Goal: Task Accomplishment & Management: Manage account settings

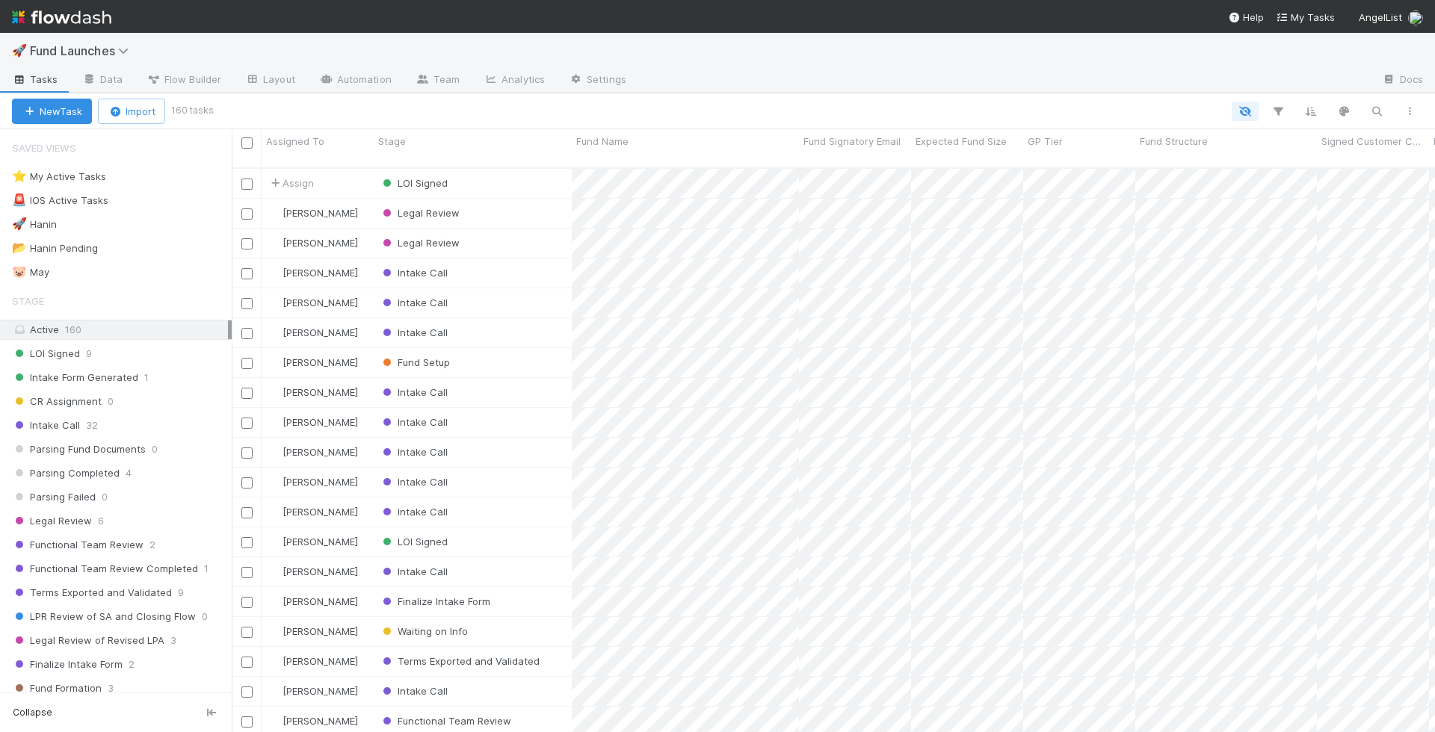
scroll to position [565, 1190]
click at [187, 178] on div "⭐ My Active Tasks 3" at bounding box center [122, 176] width 220 height 19
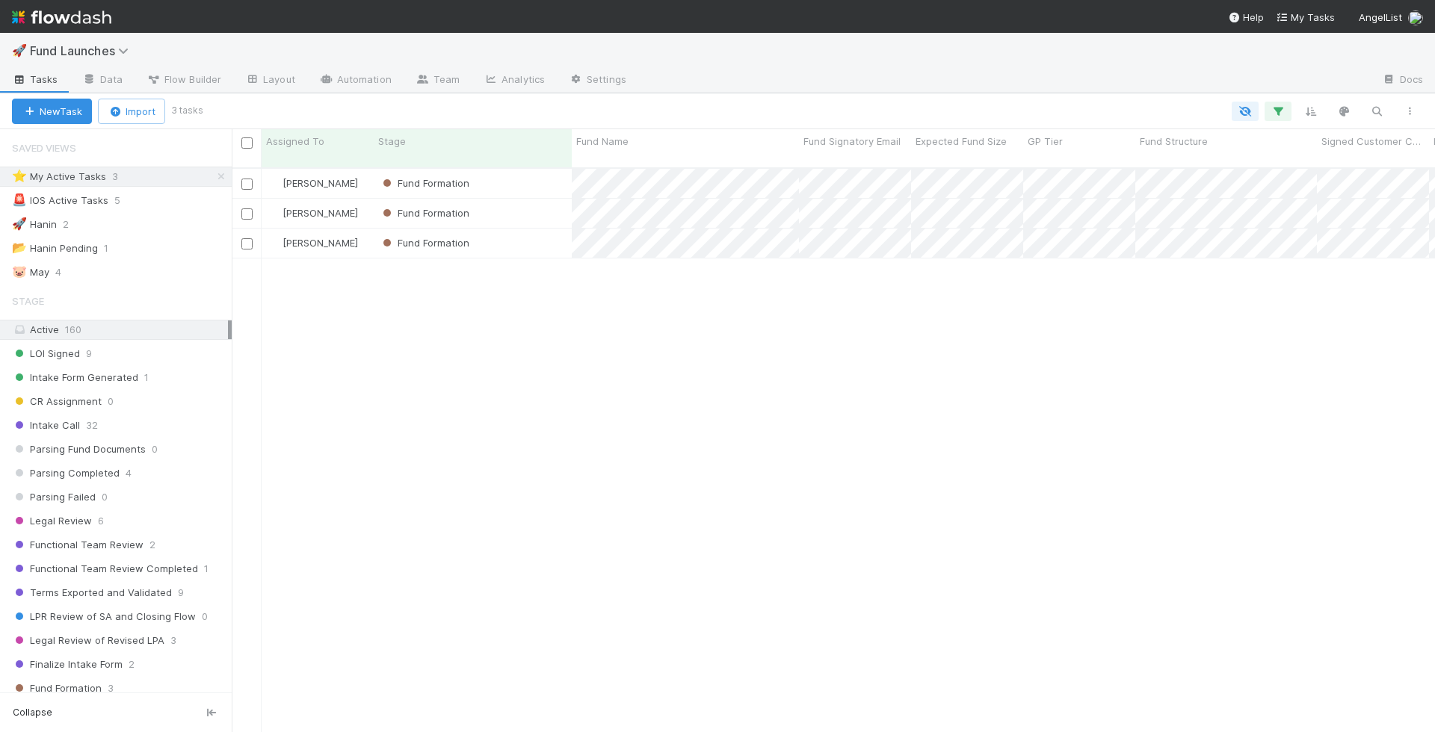
scroll to position [565, 1190]
click at [522, 231] on div "Fund Formation" at bounding box center [473, 243] width 198 height 29
click at [526, 205] on div "Fund Formation" at bounding box center [473, 213] width 198 height 29
click at [526, 176] on div "Fund Formation" at bounding box center [473, 183] width 198 height 29
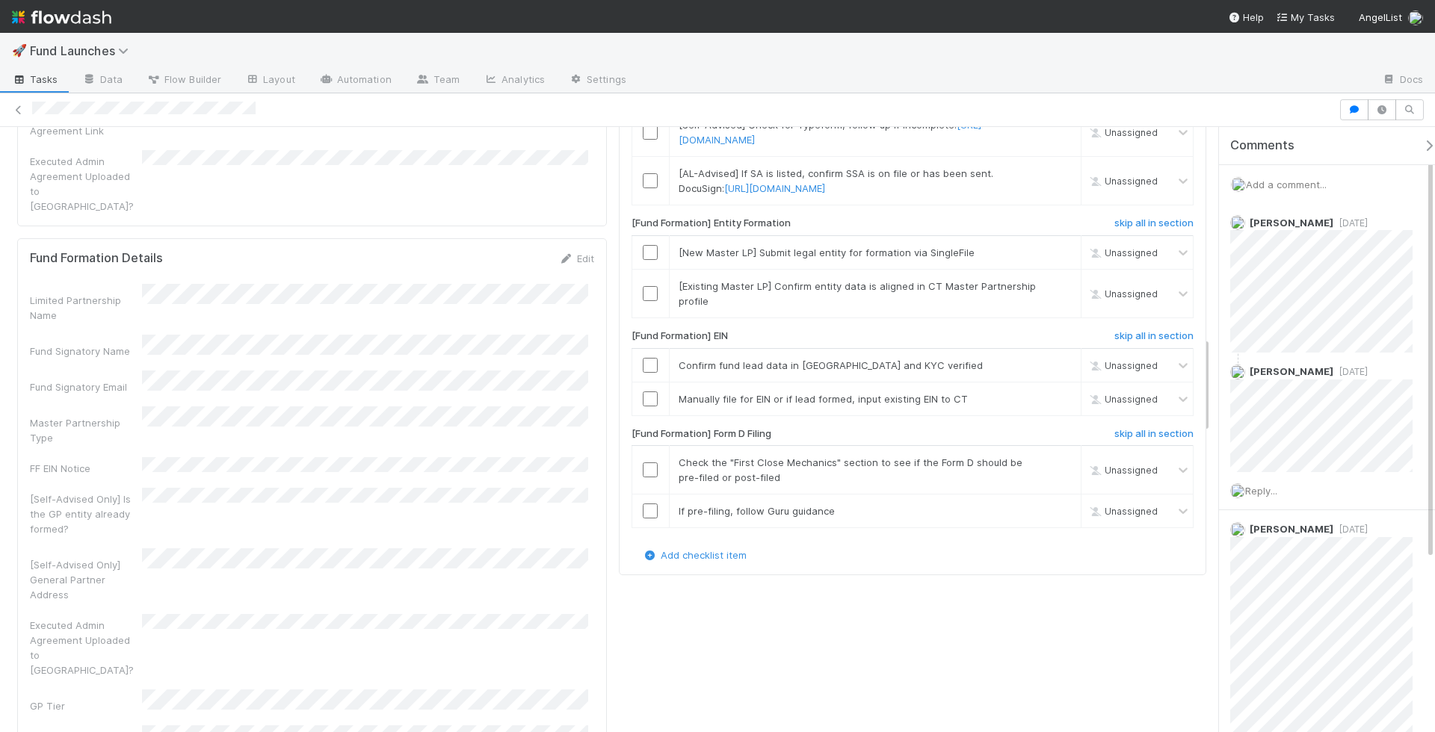
scroll to position [1168, 0]
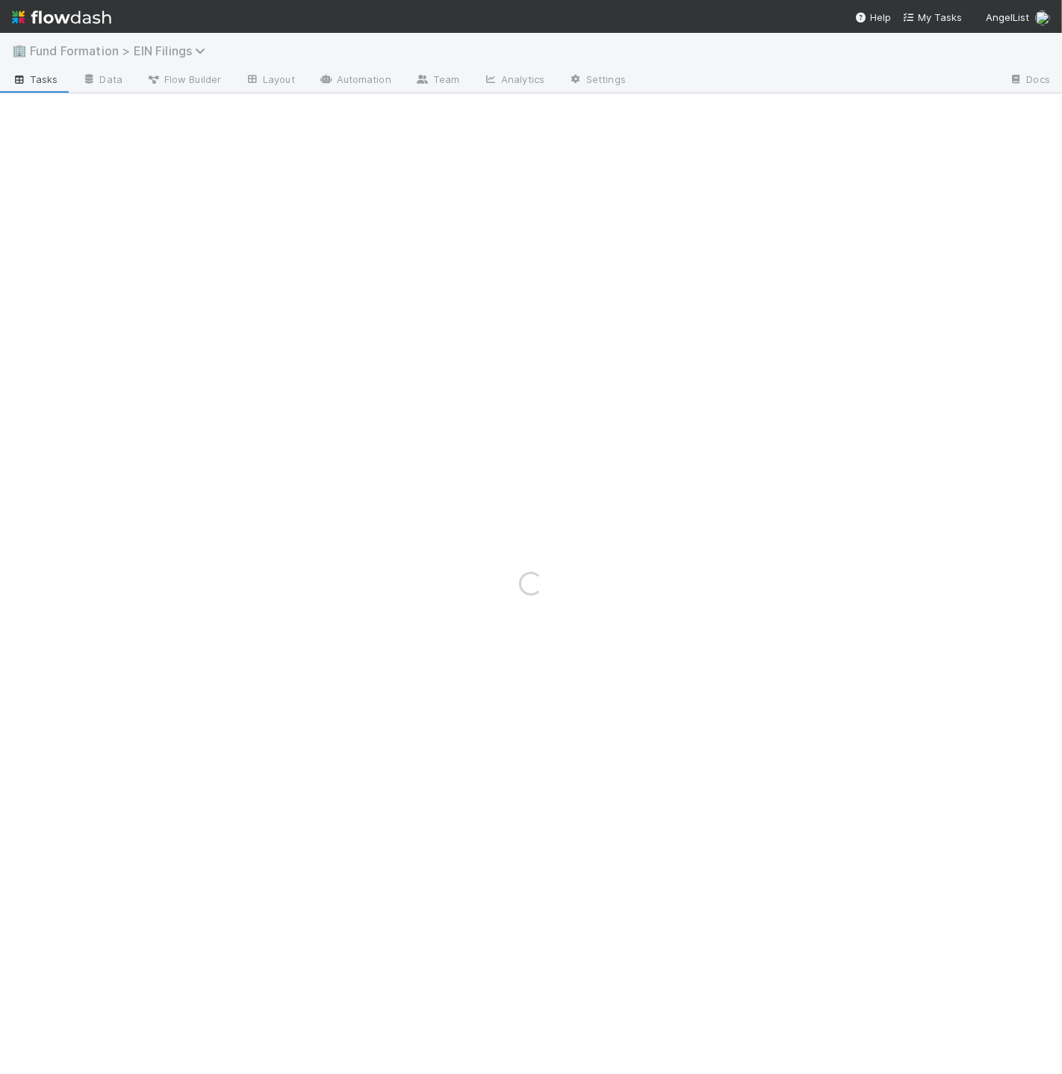
click at [190, 49] on span "Fund Formation > EIN Filings" at bounding box center [121, 50] width 183 height 15
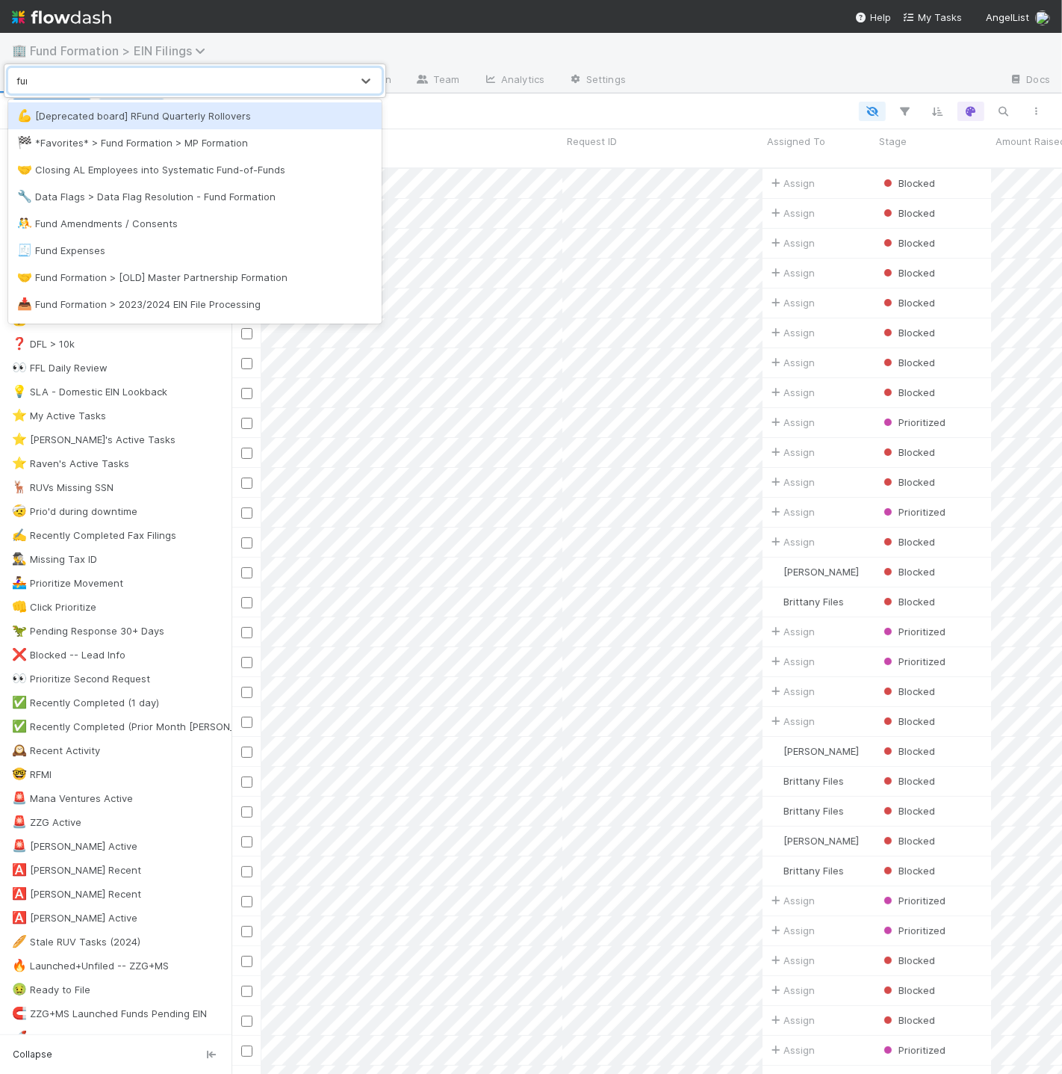
scroll to position [906, 818]
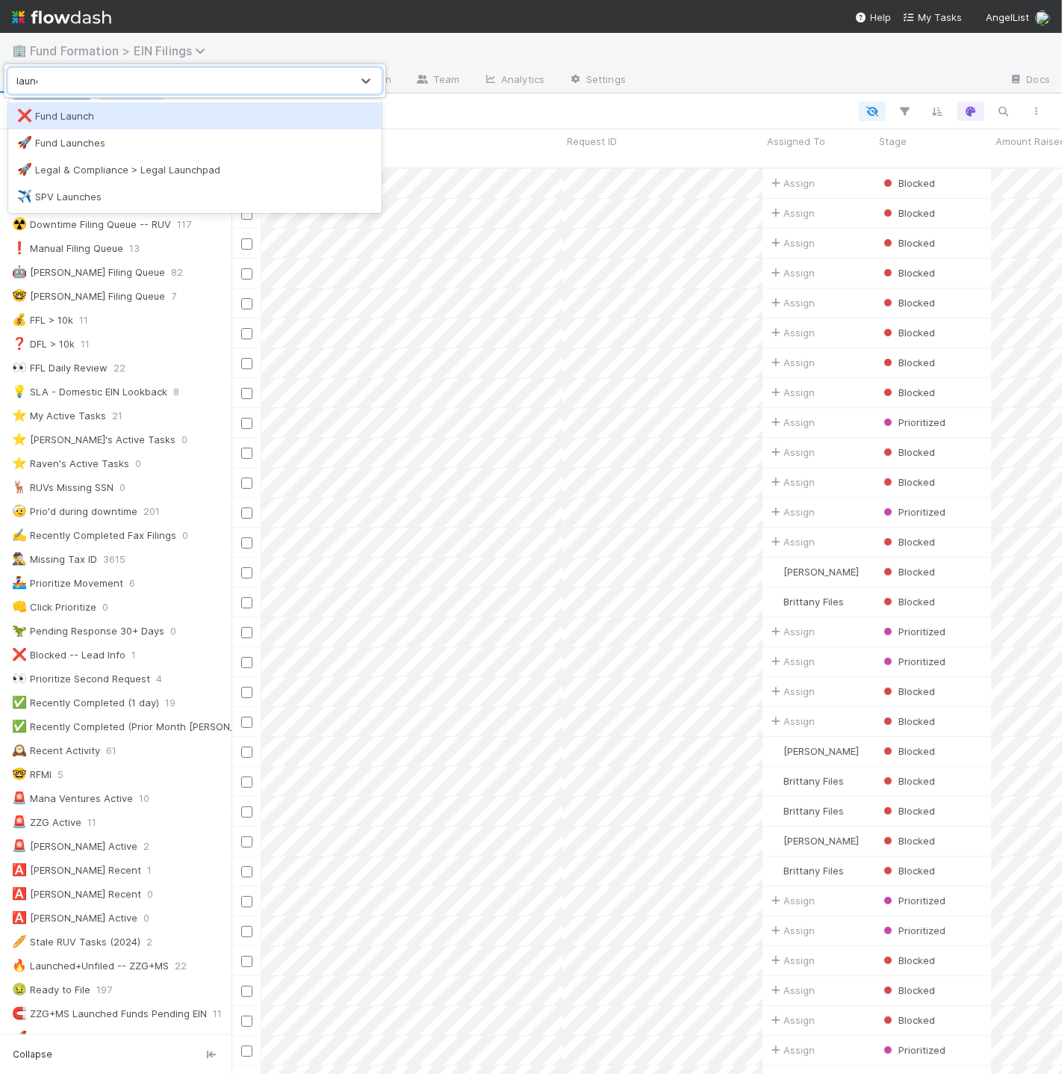
type input "launch"
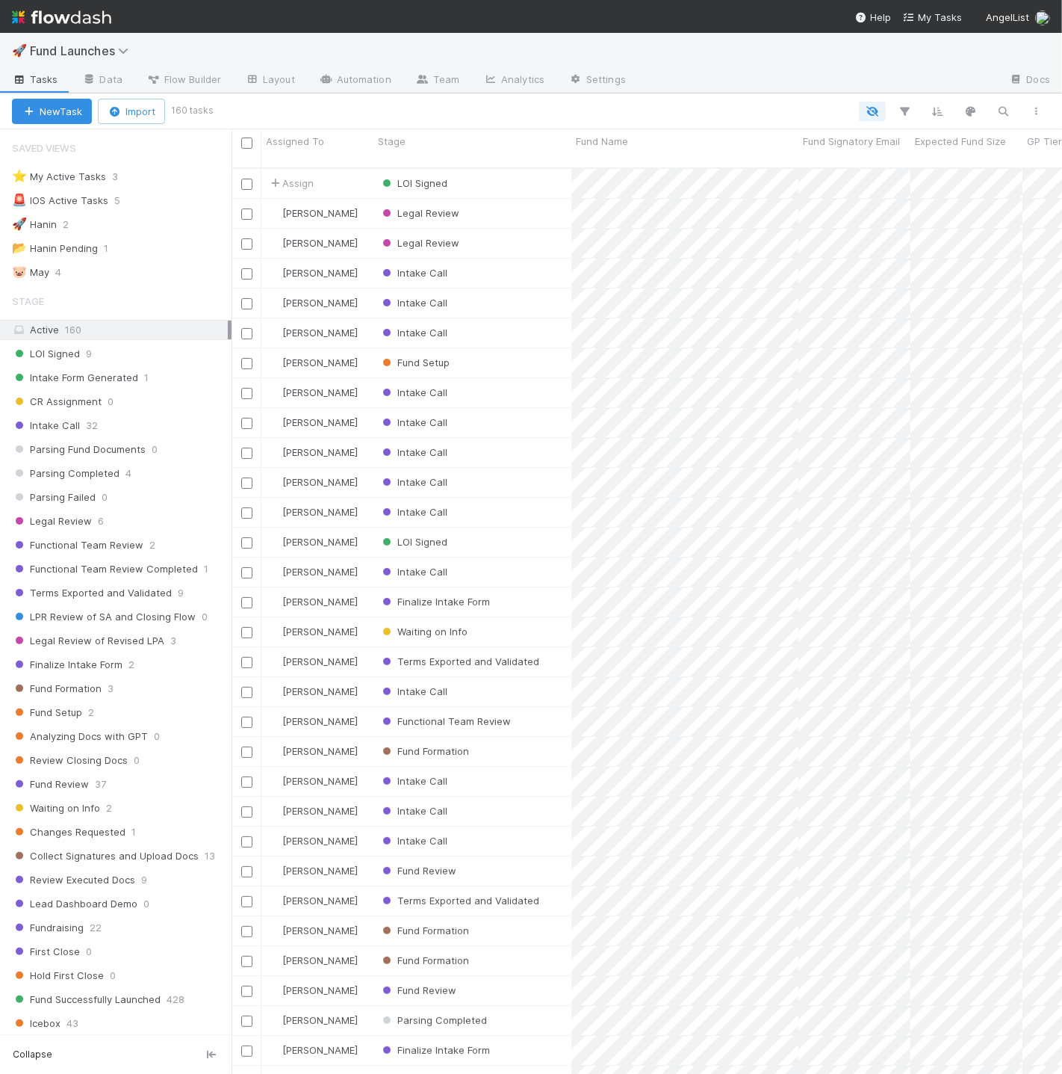
scroll to position [906, 818]
click at [160, 179] on div "⭐ My Active Tasks 3" at bounding box center [122, 176] width 220 height 19
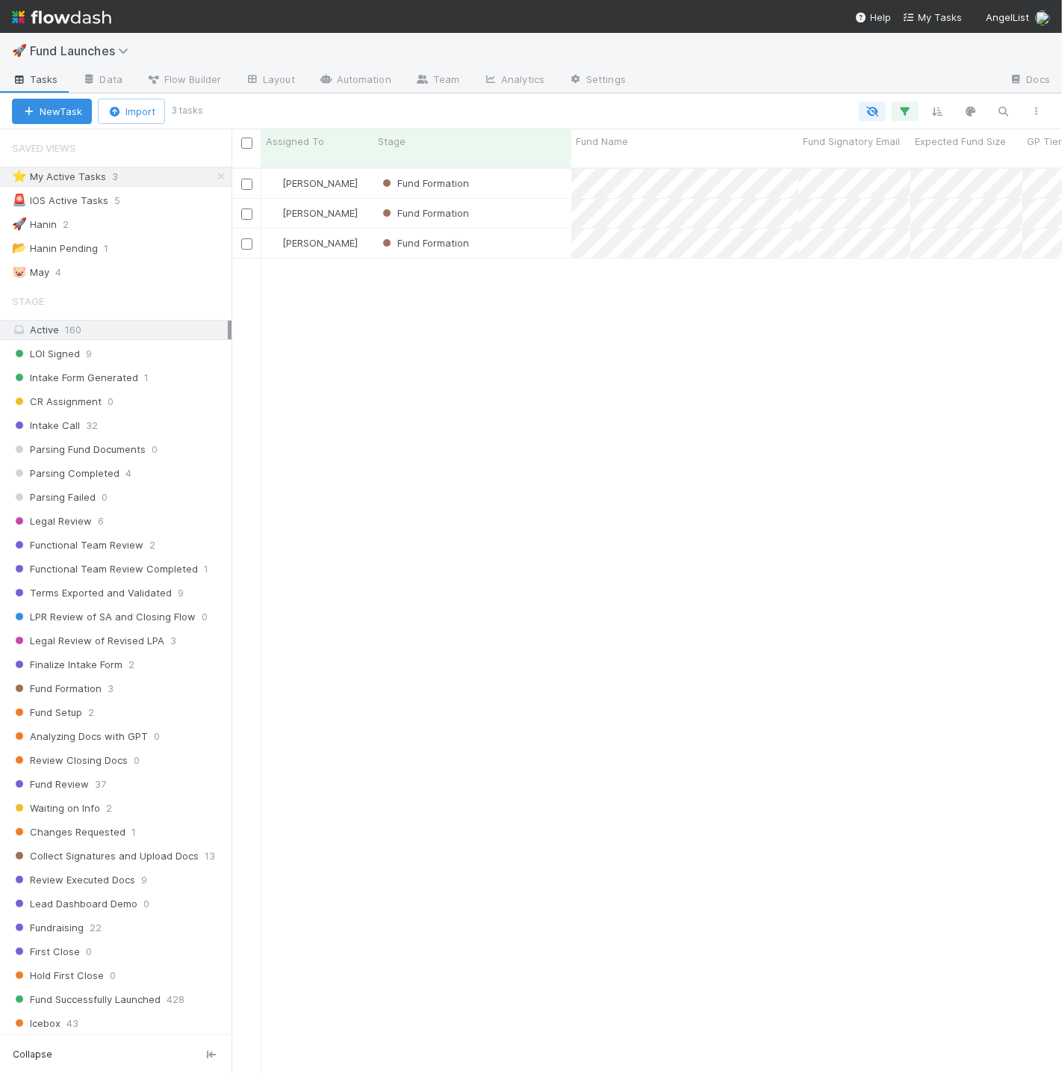
scroll to position [906, 818]
click at [531, 229] on div "Fund Formation" at bounding box center [473, 243] width 198 height 29
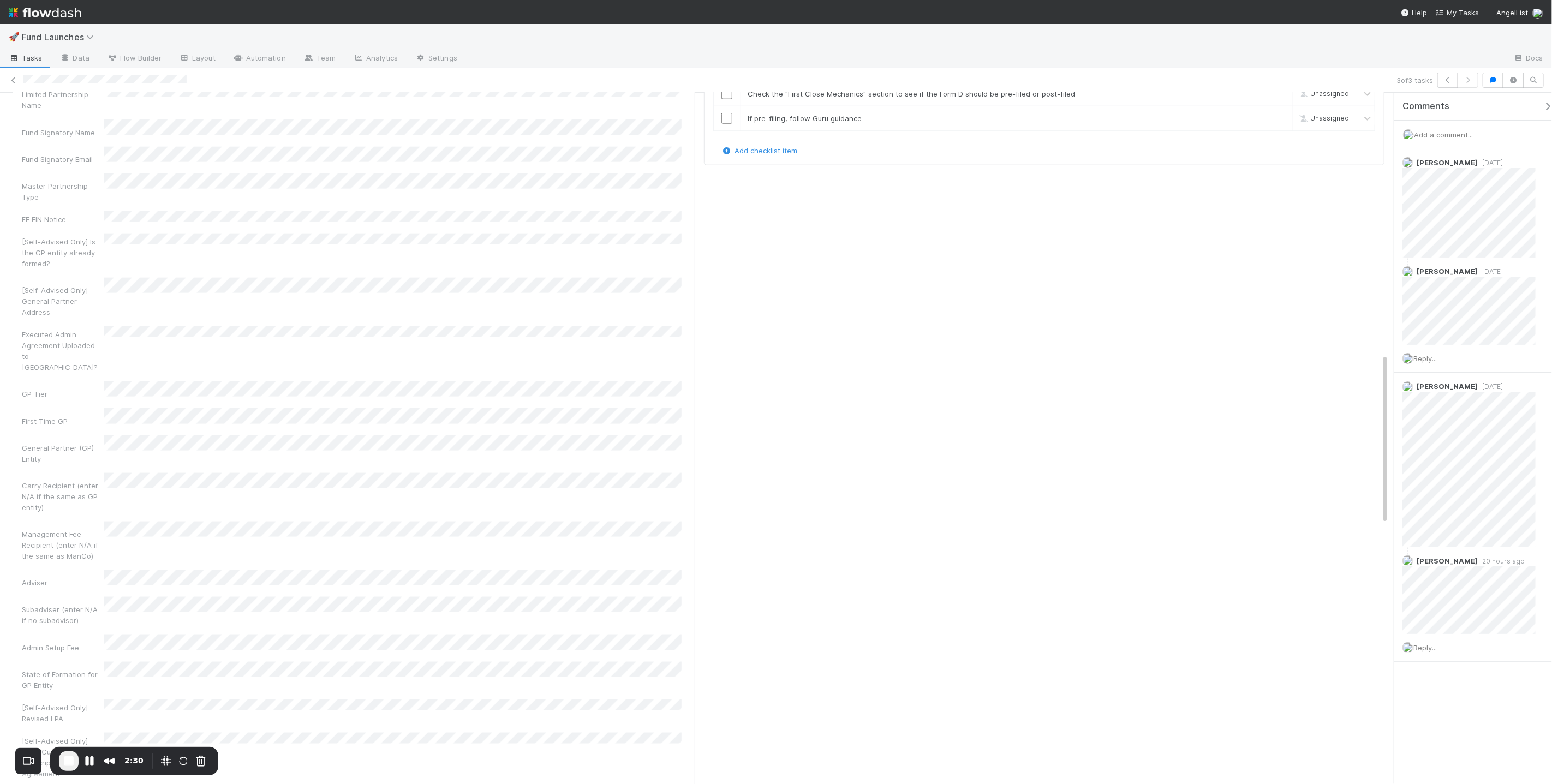
scroll to position [1058, 0]
click at [156, 593] on div "Limited Partnership Name Fund Signatory Name Fund Signatory Email Master Partne…" at bounding box center [353, 458] width 664 height 779
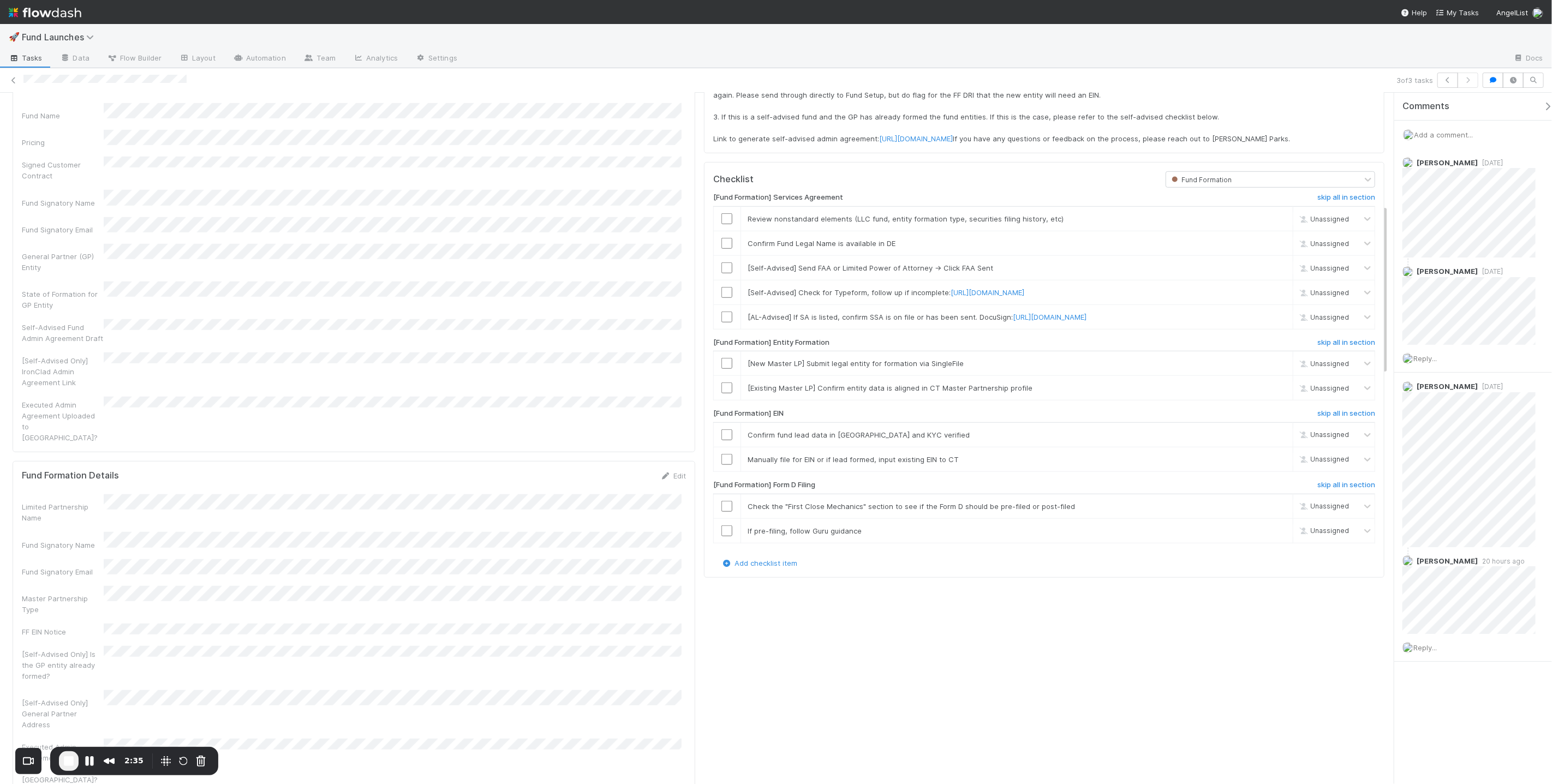
scroll to position [451, 0]
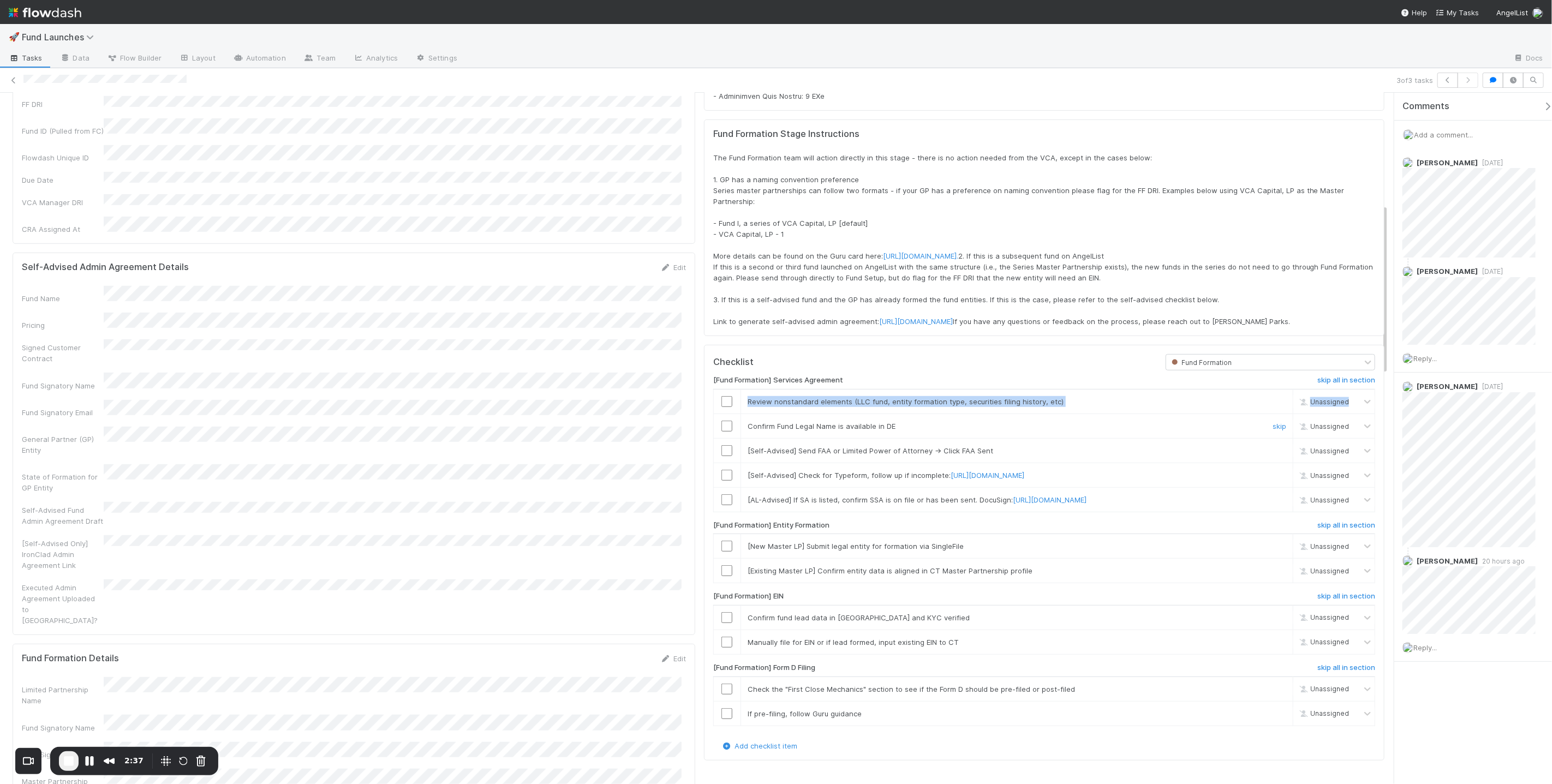
drag, startPoint x: 744, startPoint y: 407, endPoint x: 1018, endPoint y: 425, distance: 274.6
click at [776, 421] on tbody "Review nonstandard elements (LLC fund, entity formation type, securities filing…" at bounding box center [1044, 450] width 662 height 123
click at [726, 407] on div at bounding box center [727, 401] width 27 height 11
drag, startPoint x: 725, startPoint y: 406, endPoint x: 712, endPoint y: 408, distance: 13.2
click at [723, 406] on input "checkbox" at bounding box center [727, 401] width 11 height 11
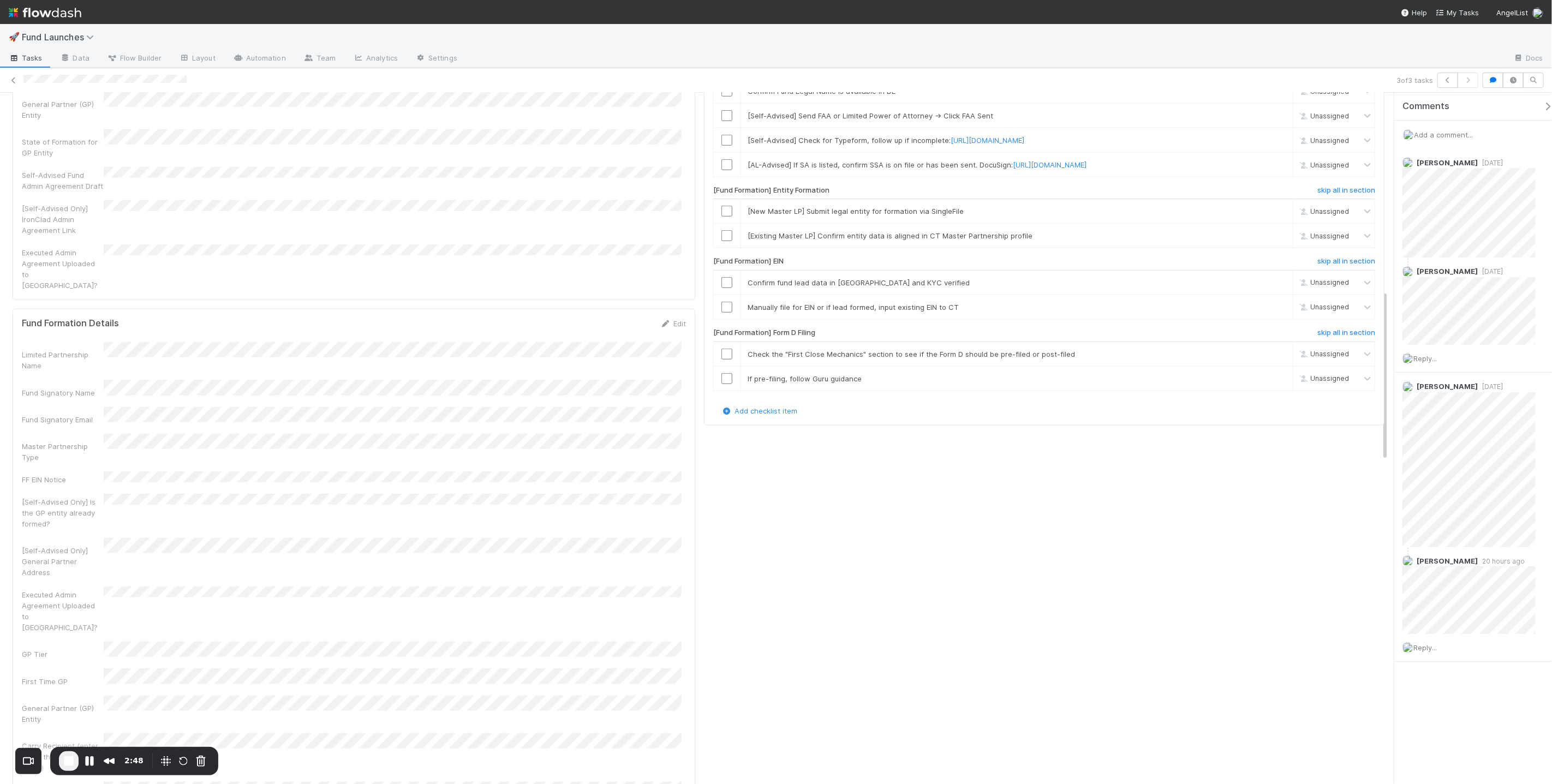
scroll to position [837, 0]
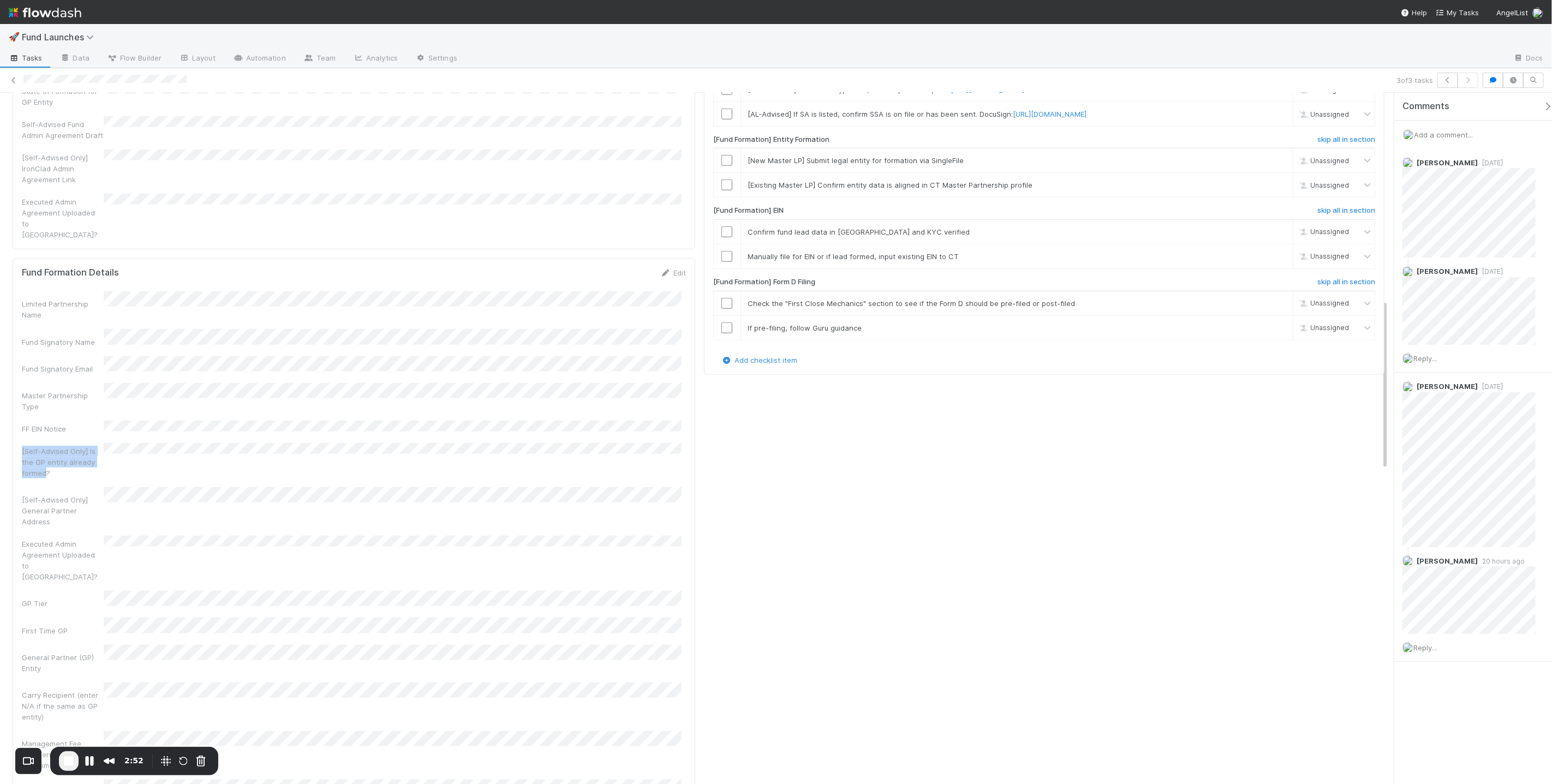
drag, startPoint x: 39, startPoint y: 354, endPoint x: 15, endPoint y: 338, distance: 28.8
click at [15, 338] on div "Fund Formation Details Edit Limited Partnership Name Fund Signatory Name Fund S…" at bounding box center [353, 668] width 683 height 821
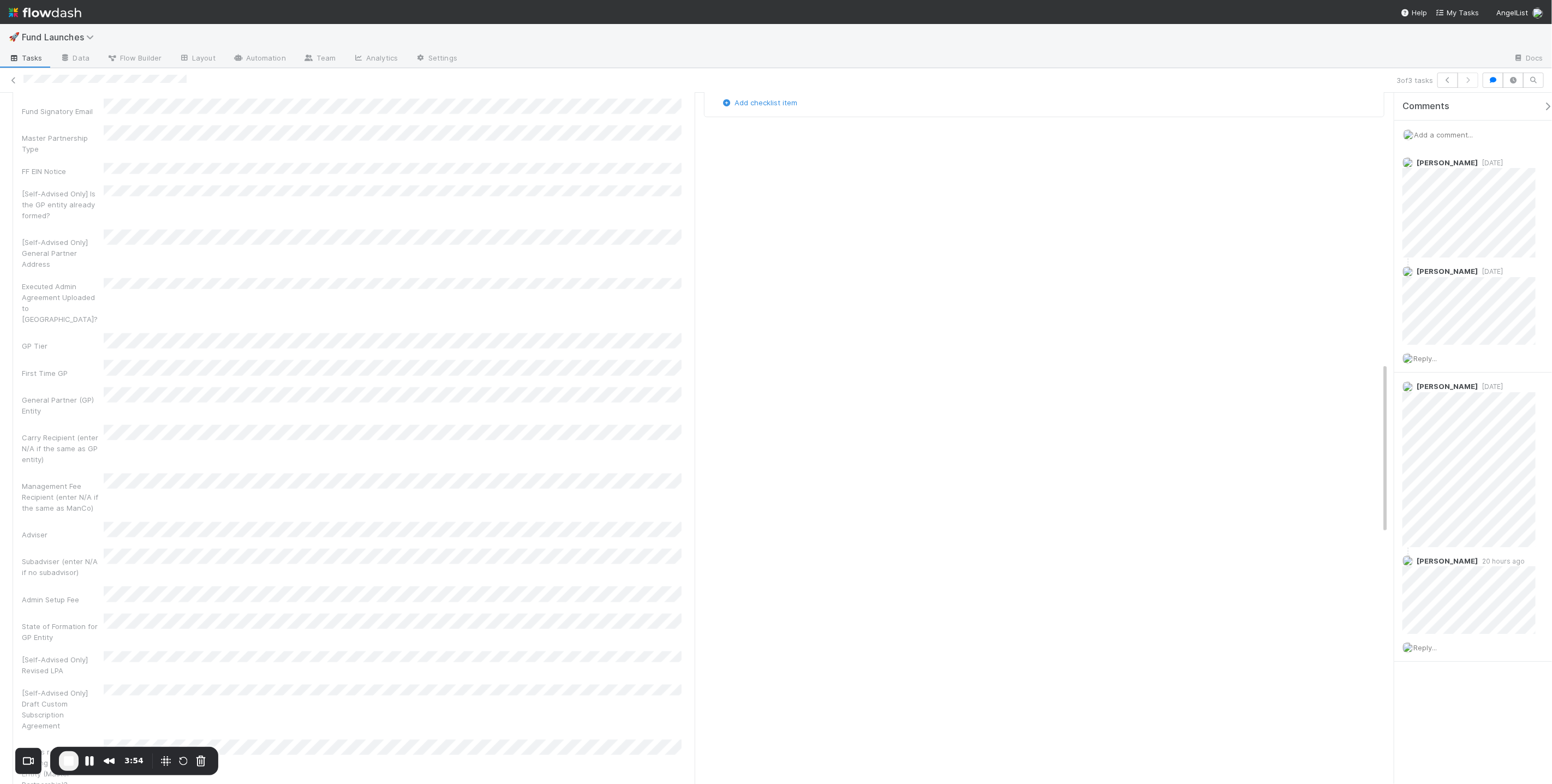
click at [77, 747] on div "Who is responsible for forming the Fund Legal Entity (Master Partnership)?" at bounding box center [63, 769] width 82 height 44
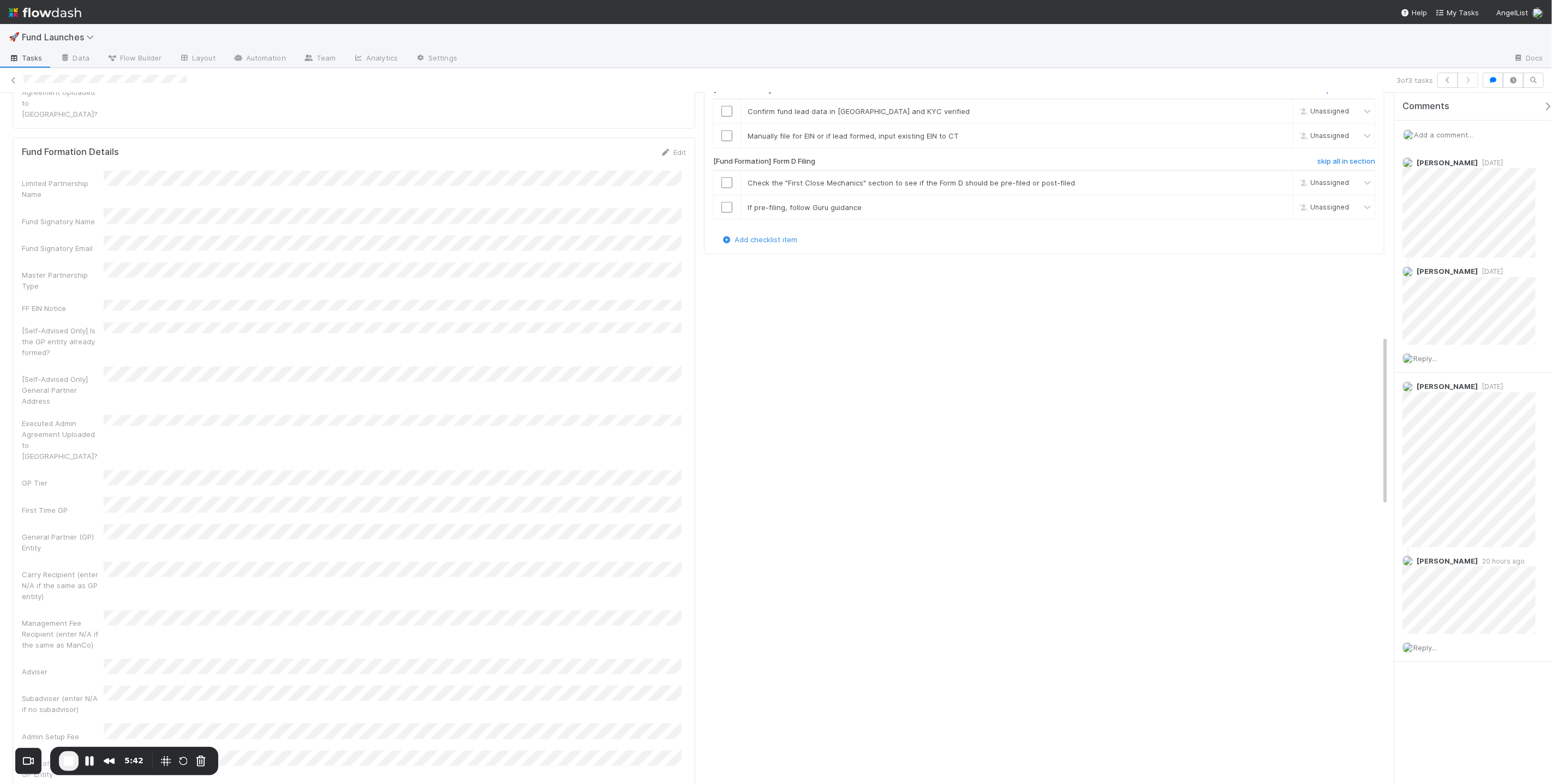
scroll to position [881, 0]
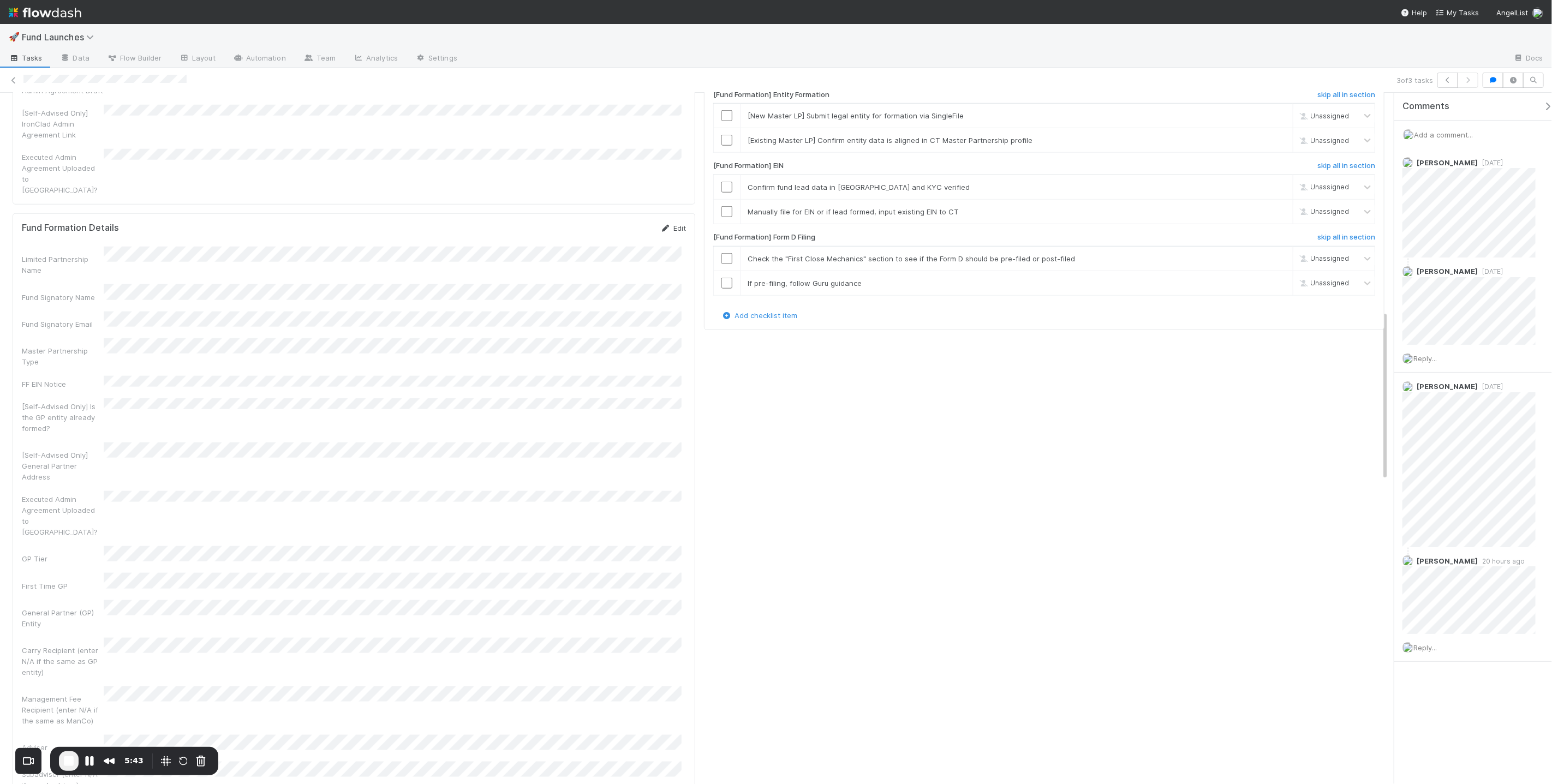
click at [676, 223] on link "Edit" at bounding box center [673, 228] width 26 height 9
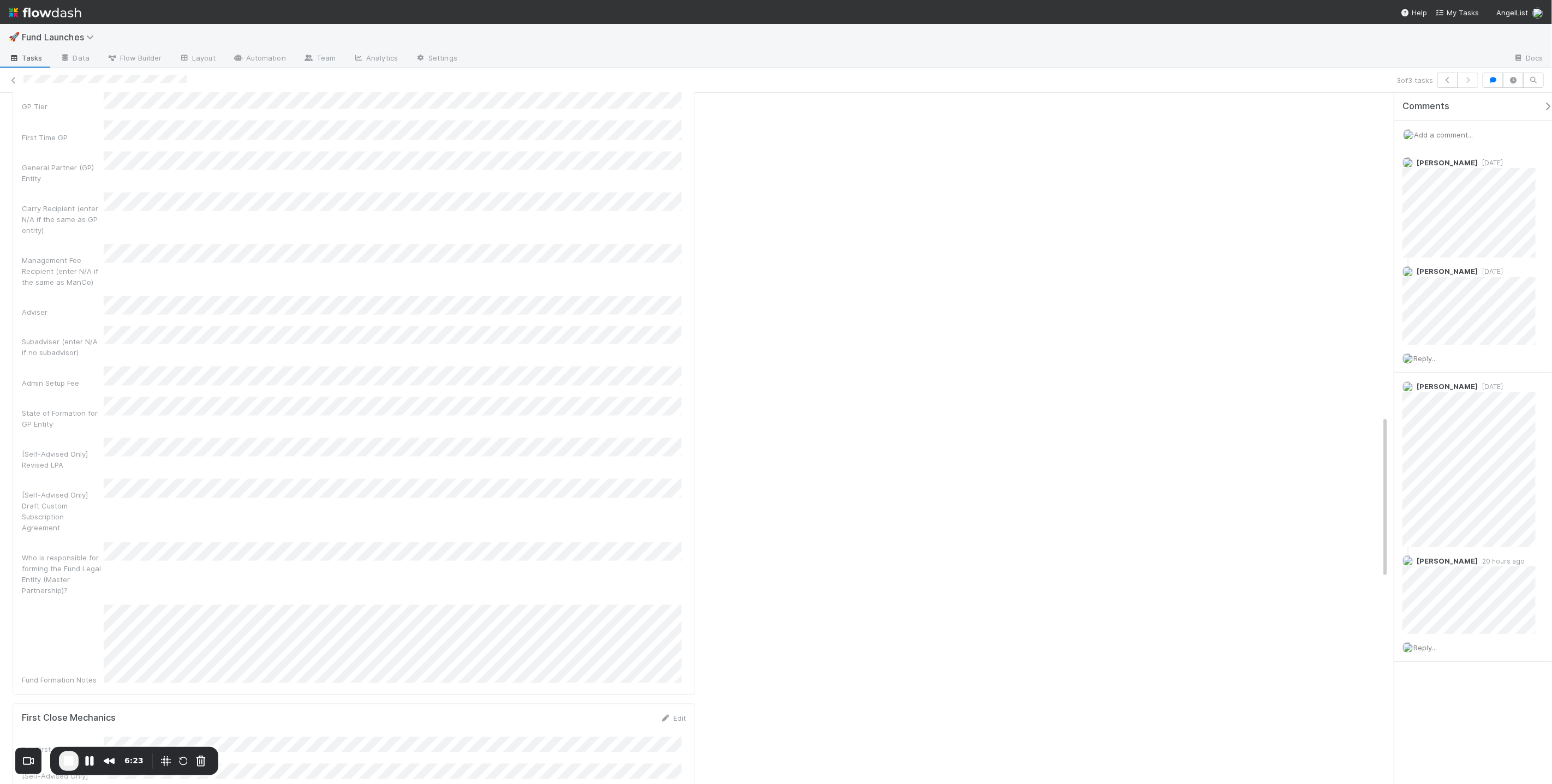
scroll to position [1379, 0]
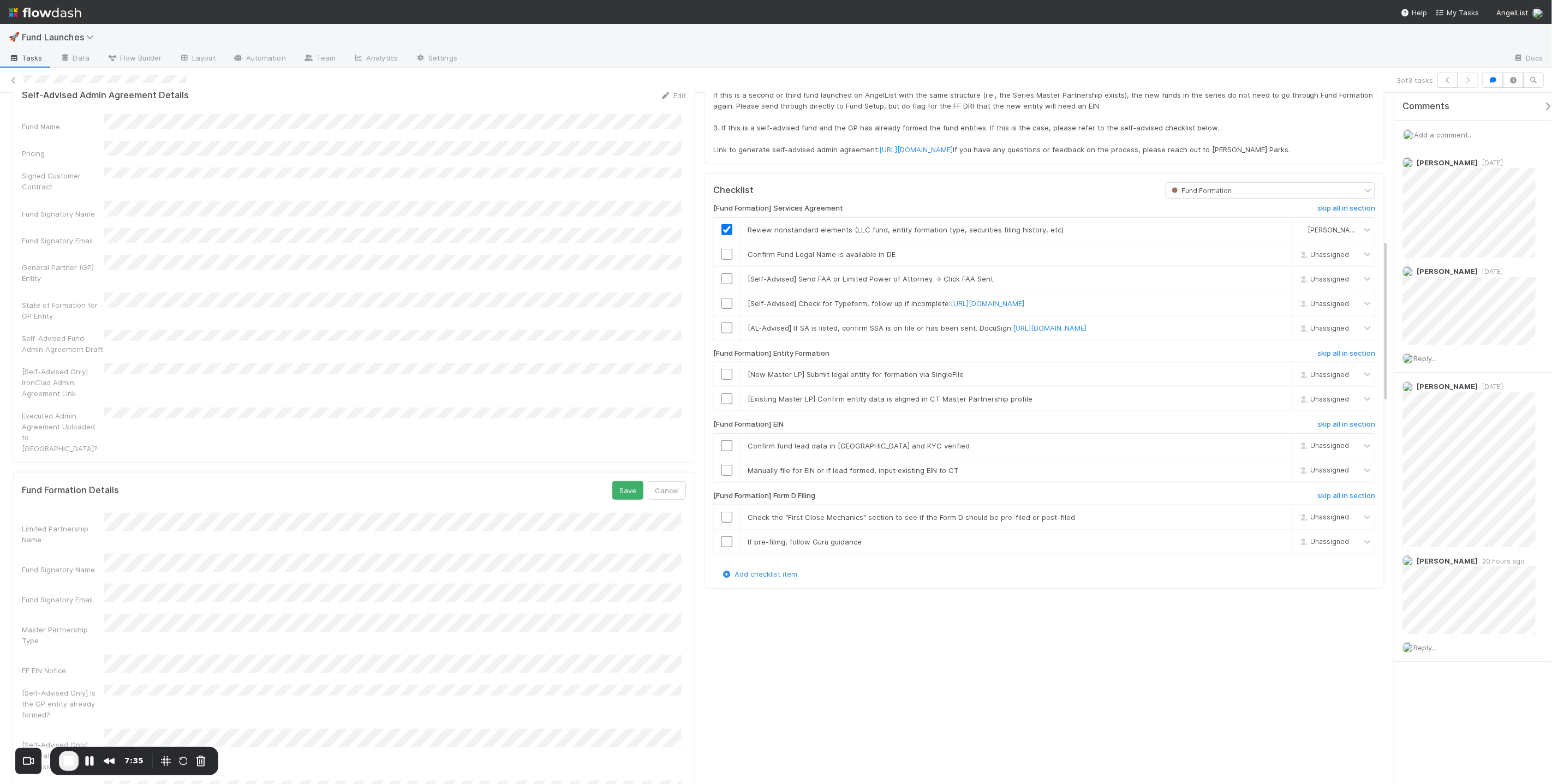
scroll to position [623, 0]
drag, startPoint x: 863, startPoint y: 234, endPoint x: 1024, endPoint y: 245, distance: 161.4
click at [776, 242] on td "Review nonstandard elements (LLC fund, entity formation type, securities filing…" at bounding box center [1017, 230] width 552 height 25
click at [776, 234] on span "Review nonstandard elements (LLC fund, entity formation type, securities filing…" at bounding box center [906, 230] width 316 height 9
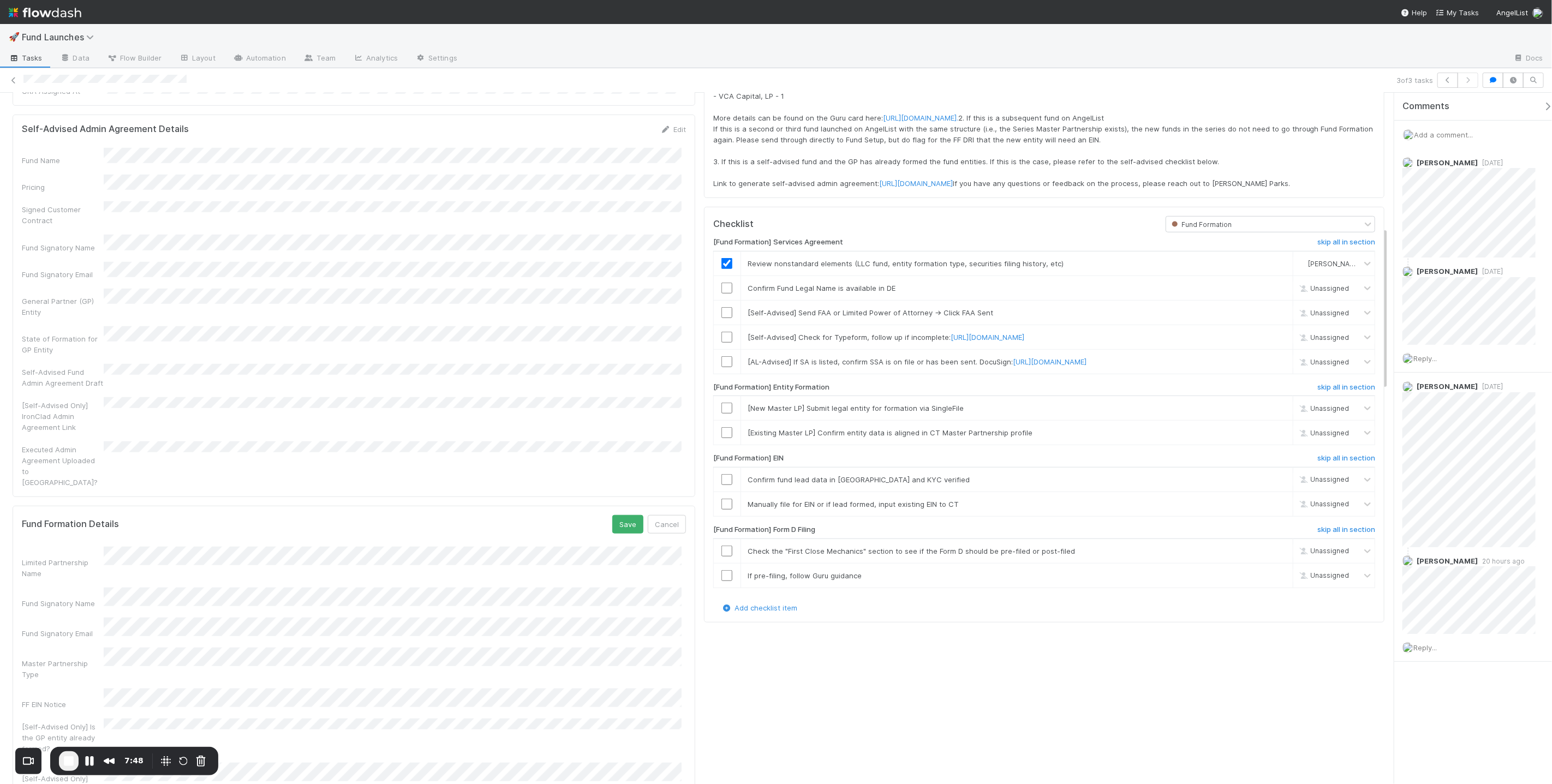
scroll to position [569, 0]
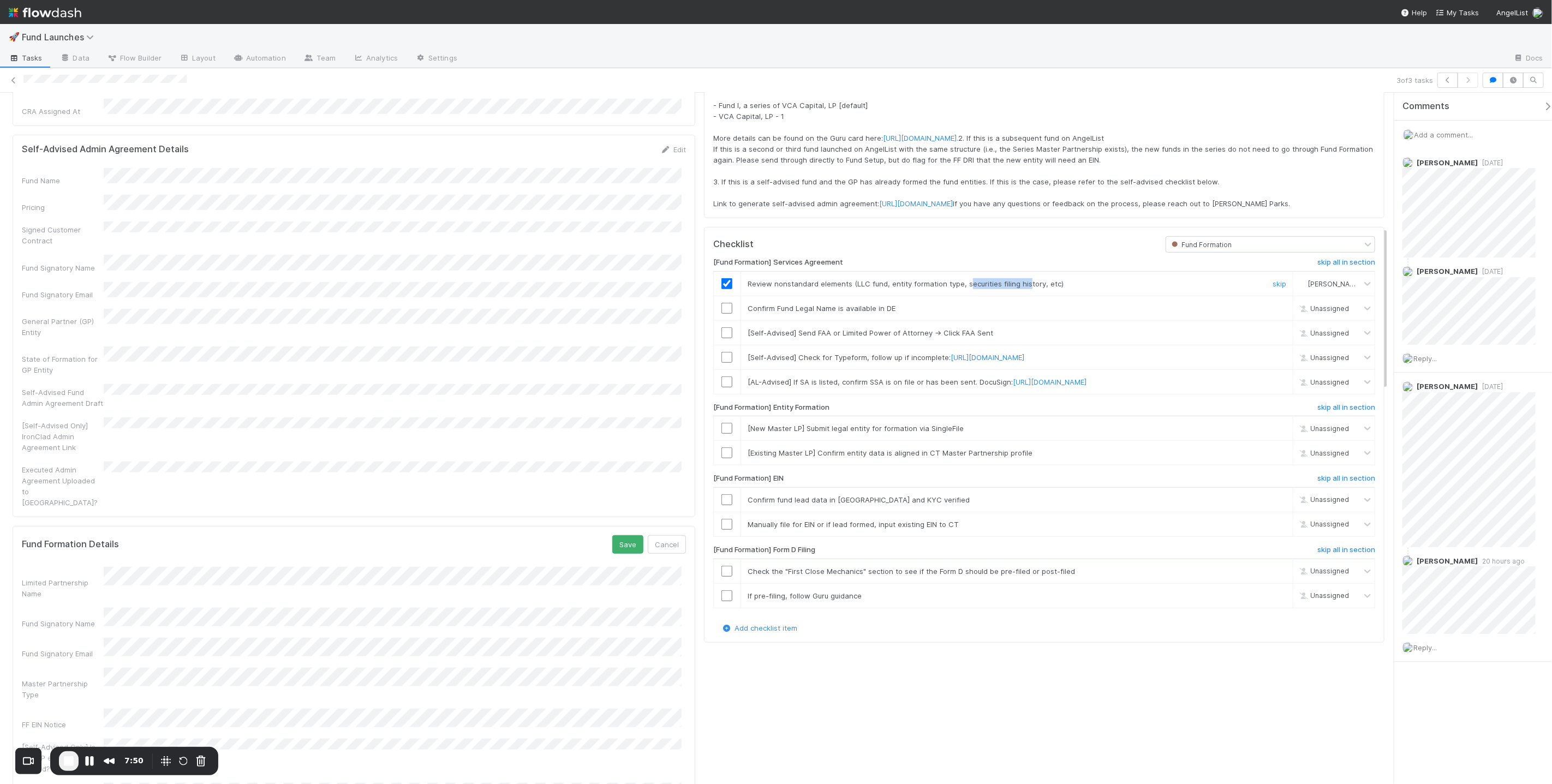
drag, startPoint x: 961, startPoint y: 286, endPoint x: 1021, endPoint y: 286, distance: 60.0
click at [776, 286] on span "Review nonstandard elements (LLC fund, entity formation type, securities filing…" at bounding box center [906, 284] width 316 height 9
click at [776, 288] on span "Review nonstandard elements (LLC fund, entity formation type, securities filing…" at bounding box center [906, 284] width 316 height 9
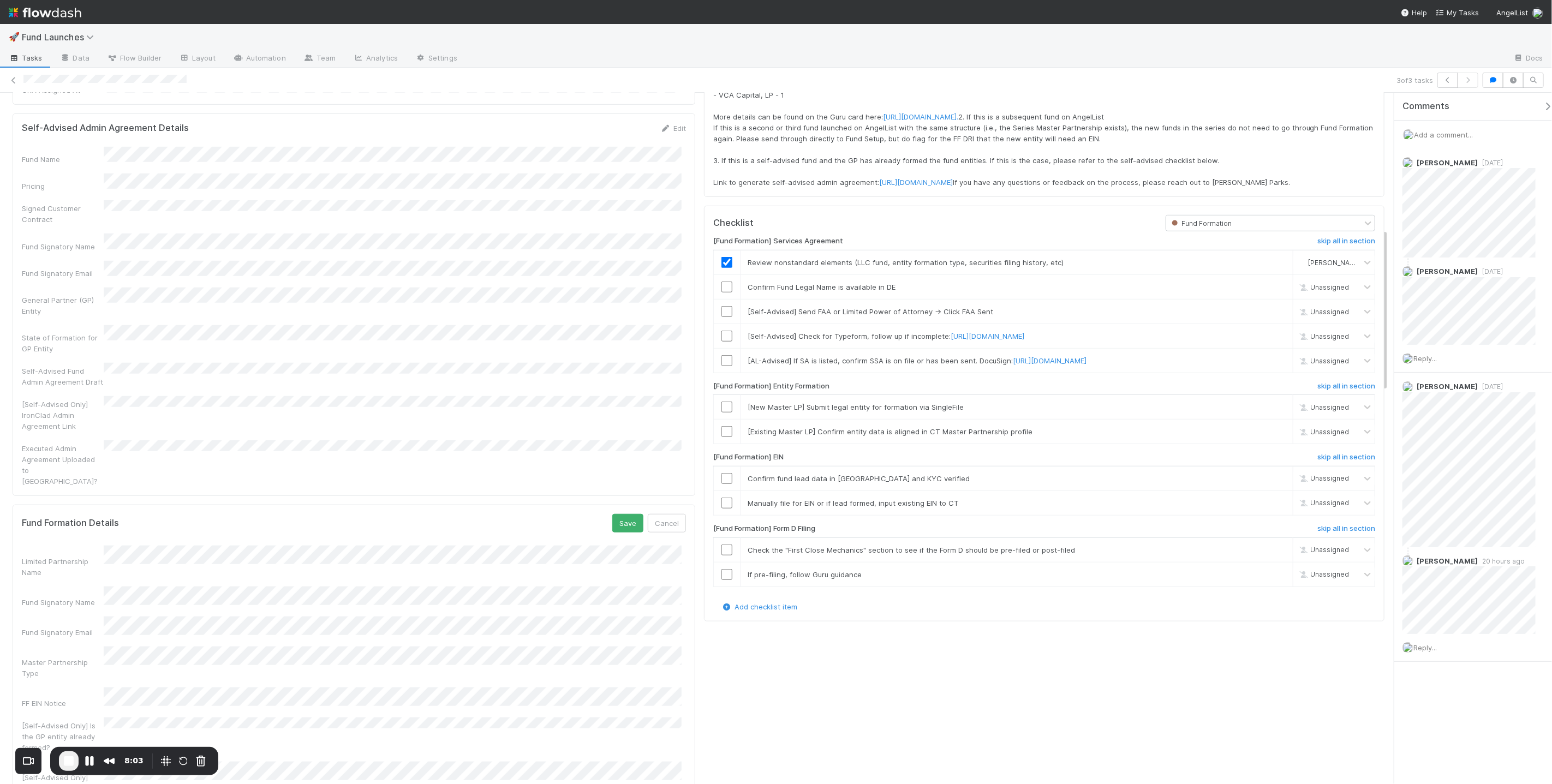
scroll to position [594, 0]
click at [722, 288] on input "checkbox" at bounding box center [727, 283] width 11 height 11
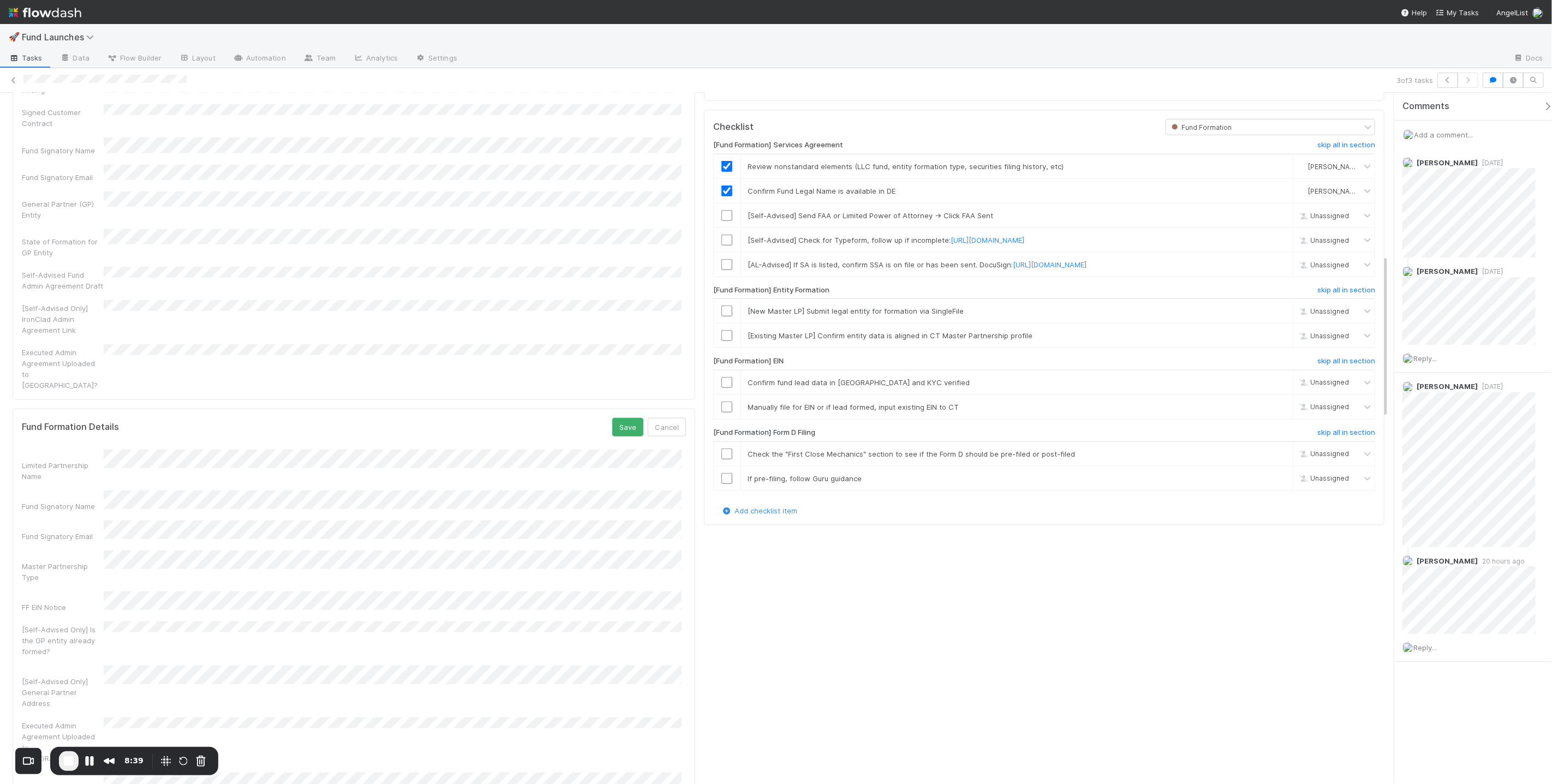
scroll to position [687, 0]
click at [660, 417] on button "Cancel" at bounding box center [667, 426] width 38 height 18
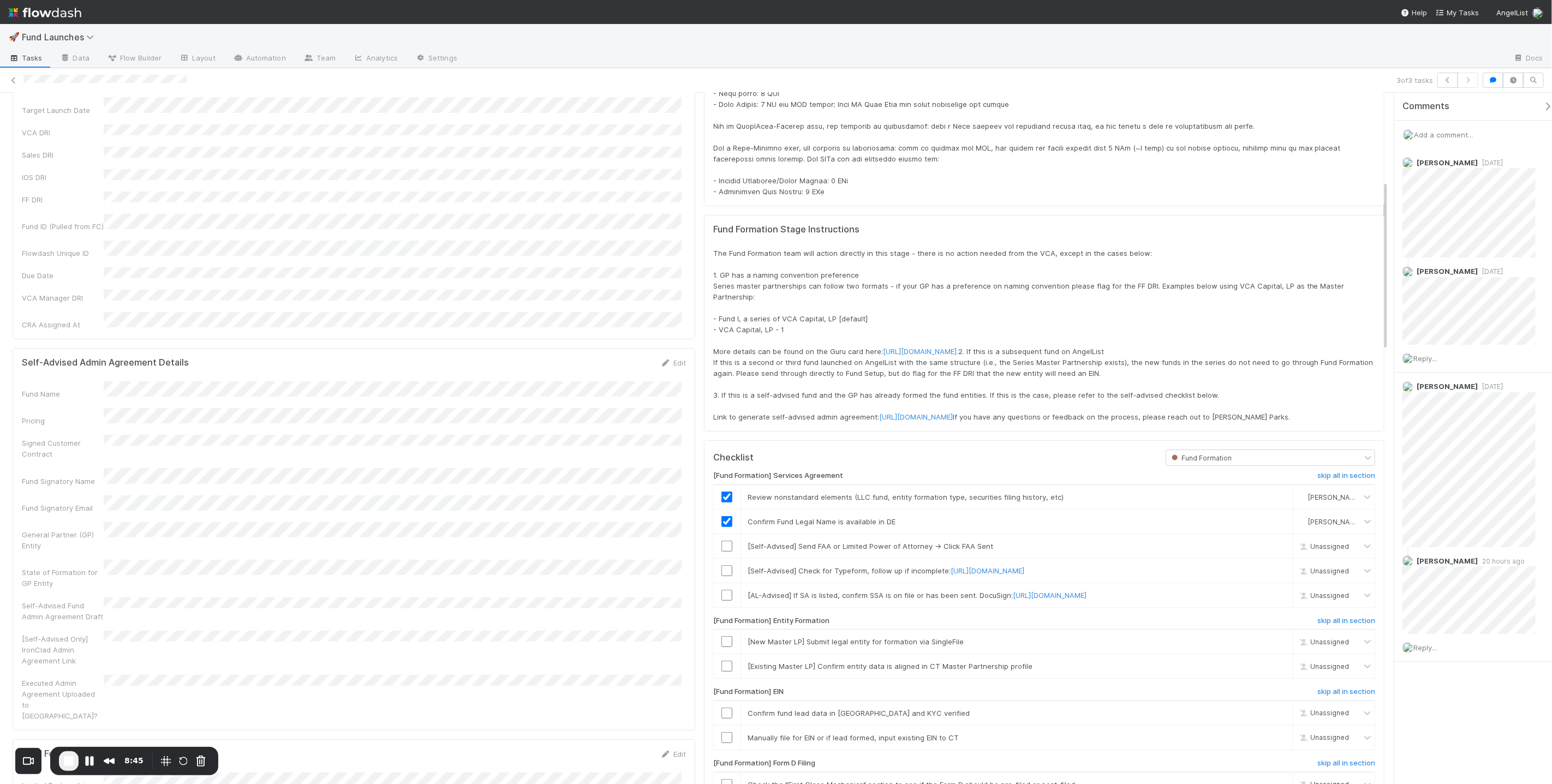
scroll to position [374, 0]
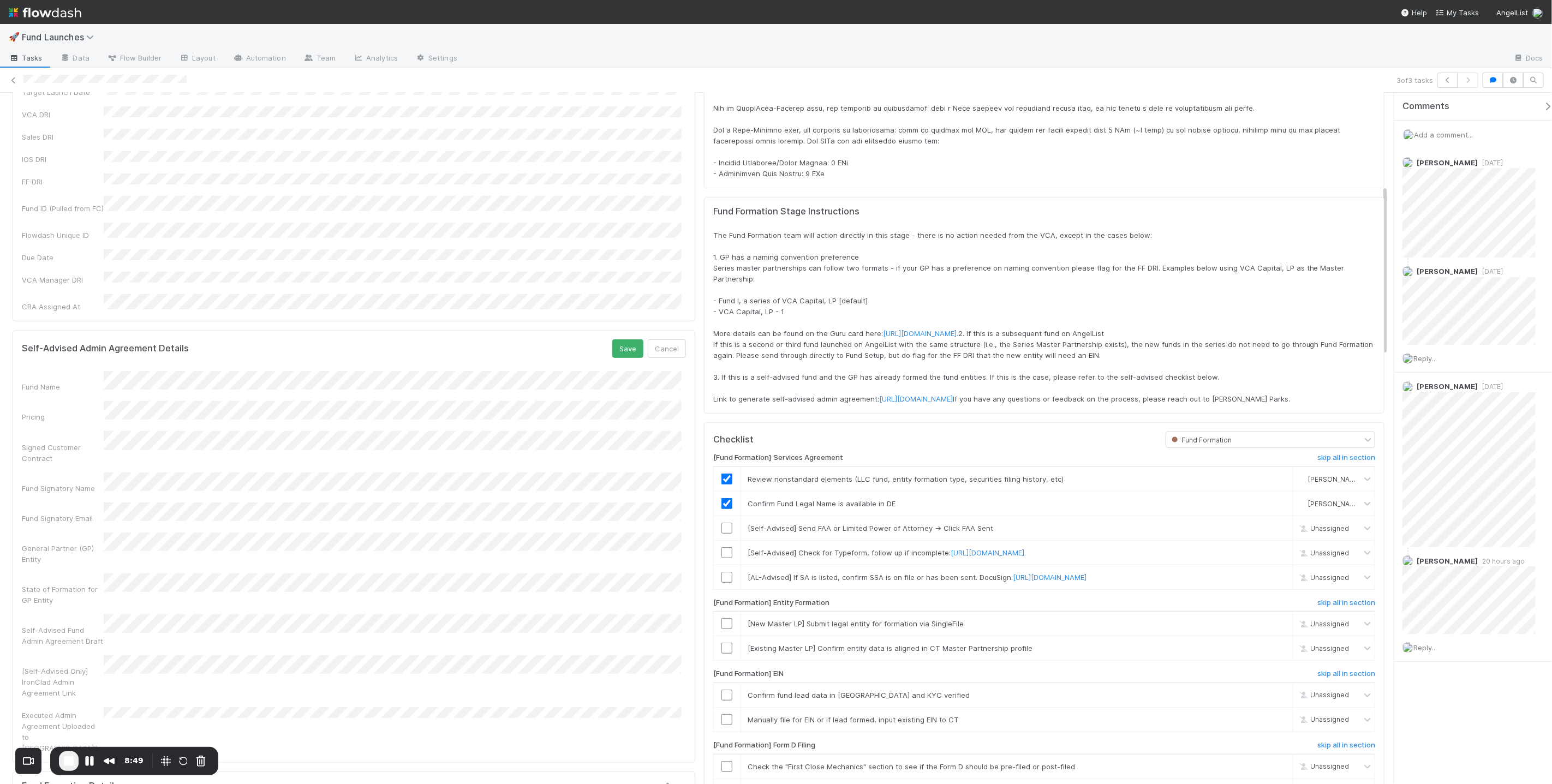
click at [415, 339] on form "Self-Advised Admin Agreement Details Save Cancel Fund Name Pricing Signed Custo…" at bounding box center [353, 546] width 664 height 414
click at [676, 339] on button "Cancel" at bounding box center [667, 348] width 38 height 18
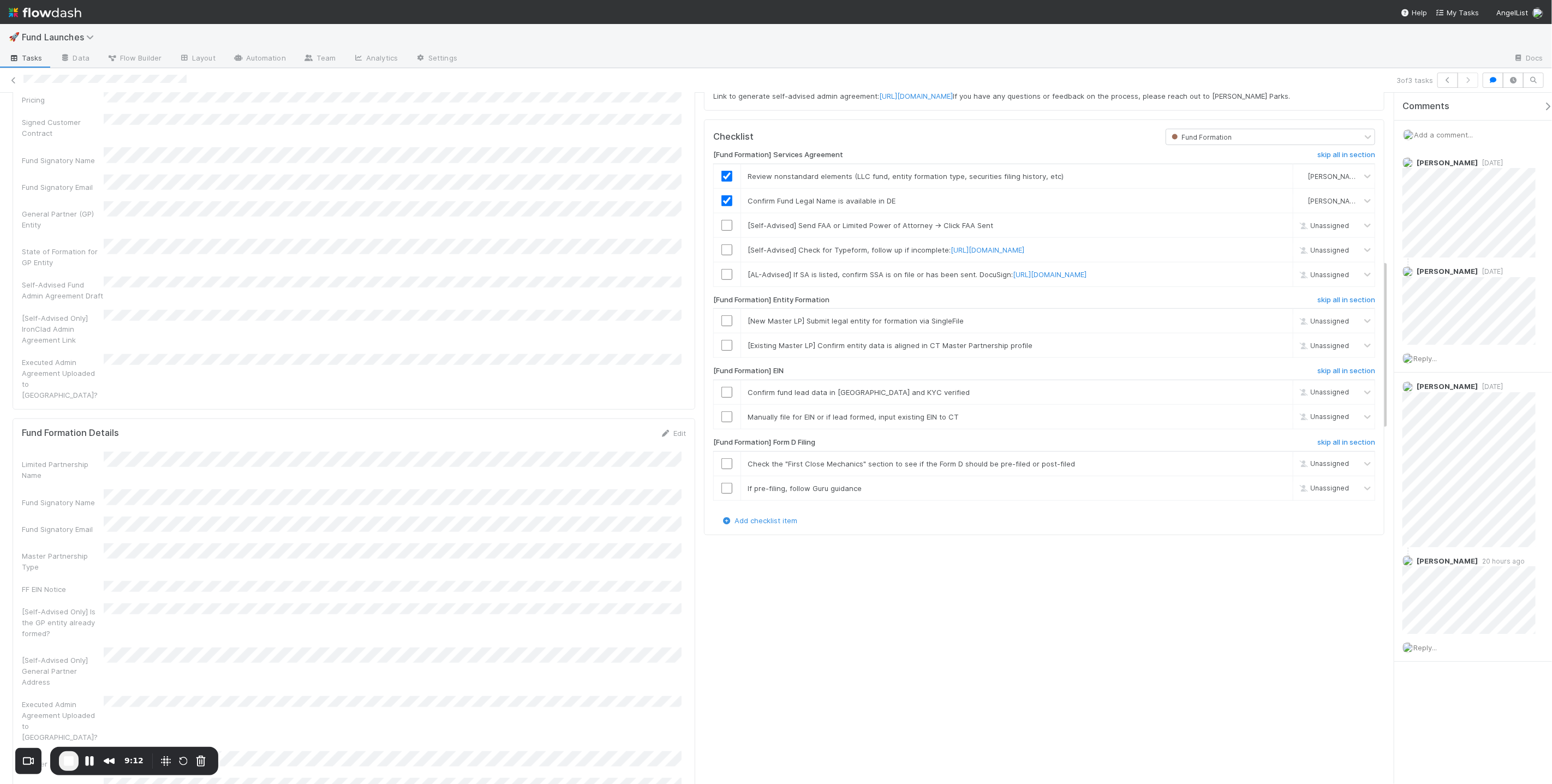
scroll to position [674, 0]
drag, startPoint x: 649, startPoint y: 356, endPoint x: 660, endPoint y: 350, distance: 12.5
click at [660, 432] on icon at bounding box center [665, 436] width 11 height 7
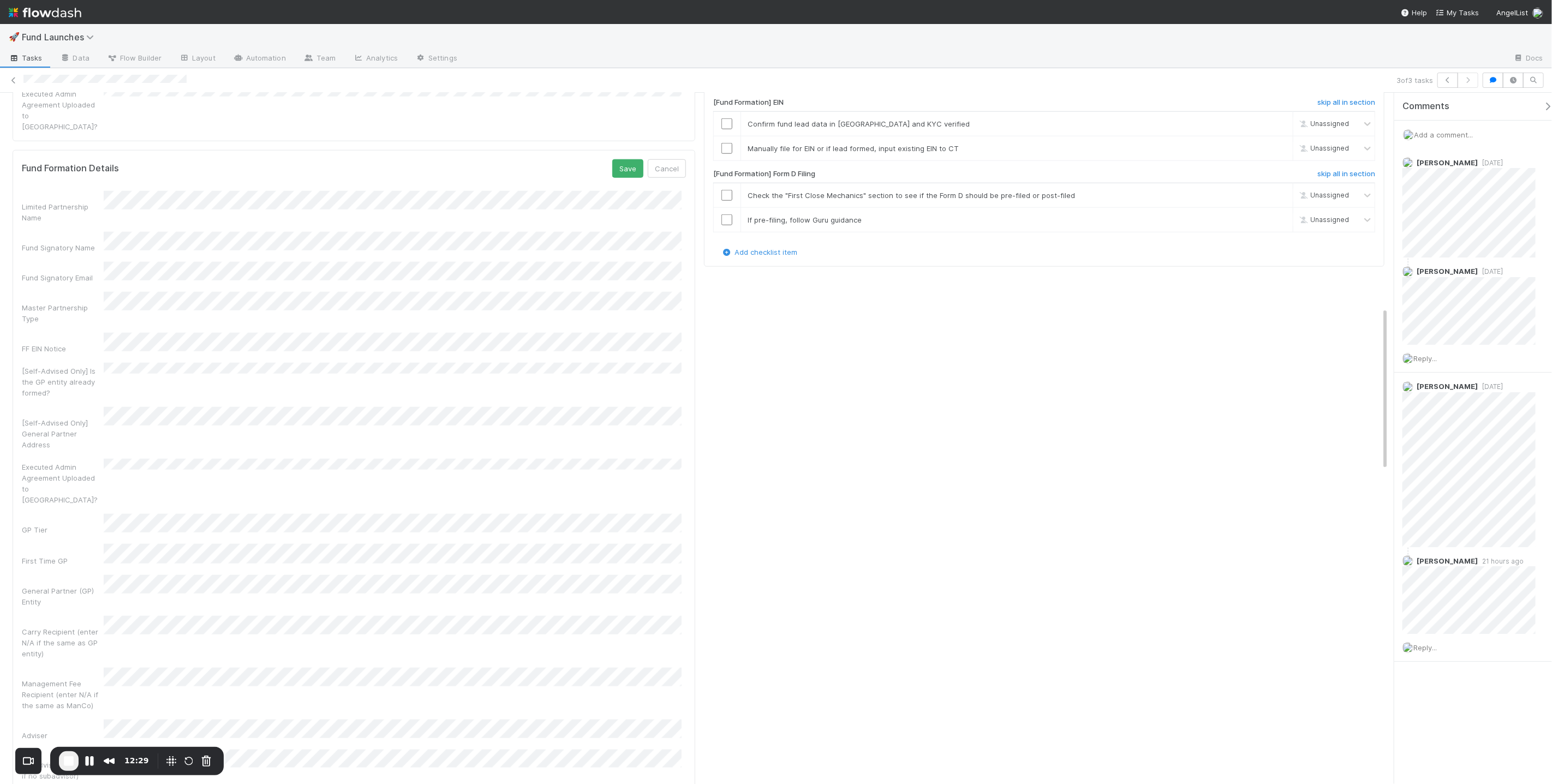
scroll to position [368, 0]
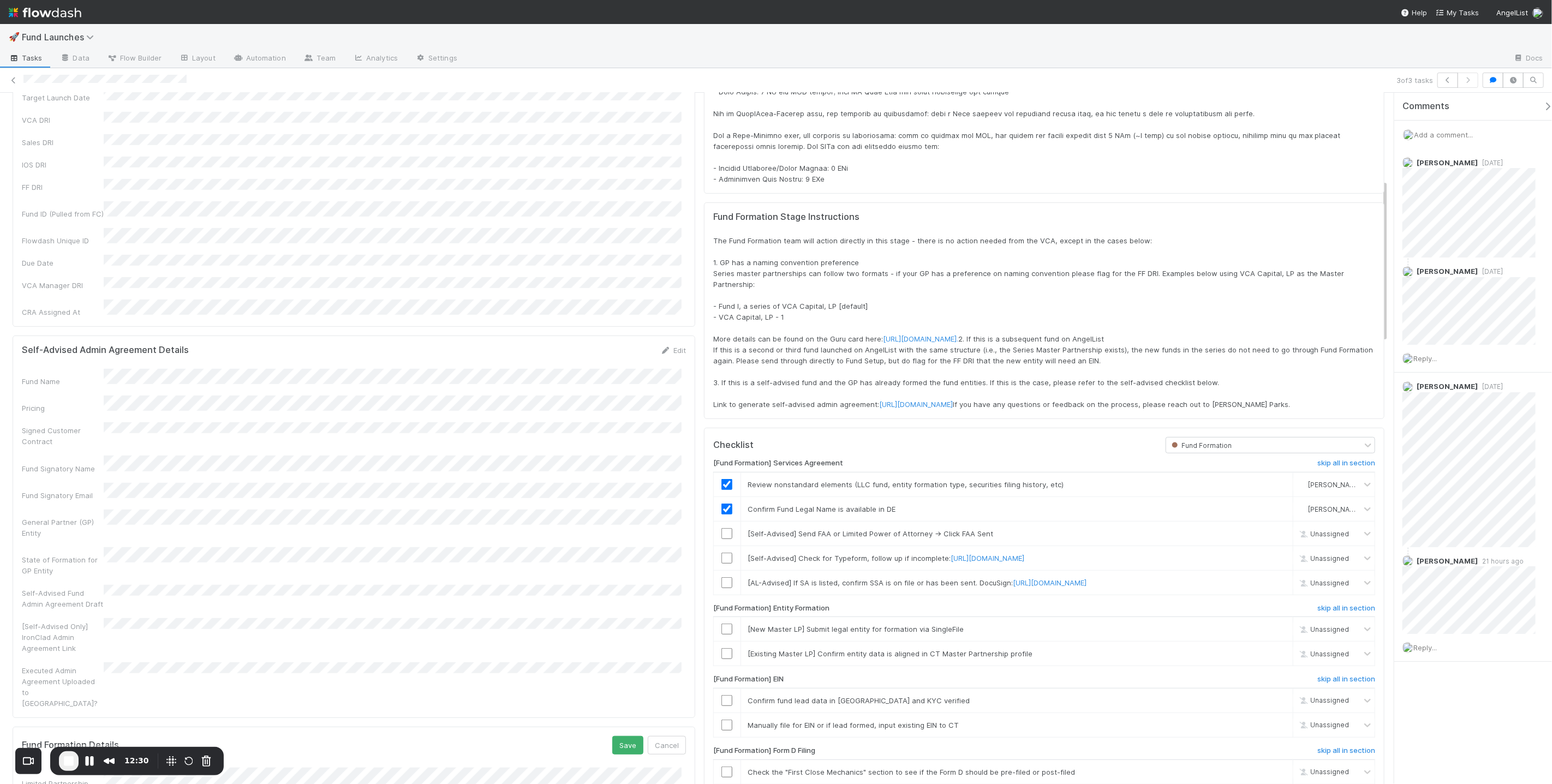
drag, startPoint x: 638, startPoint y: 618, endPoint x: 640, endPoint y: 642, distance: 24.1
click at [648, 623] on div "Self-Advised Admin Agreement Details Edit Fund Name Pricing Signed Customer Con…" at bounding box center [353, 527] width 683 height 383
click at [623, 736] on button "Save" at bounding box center [627, 745] width 31 height 18
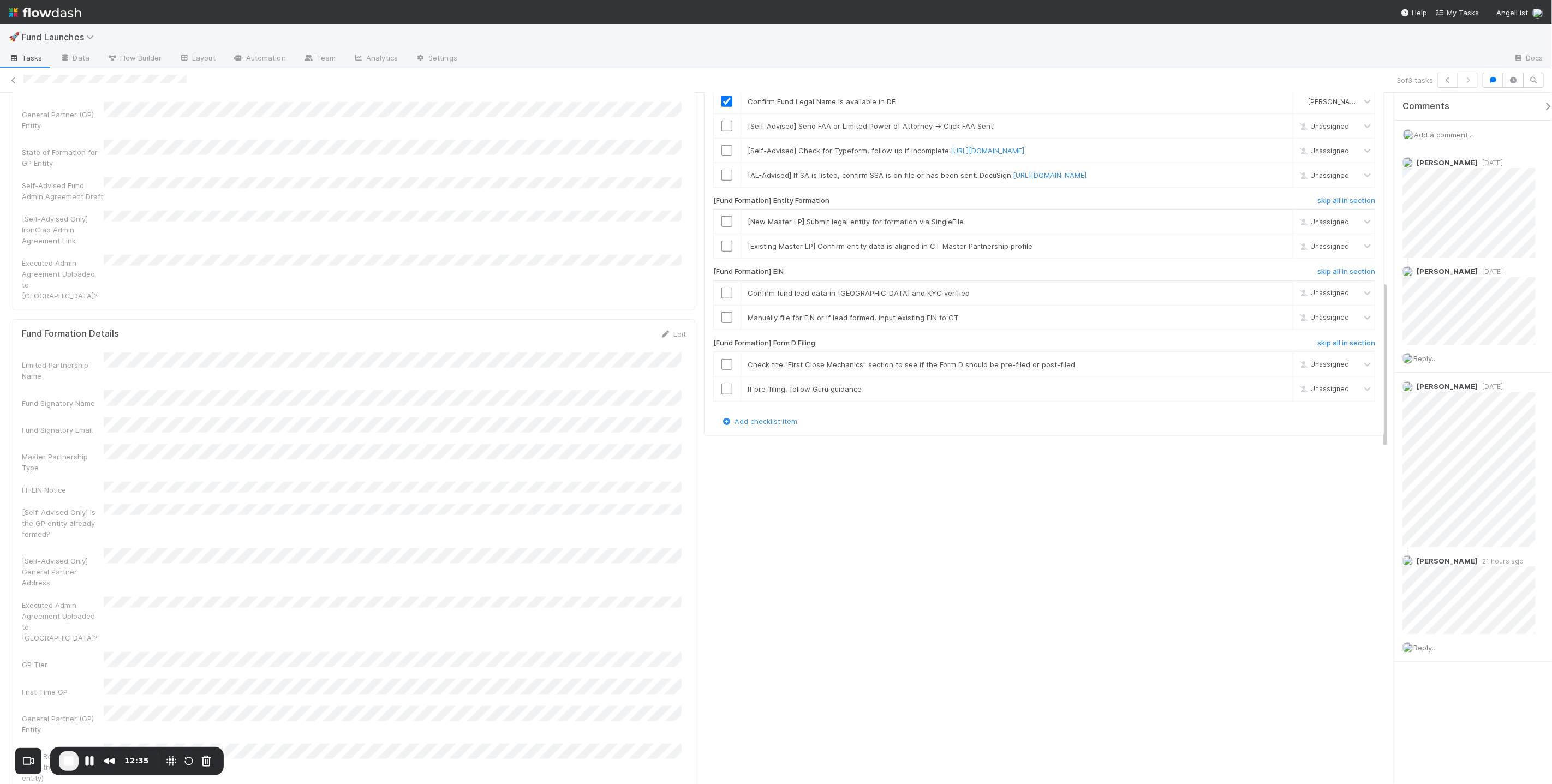
scroll to position [750, 0]
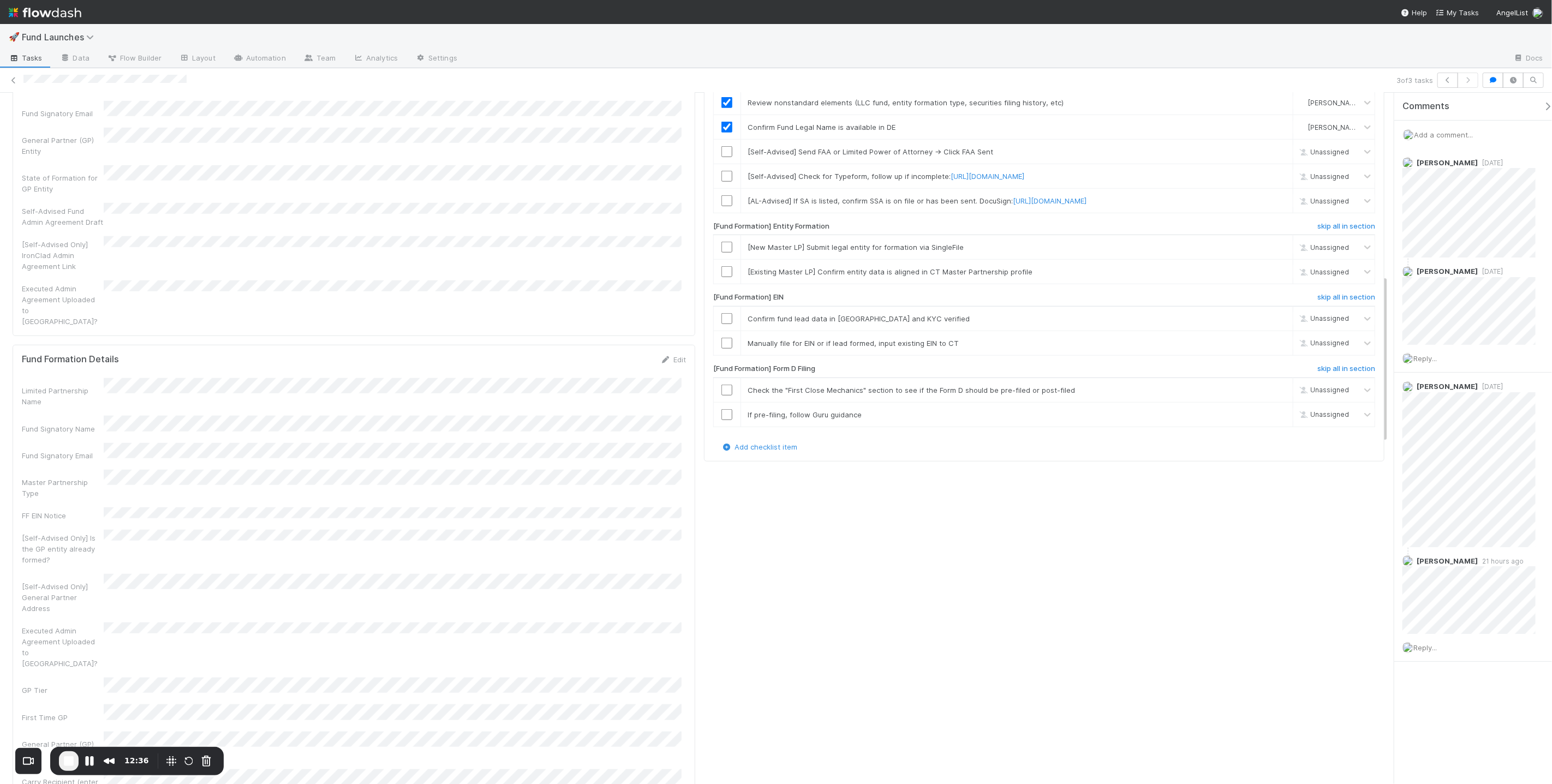
click at [673, 354] on div "Edit" at bounding box center [673, 359] width 26 height 11
click at [674, 355] on link "Edit" at bounding box center [673, 359] width 26 height 9
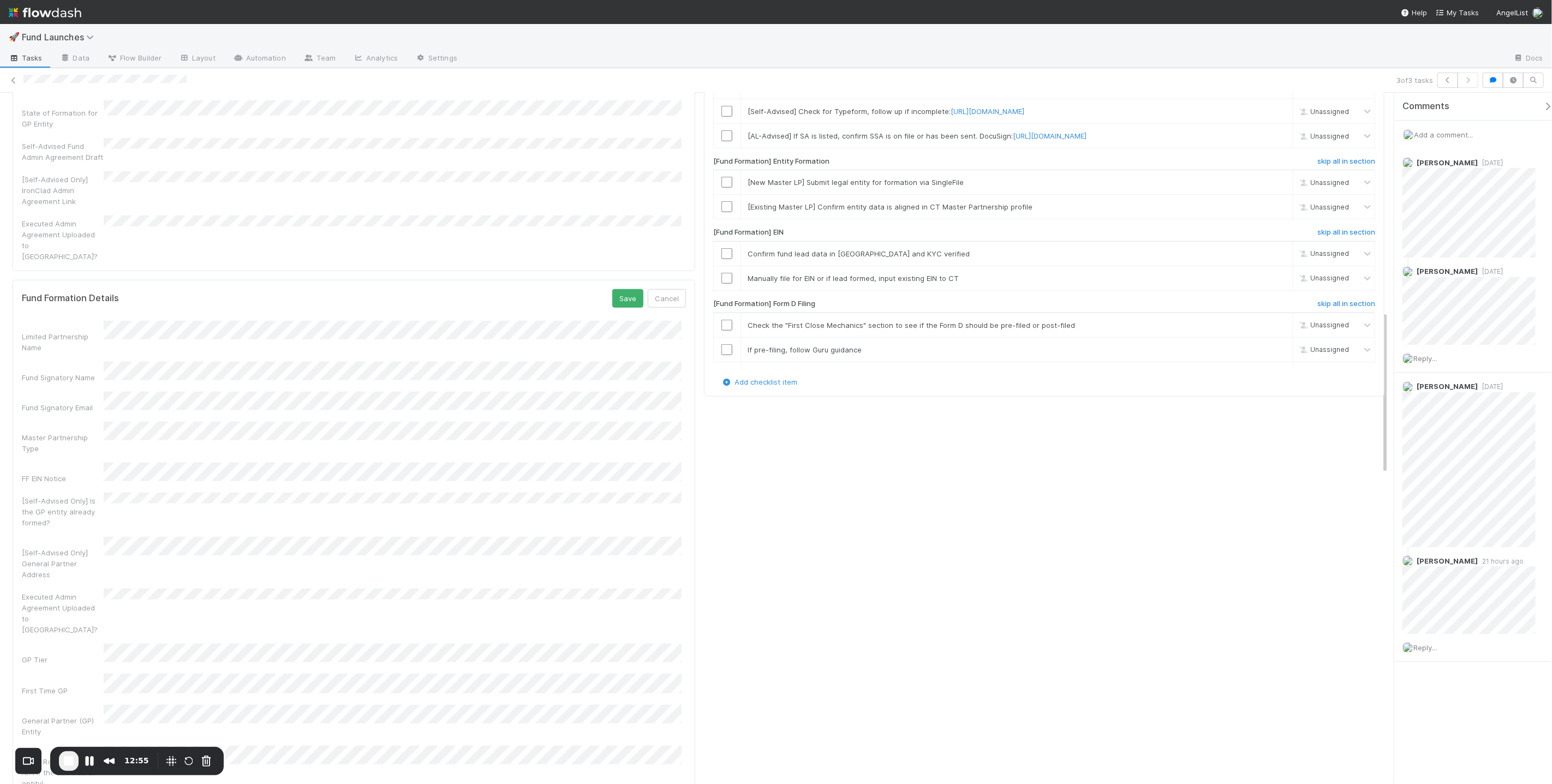
scroll to position [752, 0]
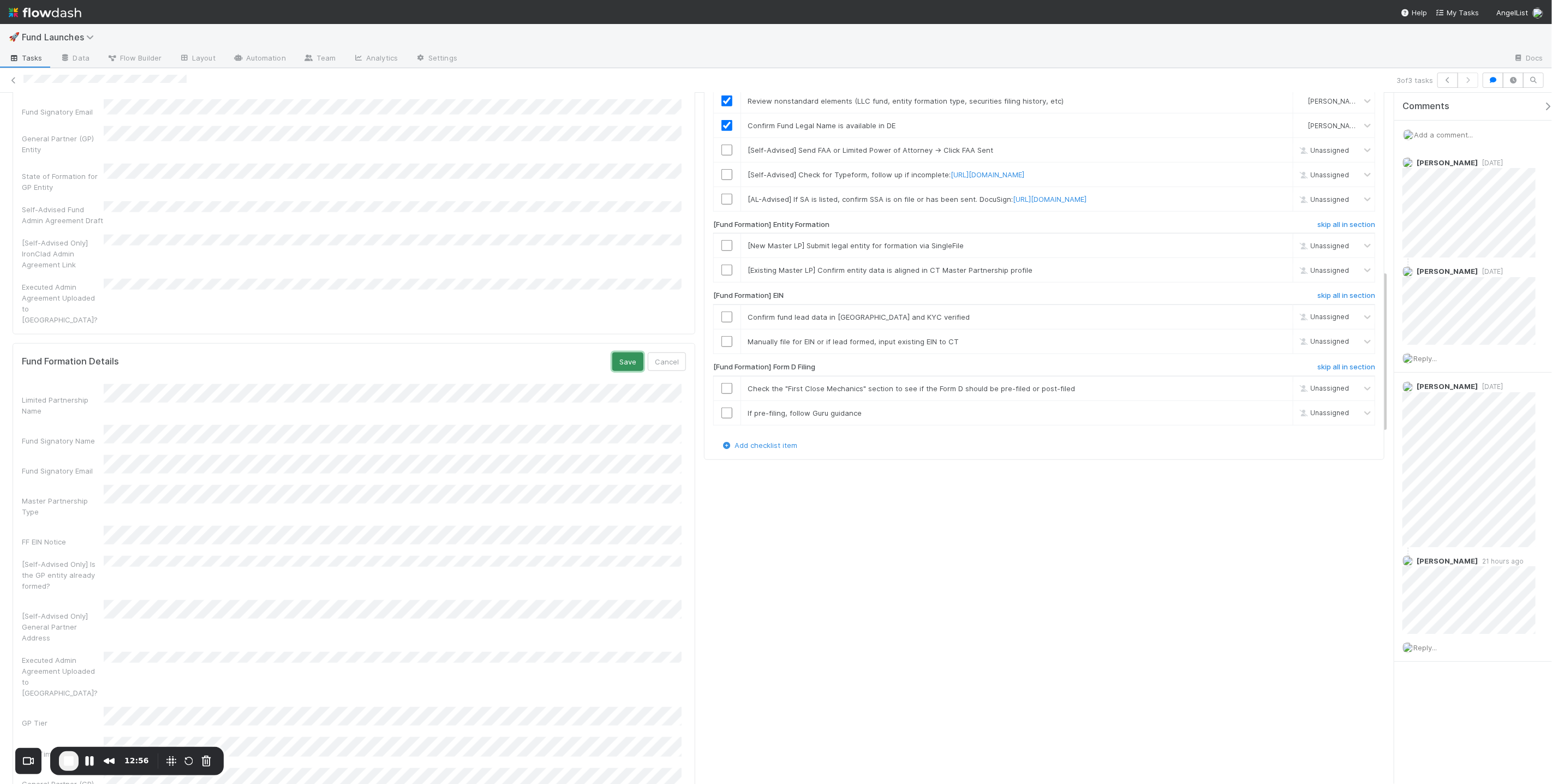
click at [612, 353] on button "Save" at bounding box center [627, 361] width 31 height 18
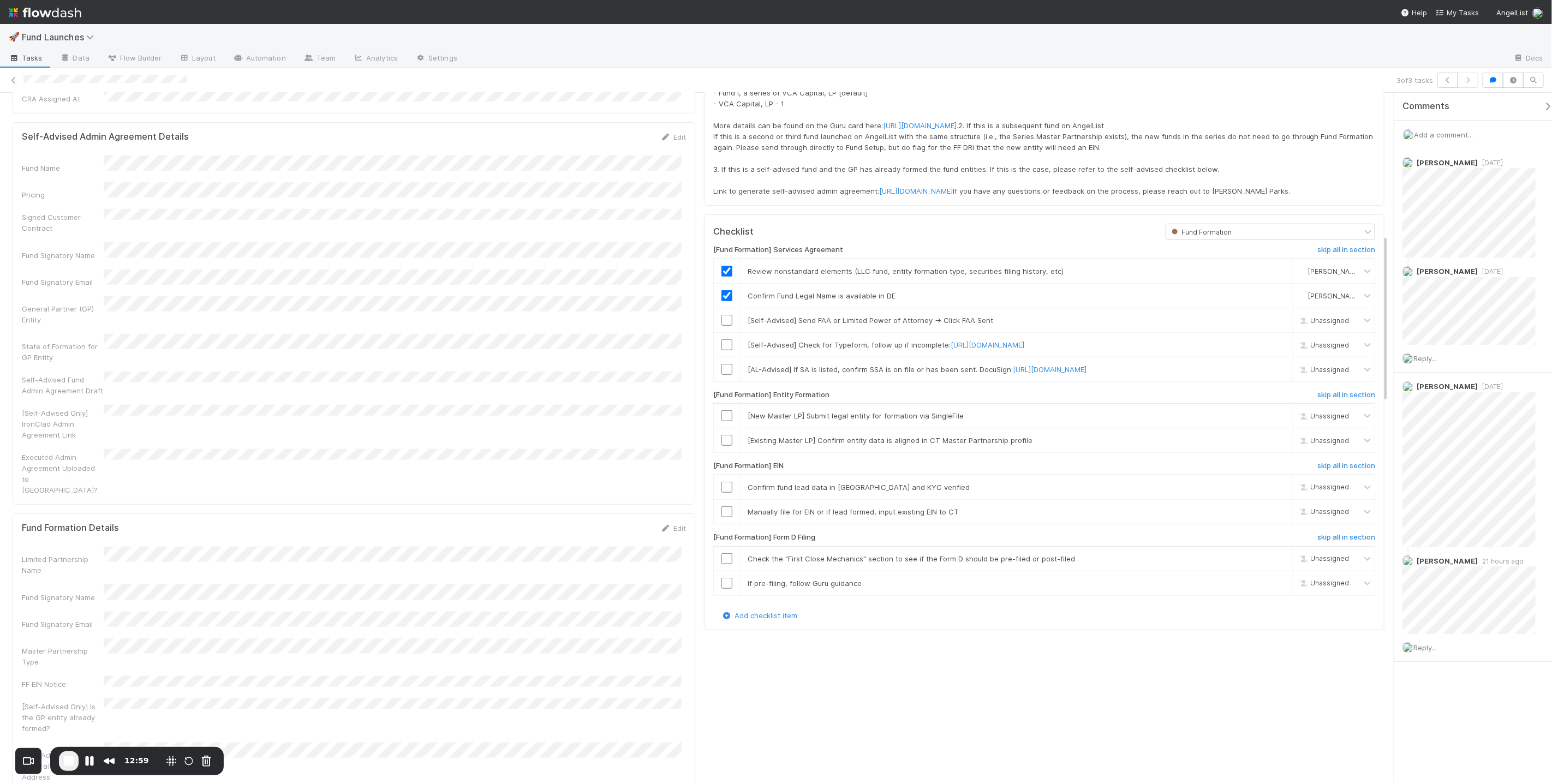
scroll to position [584, 0]
click at [95, 544] on div "Limited Partnership Name" at bounding box center [353, 558] width 664 height 29
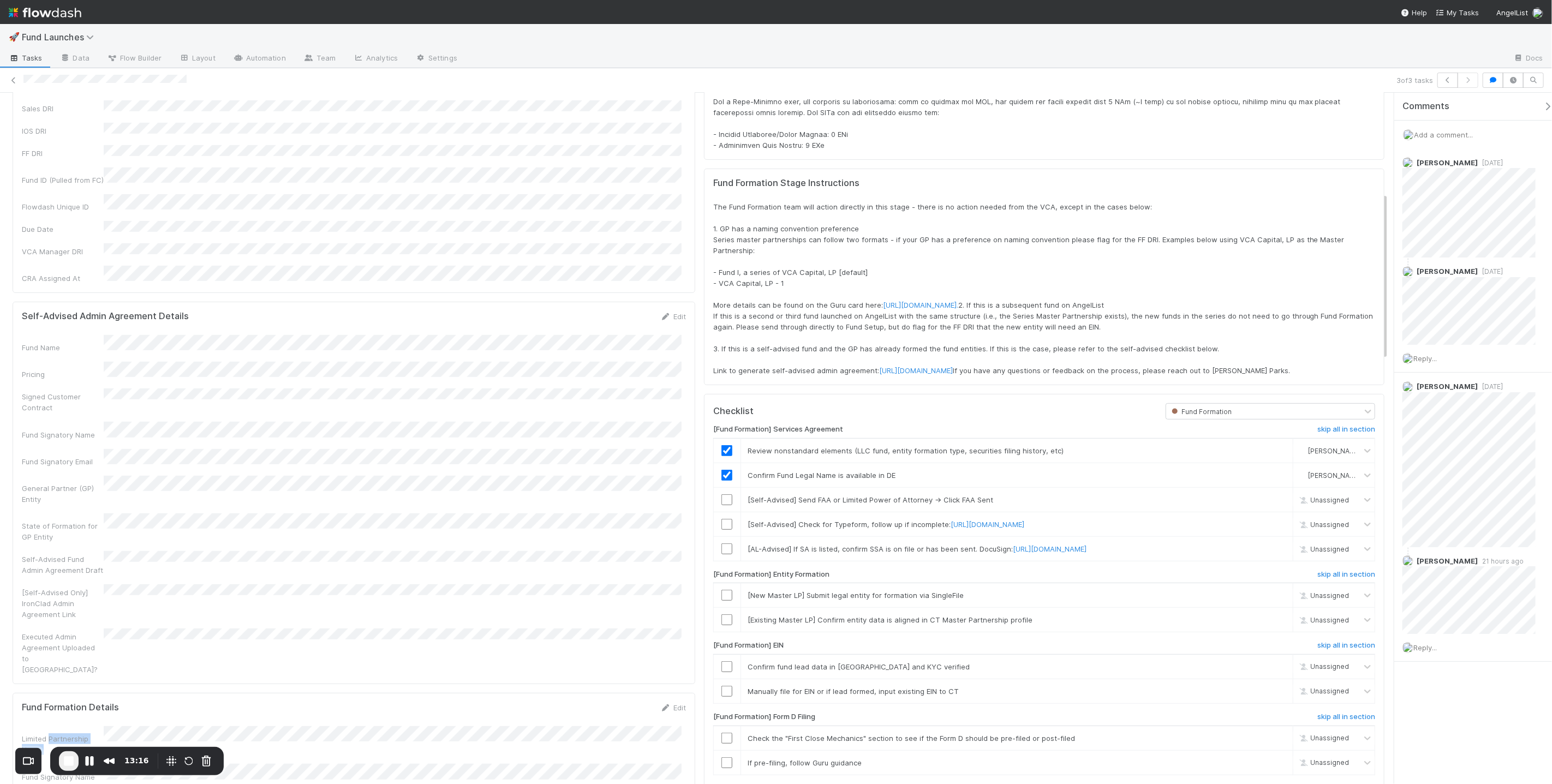
scroll to position [661, 0]
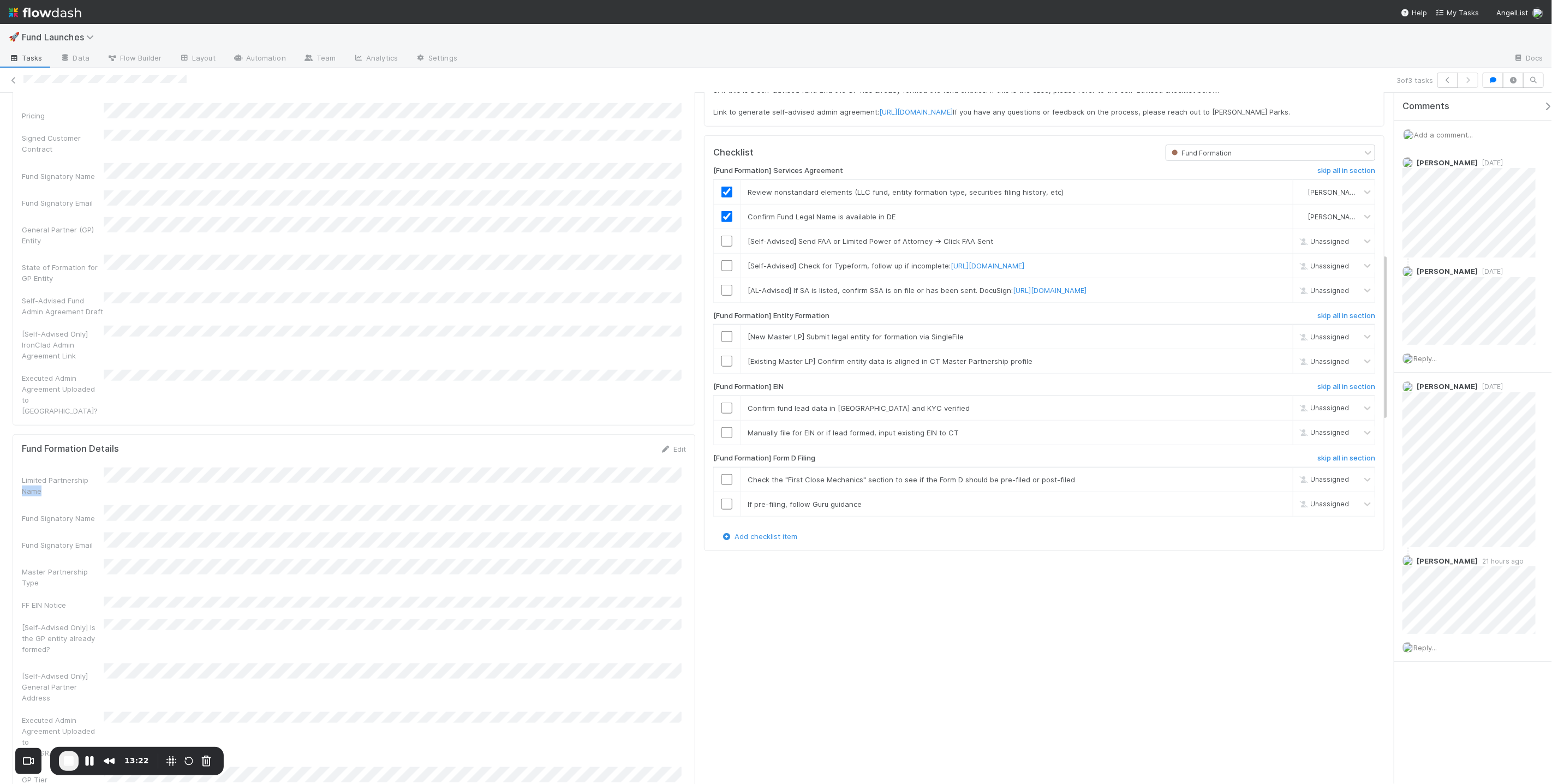
click at [204, 467] on div "Limited Partnership Name" at bounding box center [353, 482] width 664 height 29
click at [202, 467] on div "Limited Partnership Name" at bounding box center [353, 482] width 664 height 29
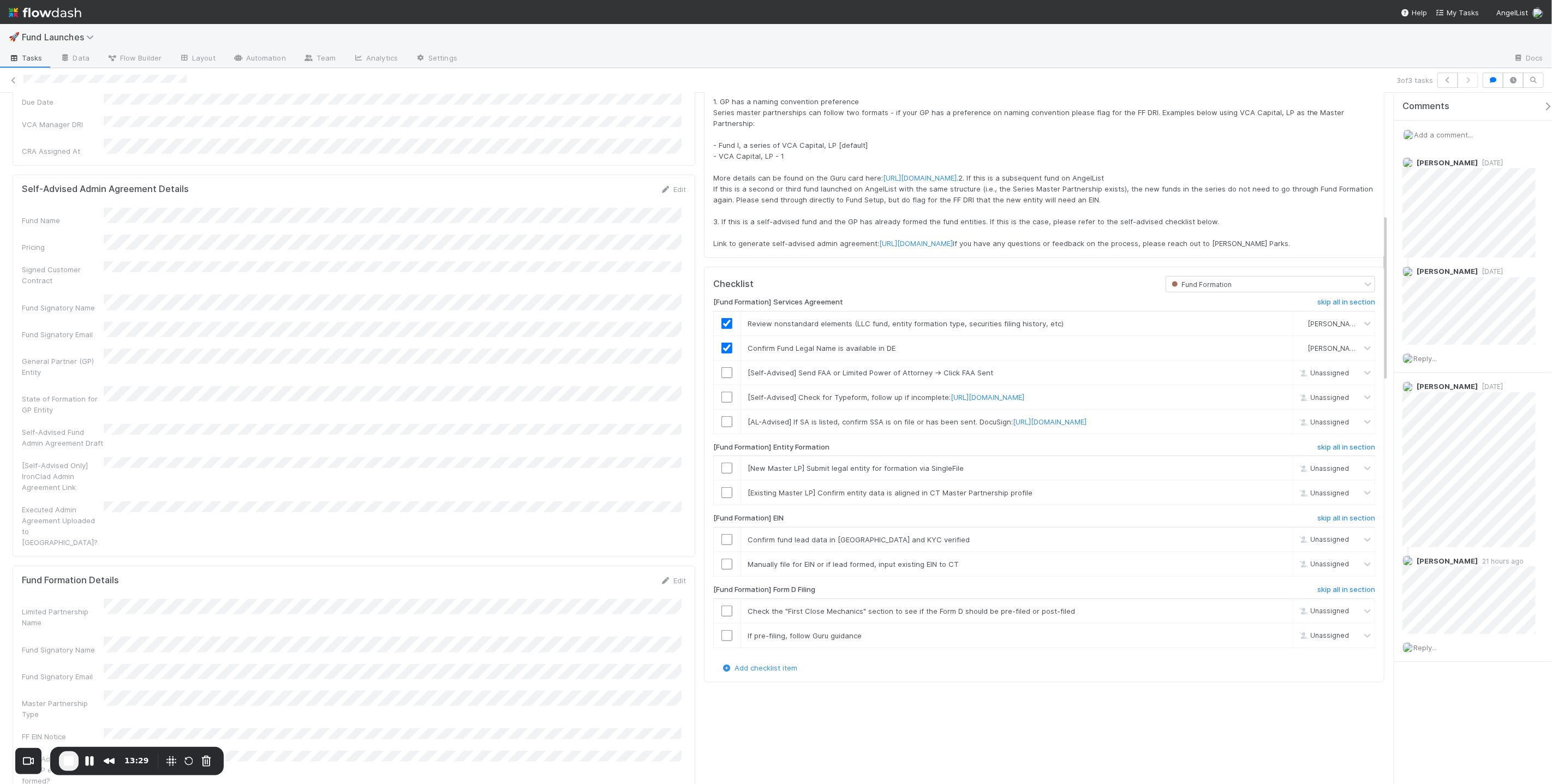
scroll to position [499, 0]
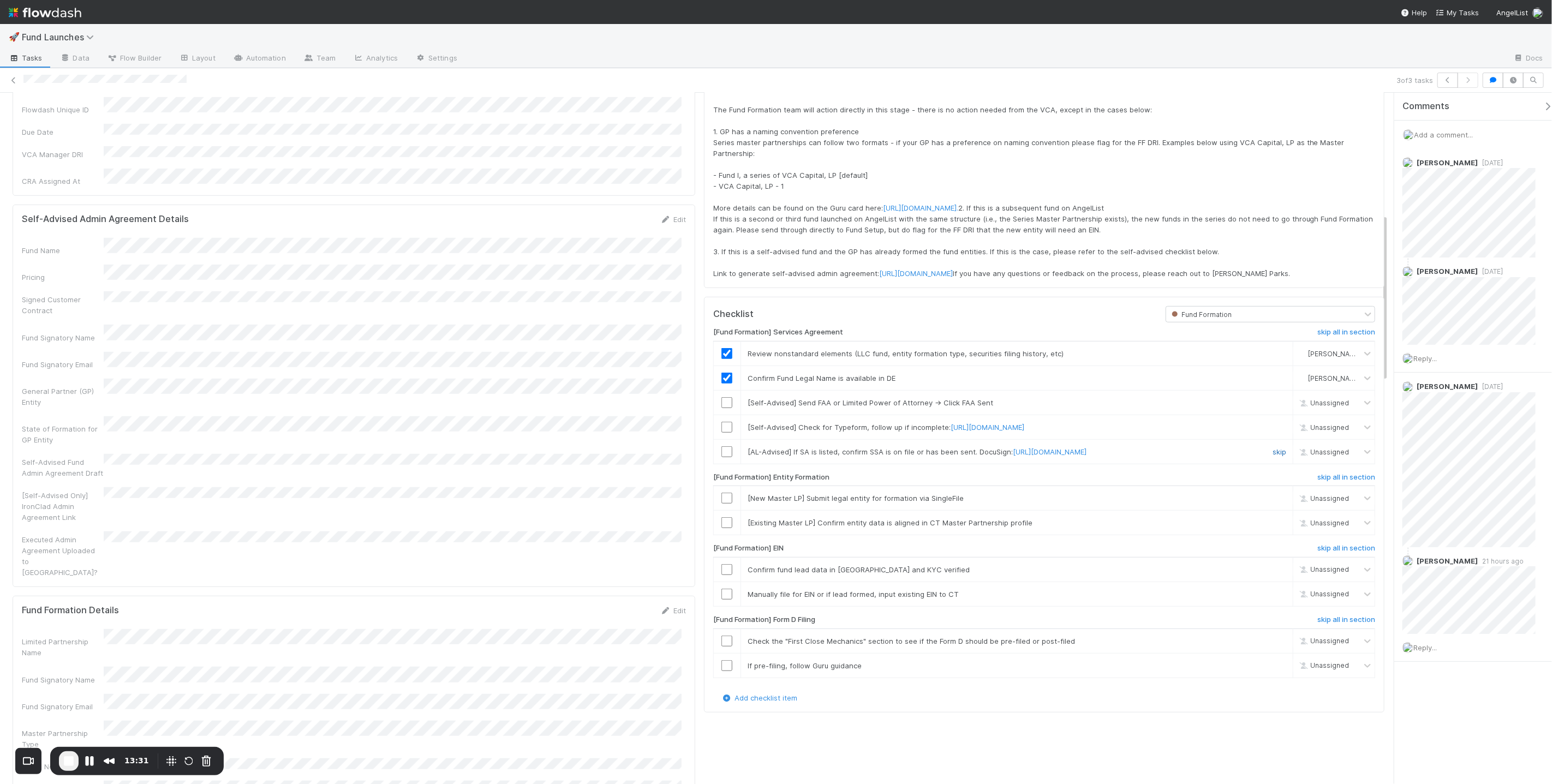
click at [776, 455] on link "skip" at bounding box center [1279, 452] width 14 height 9
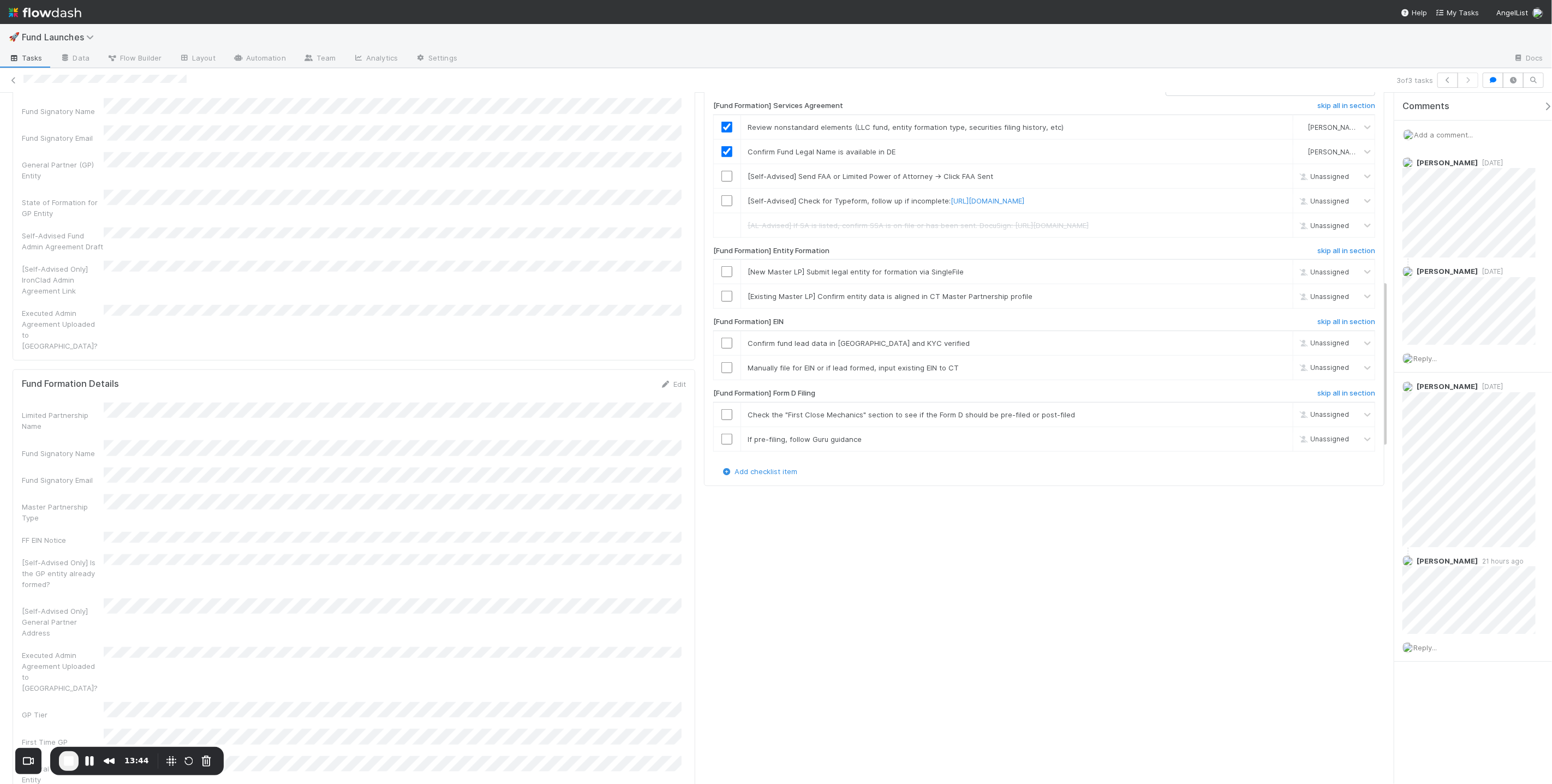
scroll to position [518, 0]
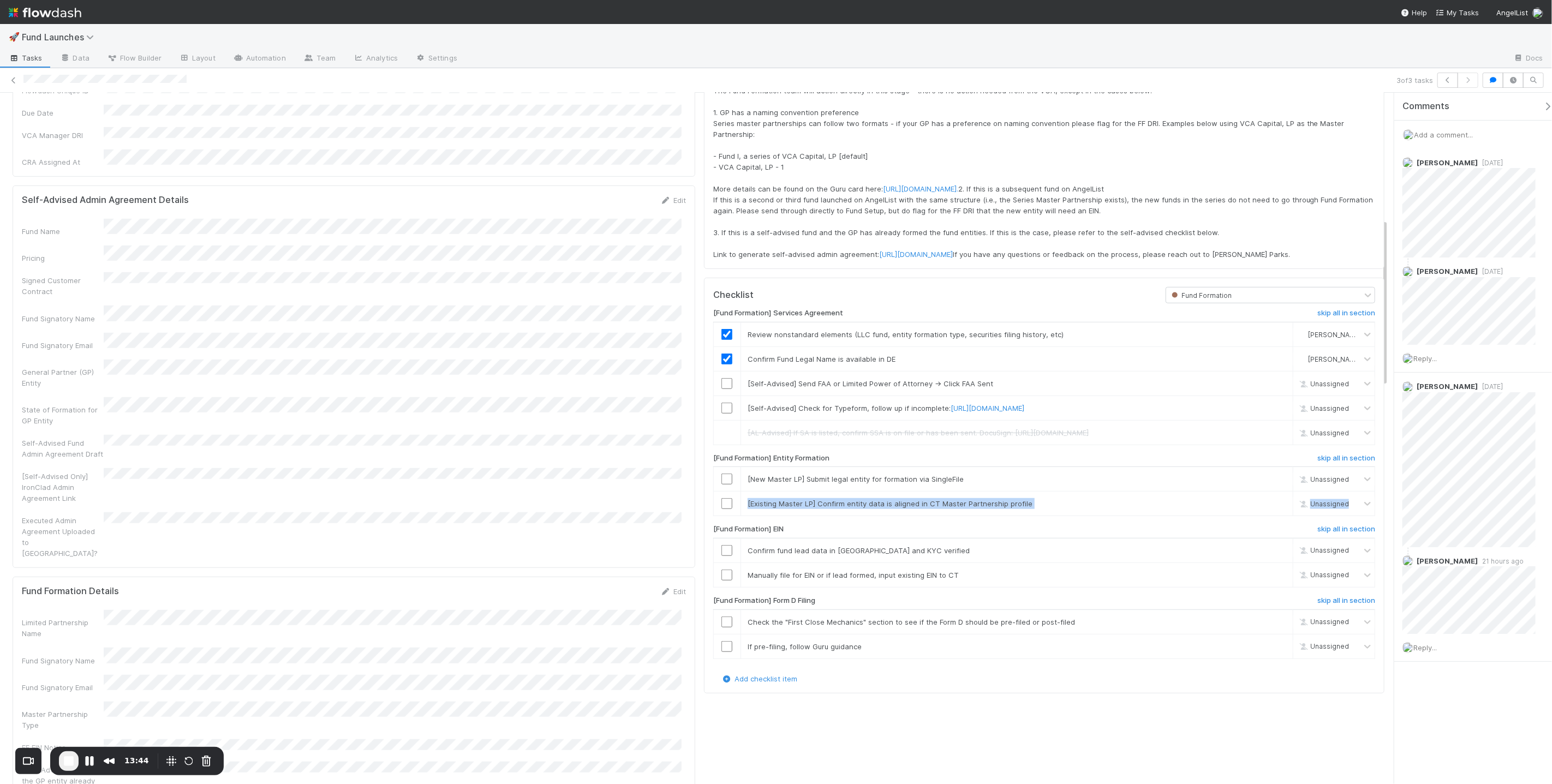
click at [776, 506] on div "[Fund Formation] Services Agreement skip all in section Review nonstandard elem…" at bounding box center [1044, 488] width 662 height 369
drag, startPoint x: 741, startPoint y: 412, endPoint x: 896, endPoint y: 424, distance: 155.5
click at [776, 420] on td "[Self-Advised] Check for Typeform, follow up if incomplete: https://admin.typef…" at bounding box center [1017, 408] width 552 height 25
click at [776, 412] on link "https://admin.typeform.com/form/WgJn3Uh9/results#responses" at bounding box center [987, 408] width 74 height 9
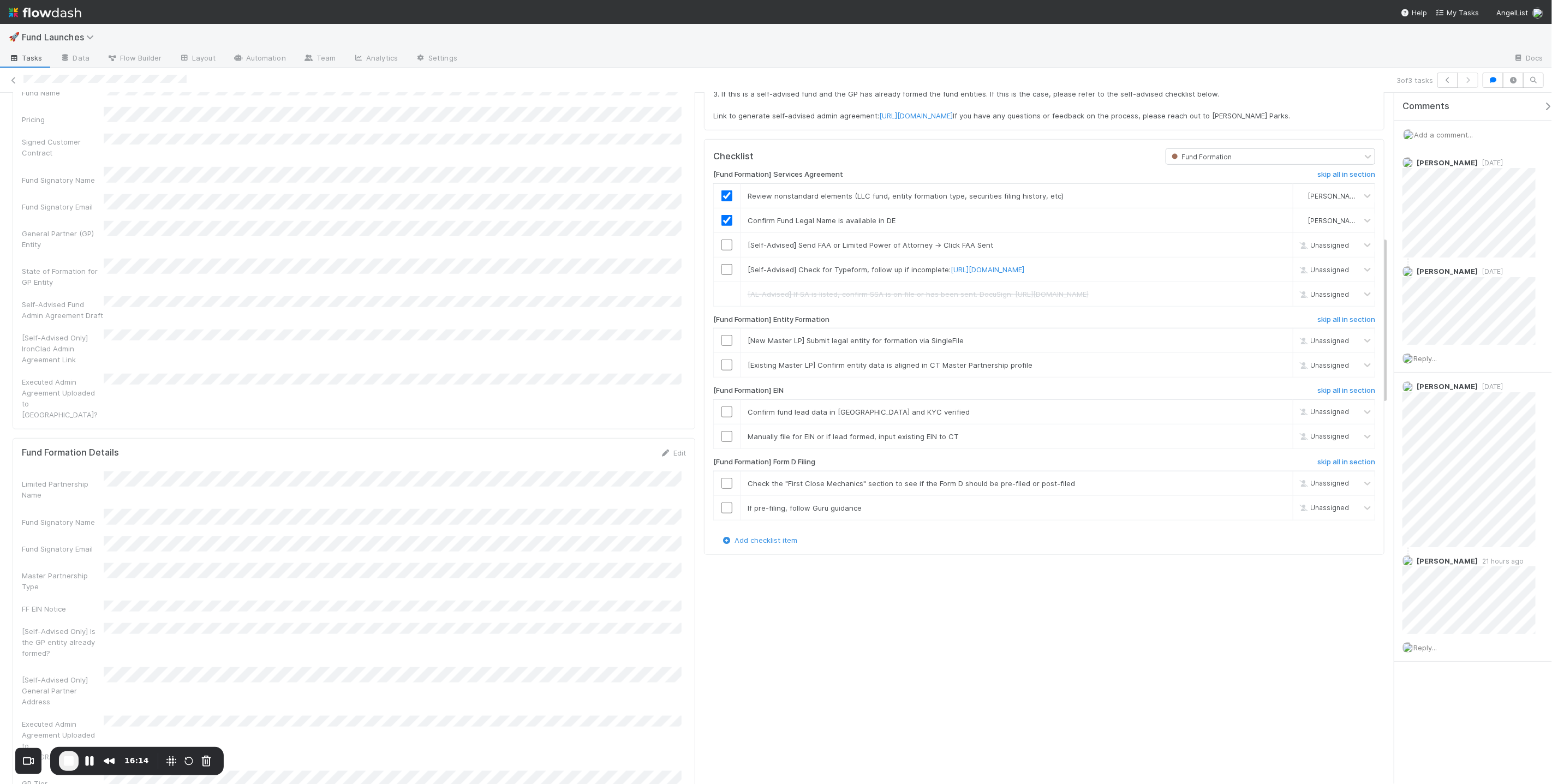
scroll to position [657, 0]
click at [724, 250] on input "checkbox" at bounding box center [727, 244] width 11 height 11
click at [725, 247] on input "checkbox" at bounding box center [727, 244] width 11 height 11
click at [776, 273] on link "skip" at bounding box center [1279, 269] width 14 height 9
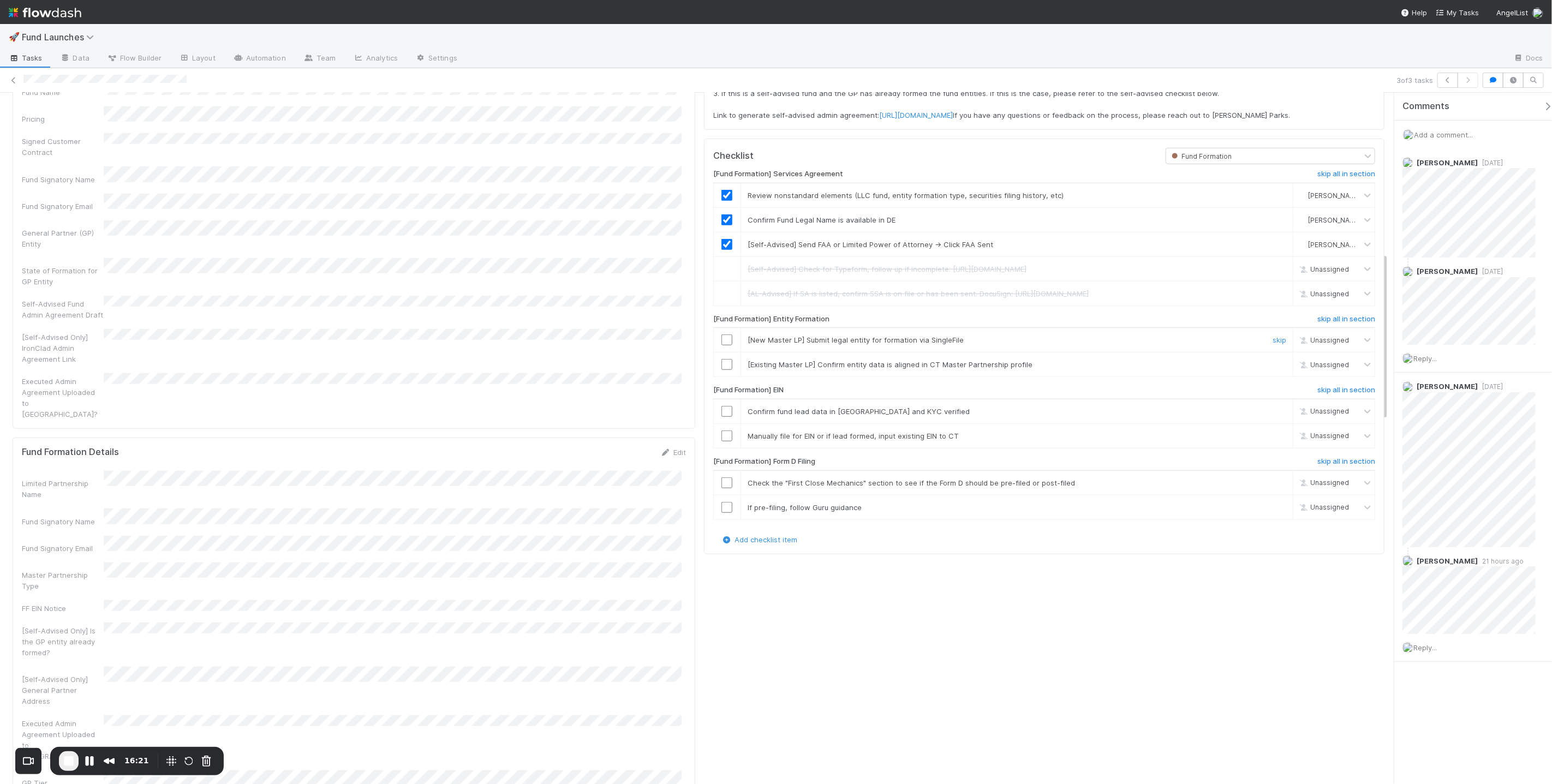
scroll to position [5500, 0]
click at [724, 345] on input "checkbox" at bounding box center [727, 339] width 11 height 11
click at [776, 369] on link "skip" at bounding box center [1279, 364] width 14 height 9
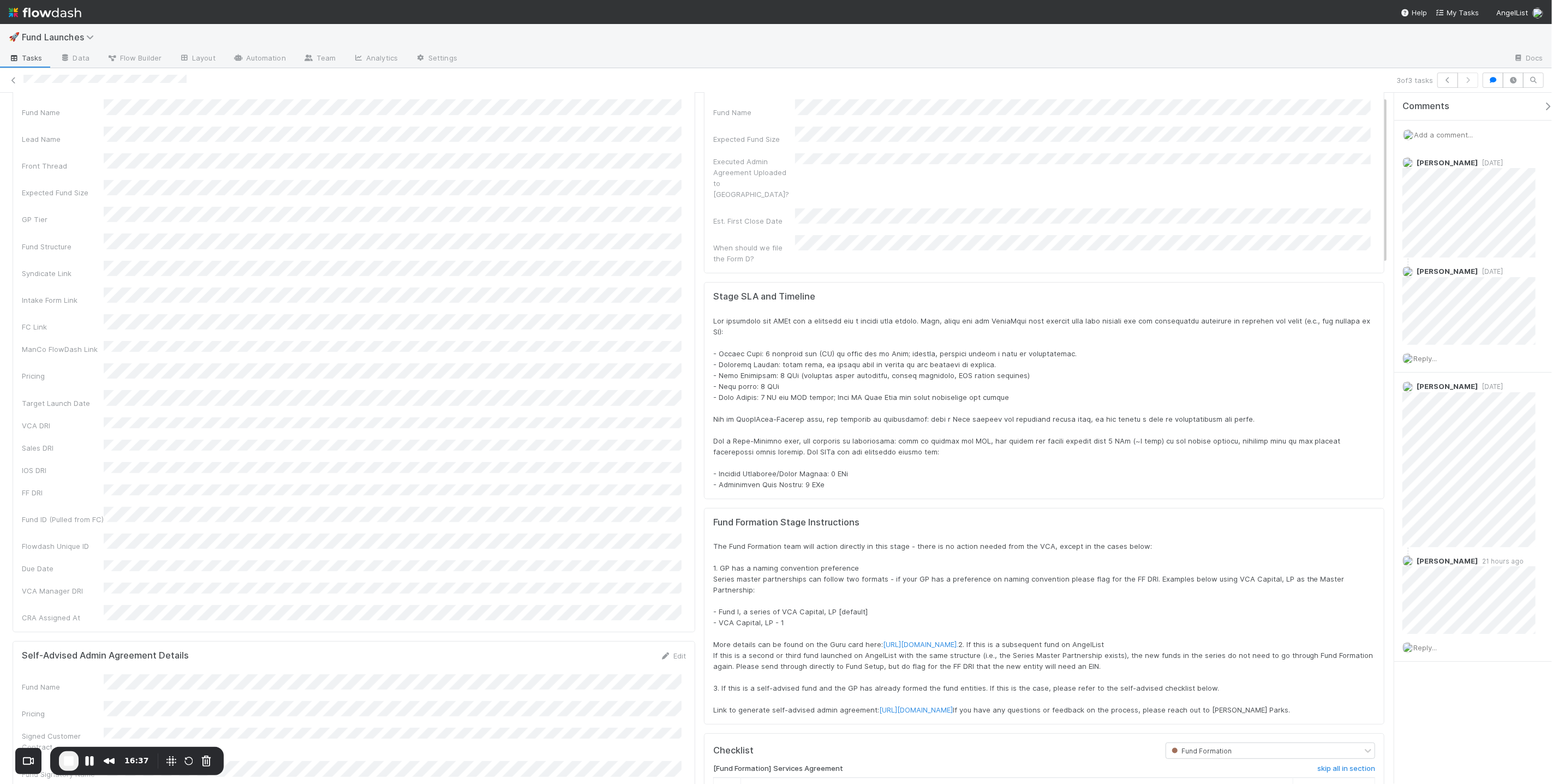
scroll to position [0, 0]
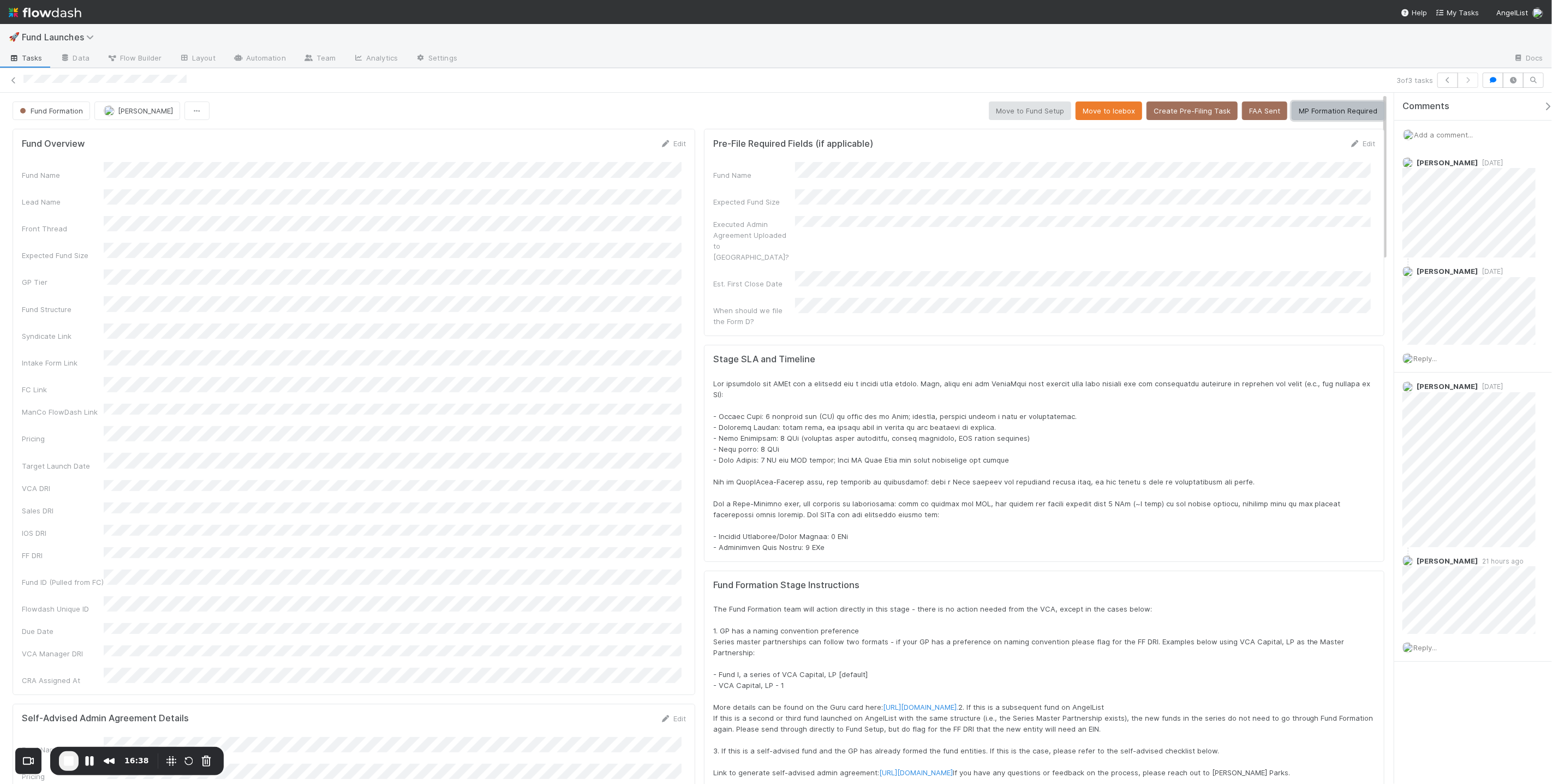
click at [776, 111] on button "MP Formation Required" at bounding box center [1338, 110] width 93 height 18
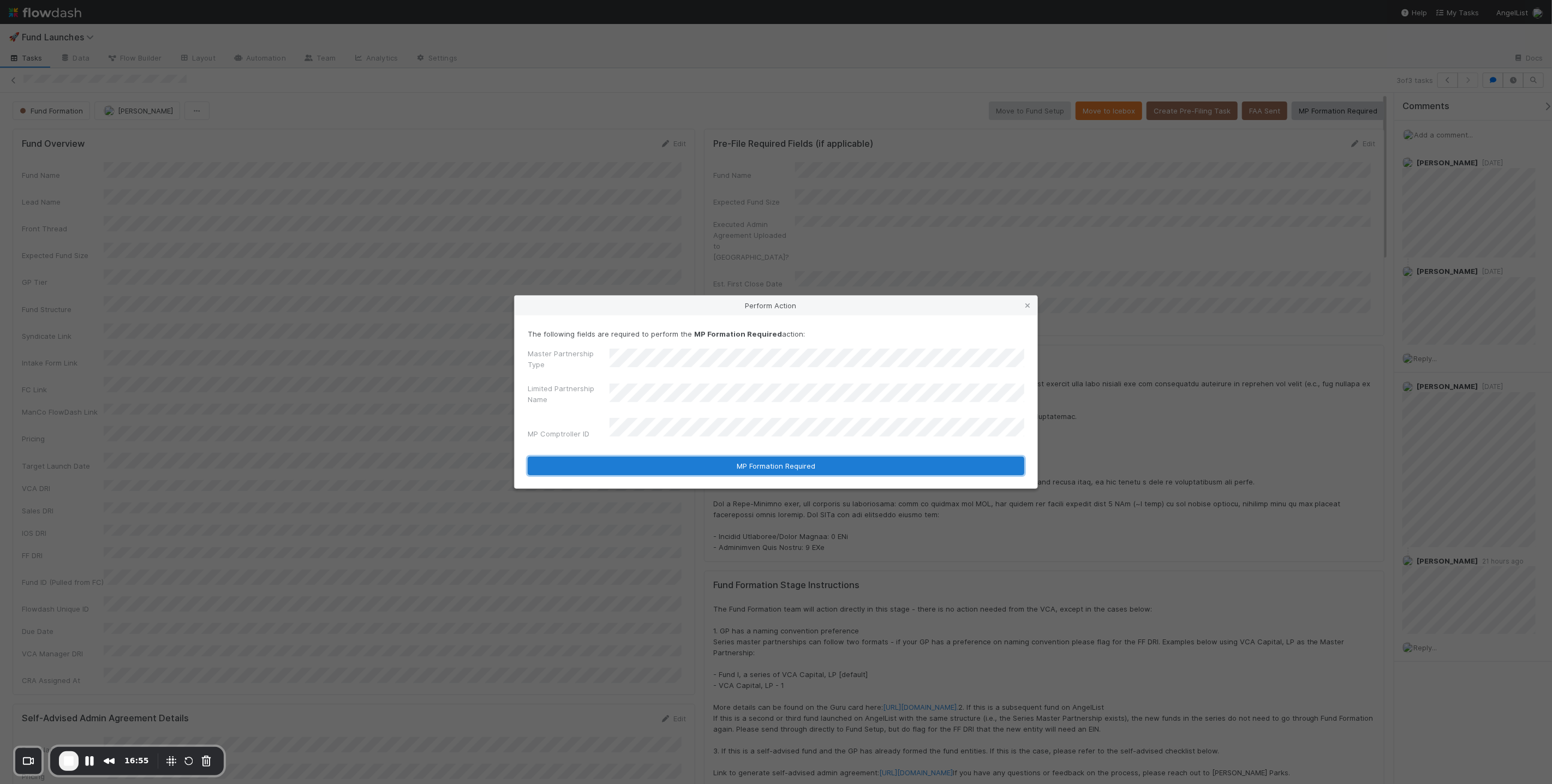
click at [689, 456] on button "MP Formation Required" at bounding box center [776, 465] width 497 height 18
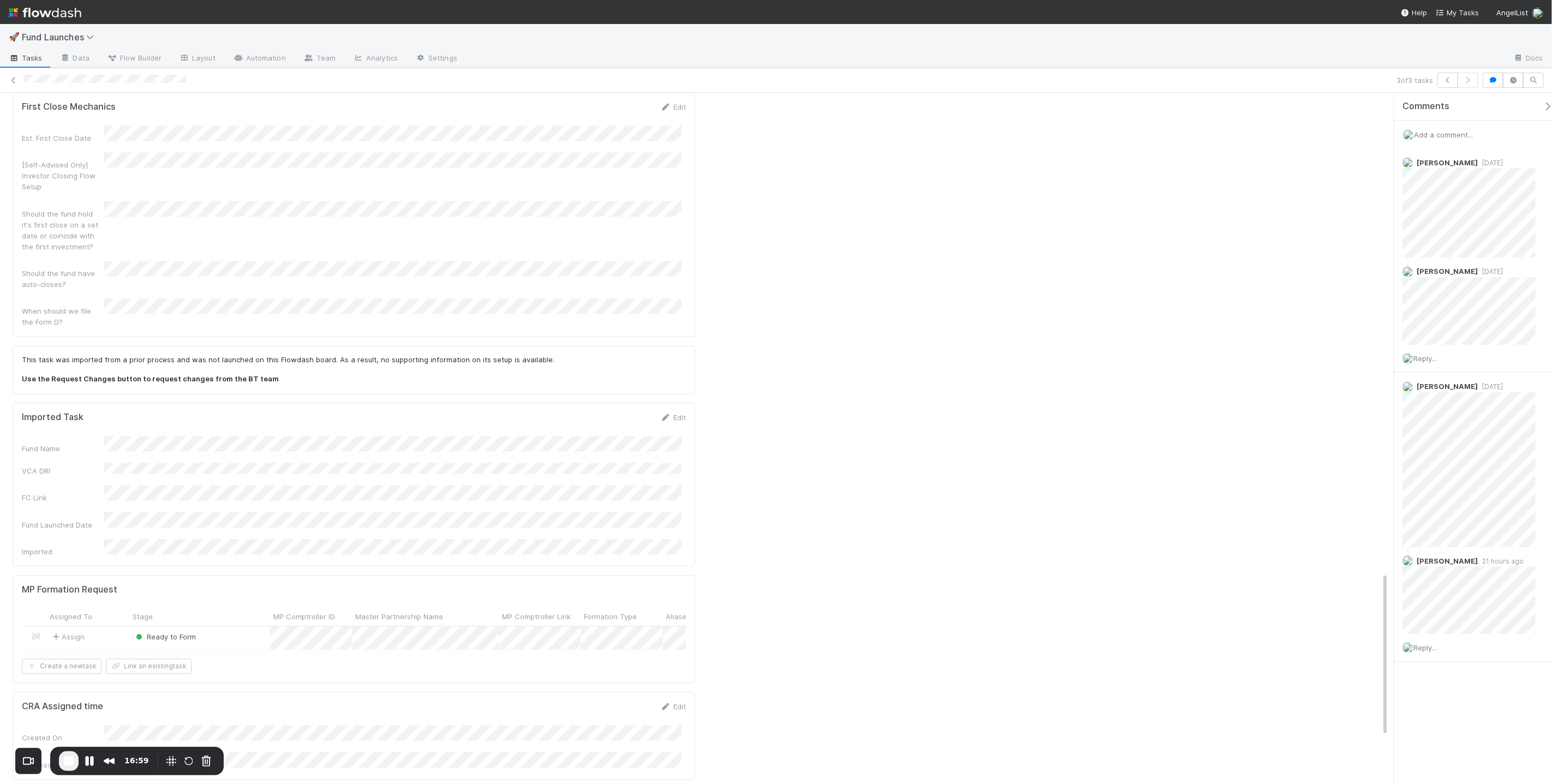
scroll to position [2015, 0]
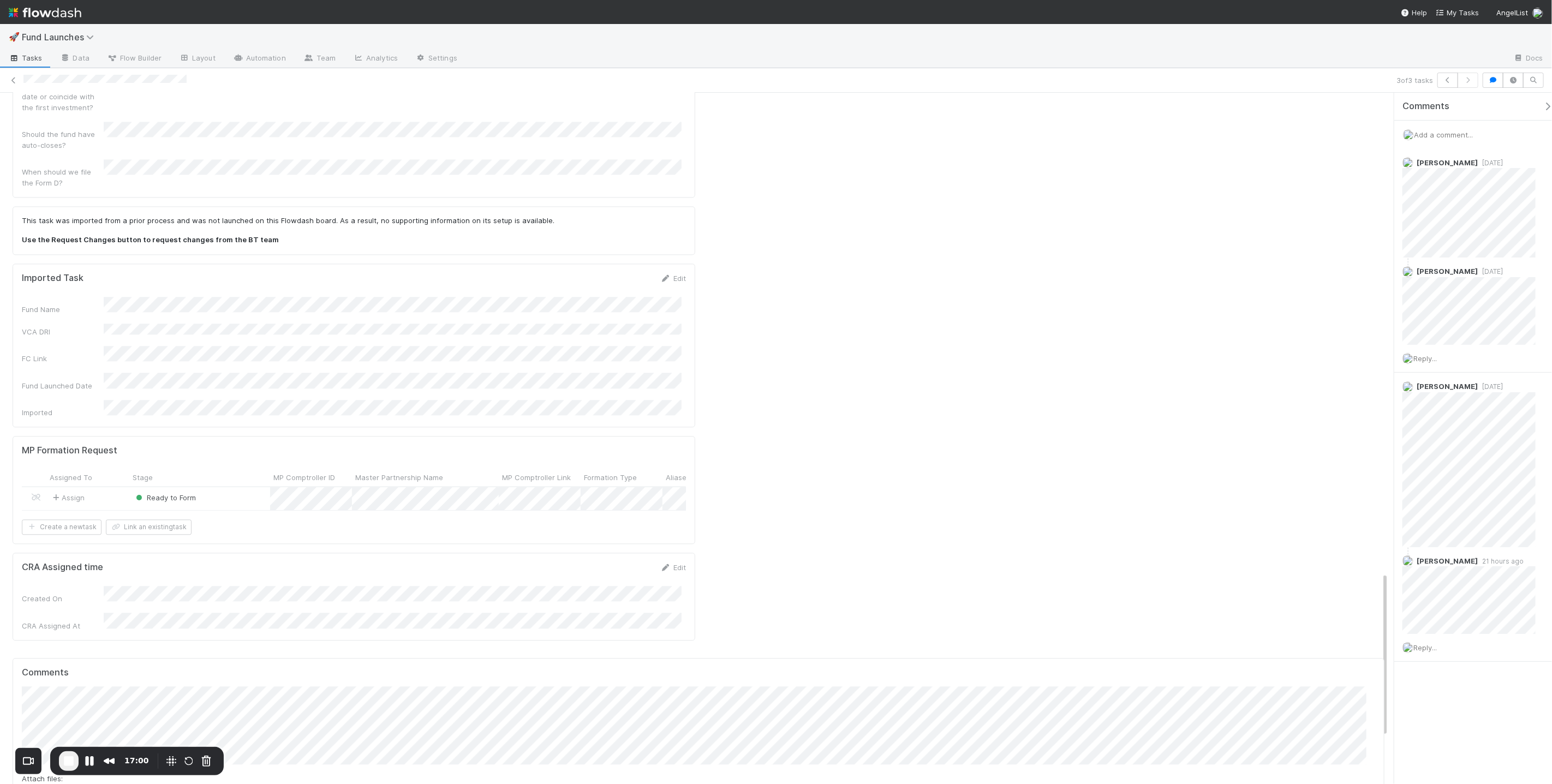
click at [247, 487] on div "Ready to Form" at bounding box center [199, 499] width 141 height 23
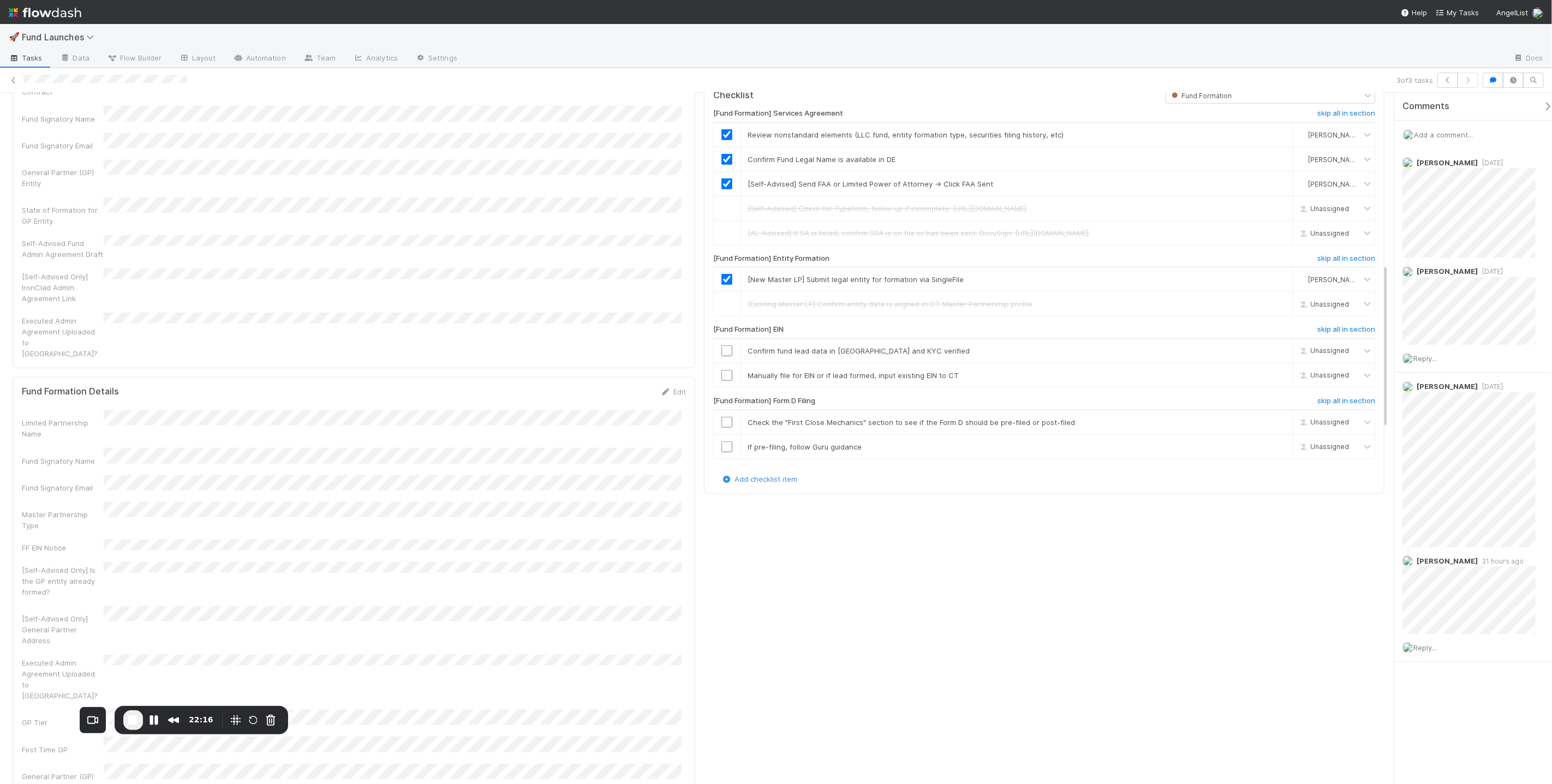
scroll to position [719, 0]
click at [776, 354] on link "skip" at bounding box center [1279, 350] width 14 height 9
click at [716, 380] on div at bounding box center [727, 374] width 27 height 11
click at [722, 380] on input "checkbox" at bounding box center [727, 374] width 11 height 11
click at [776, 354] on link "skip" at bounding box center [1279, 350] width 14 height 9
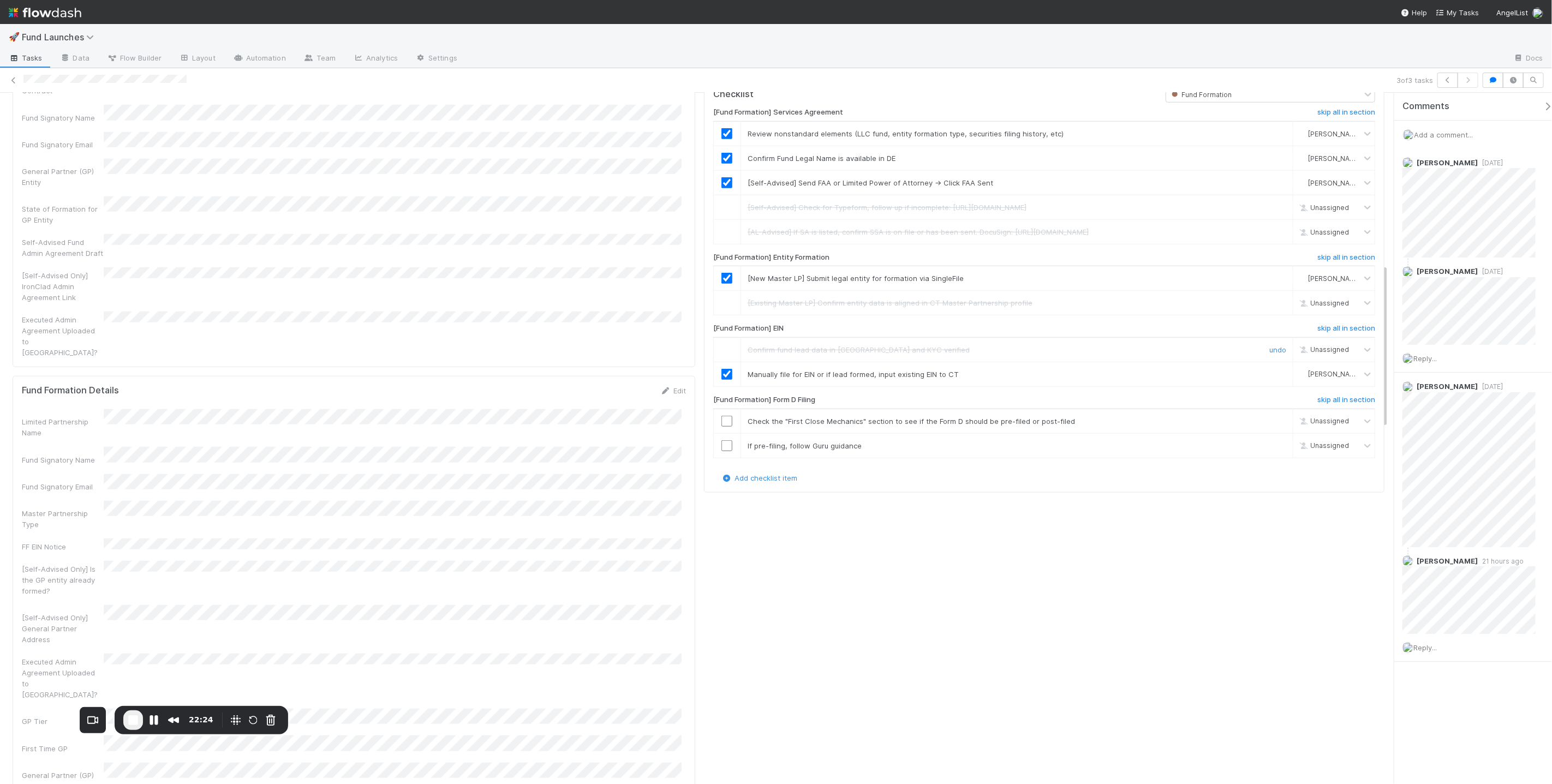
scroll to position [5519, 0]
click at [722, 451] on input "checkbox" at bounding box center [727, 445] width 11 height 11
click at [722, 426] on input "checkbox" at bounding box center [727, 420] width 11 height 11
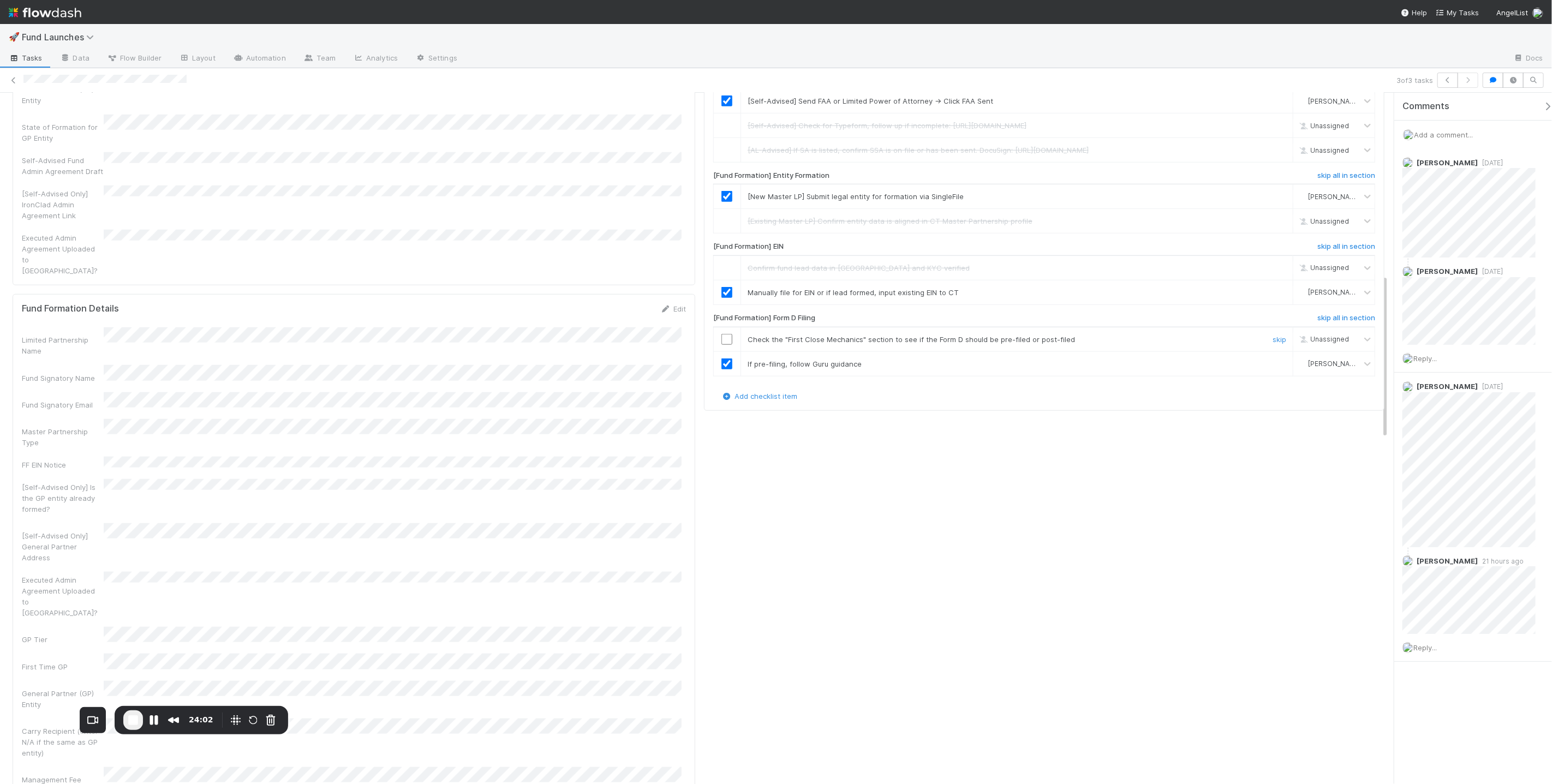
scroll to position [746, 0]
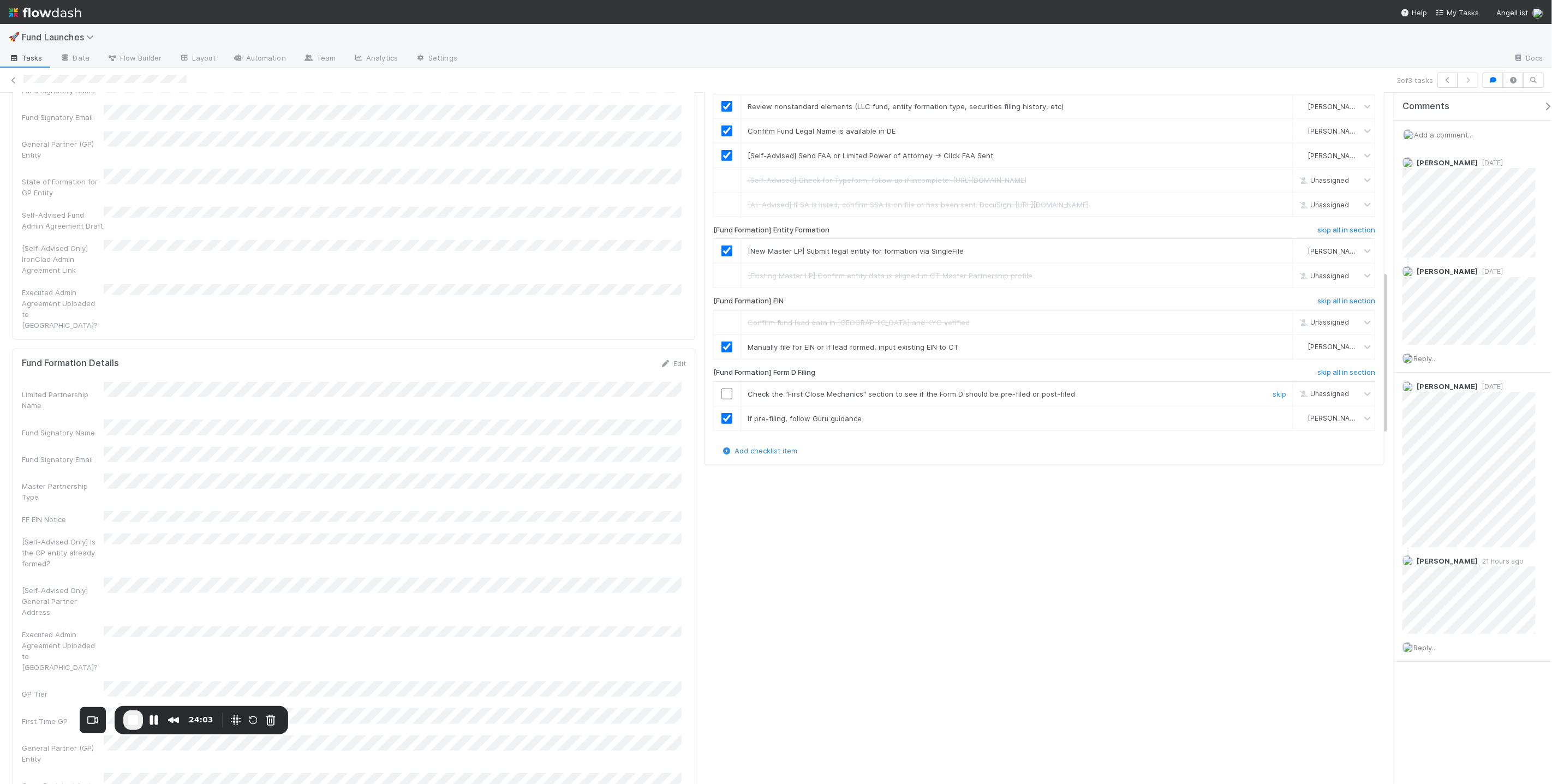
click at [722, 399] on input "checkbox" at bounding box center [727, 393] width 11 height 11
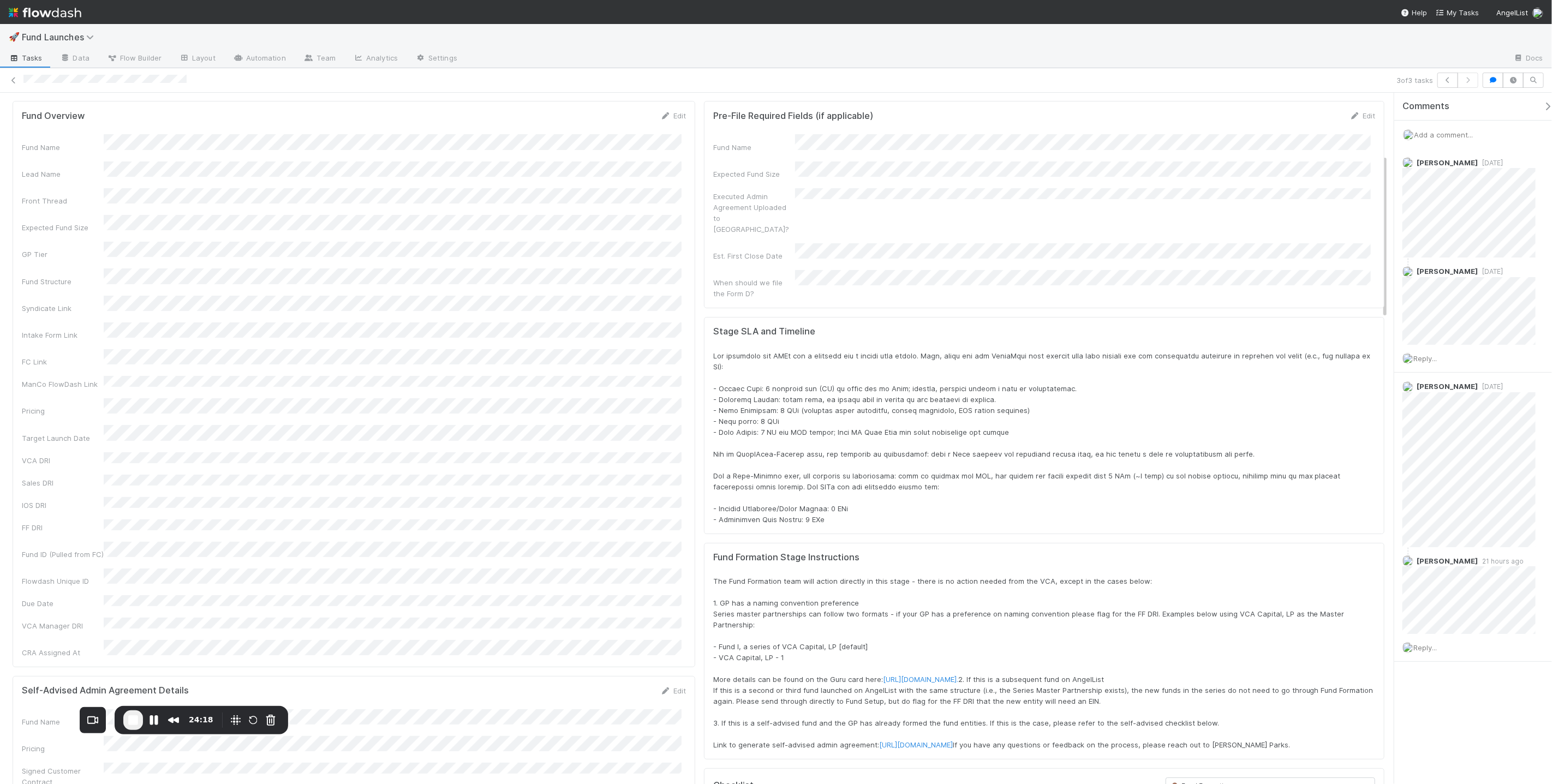
scroll to position [0, 0]
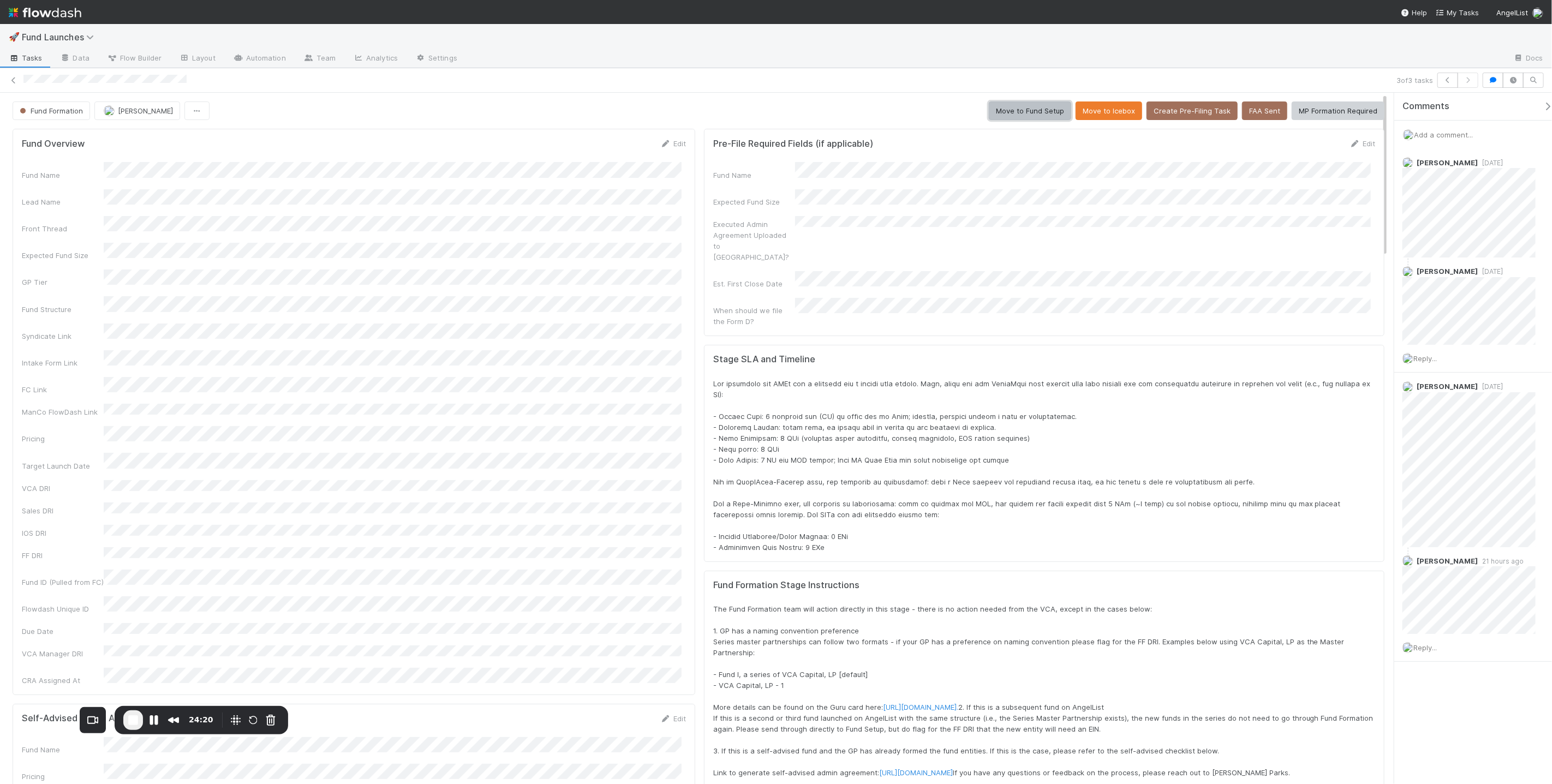
click at [776, 109] on button "Move to Fund Setup" at bounding box center [1030, 110] width 83 height 18
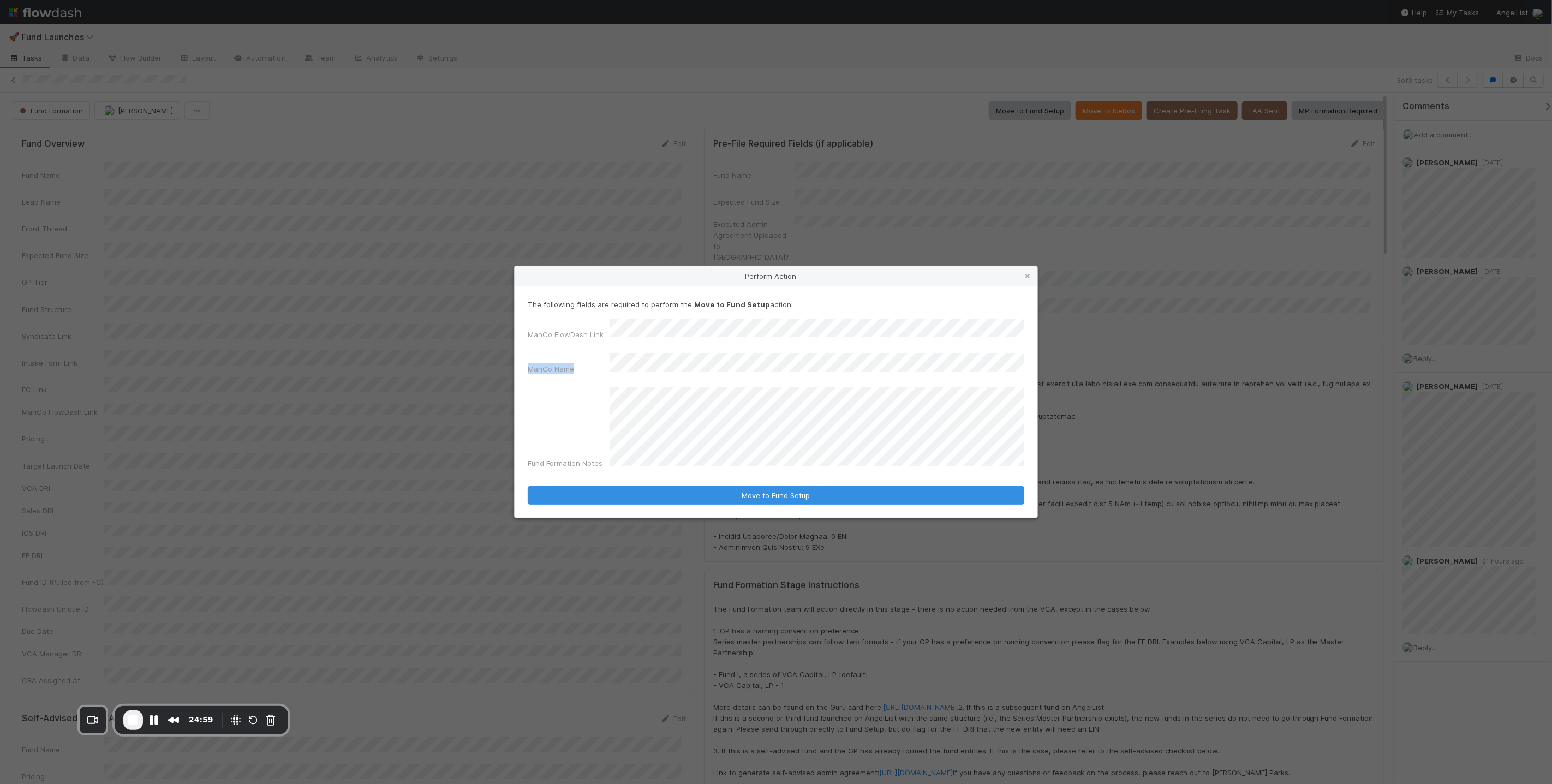
drag, startPoint x: 521, startPoint y: 366, endPoint x: 602, endPoint y: 372, distance: 81.2
click at [602, 372] on div "The following fields are required to perform the Move to Fund Setup action: Man…" at bounding box center [776, 401] width 523 height 231
drag, startPoint x: 603, startPoint y: 393, endPoint x: 528, endPoint y: 396, distance: 75.1
click at [528, 458] on div "Fund Formation Notes" at bounding box center [569, 465] width 82 height 15
click at [776, 488] on button "Move to Fund Setup" at bounding box center [776, 495] width 497 height 18
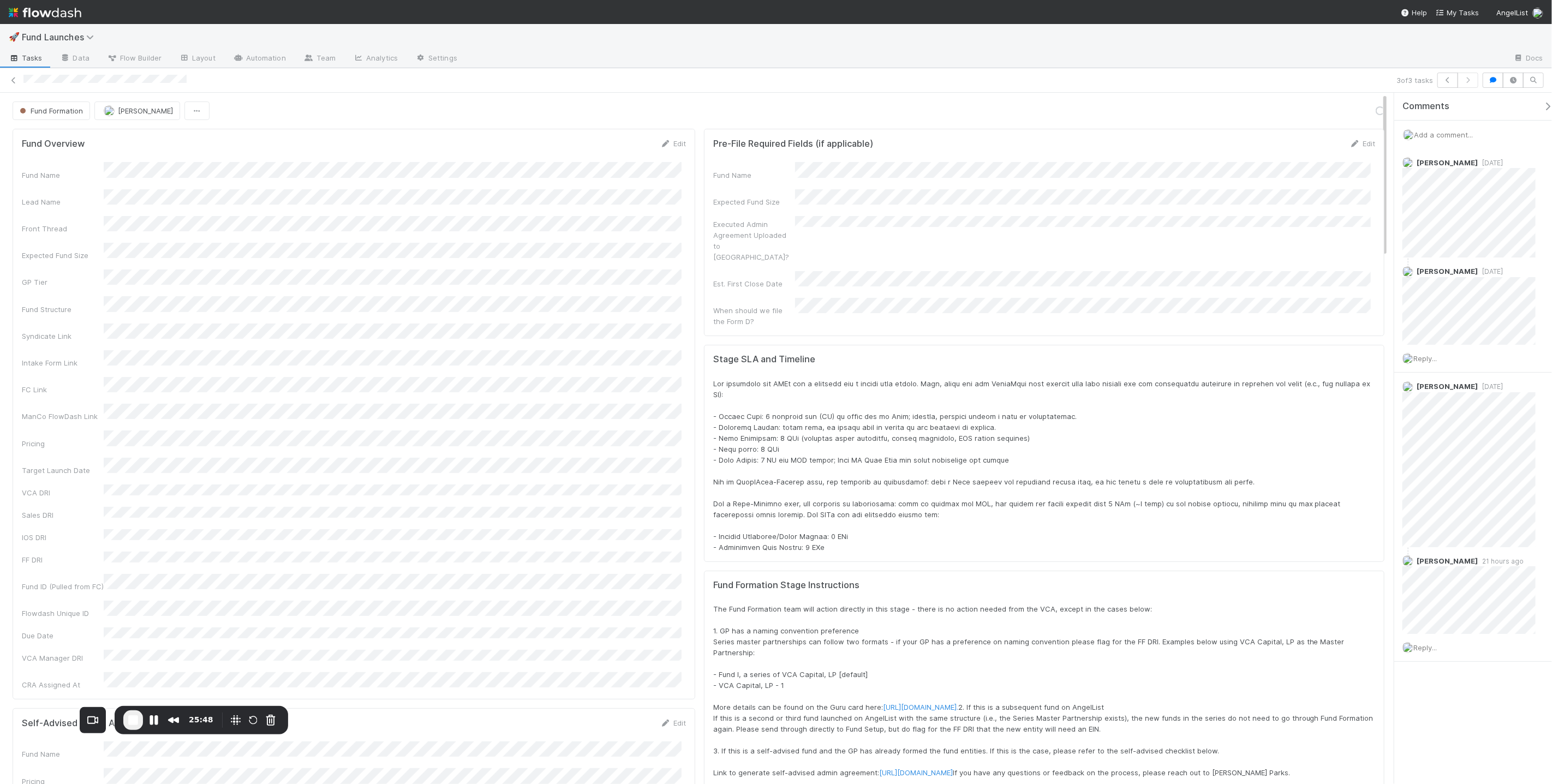
click at [137, 718] on span "End Recording" at bounding box center [133, 720] width 13 height 13
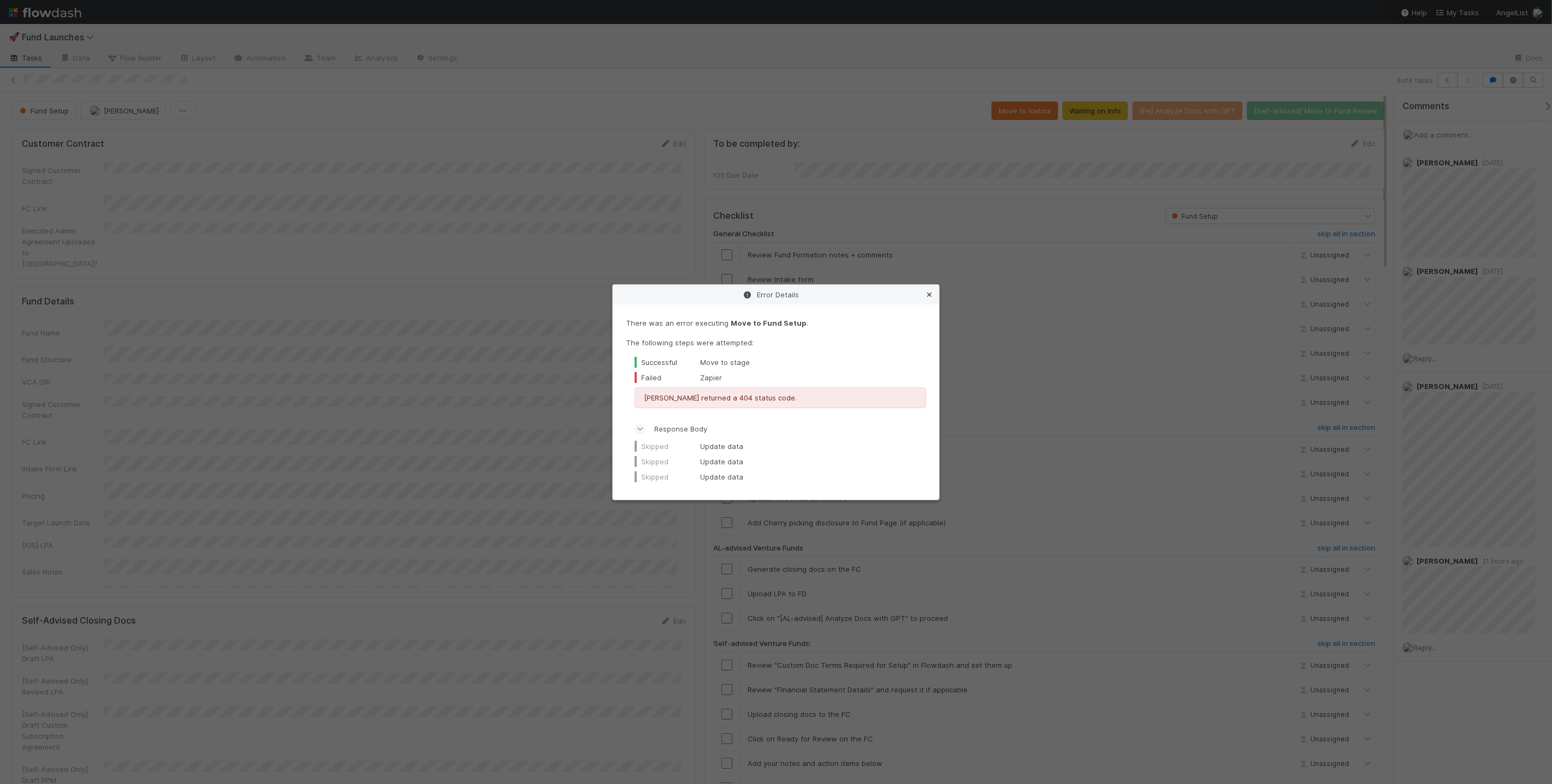
click at [776, 290] on link at bounding box center [929, 294] width 11 height 11
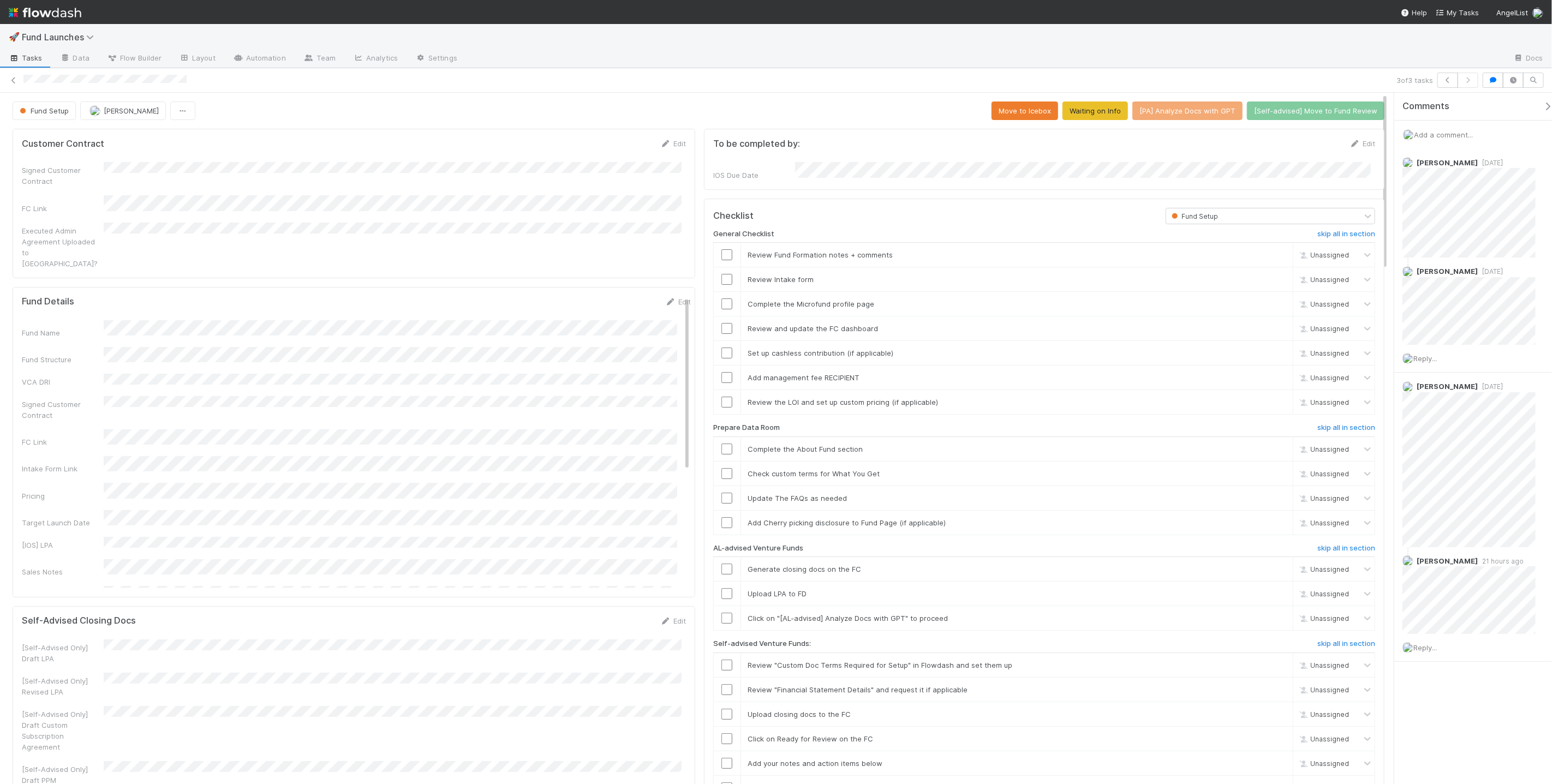
click at [38, 53] on span "Tasks" at bounding box center [26, 58] width 34 height 11
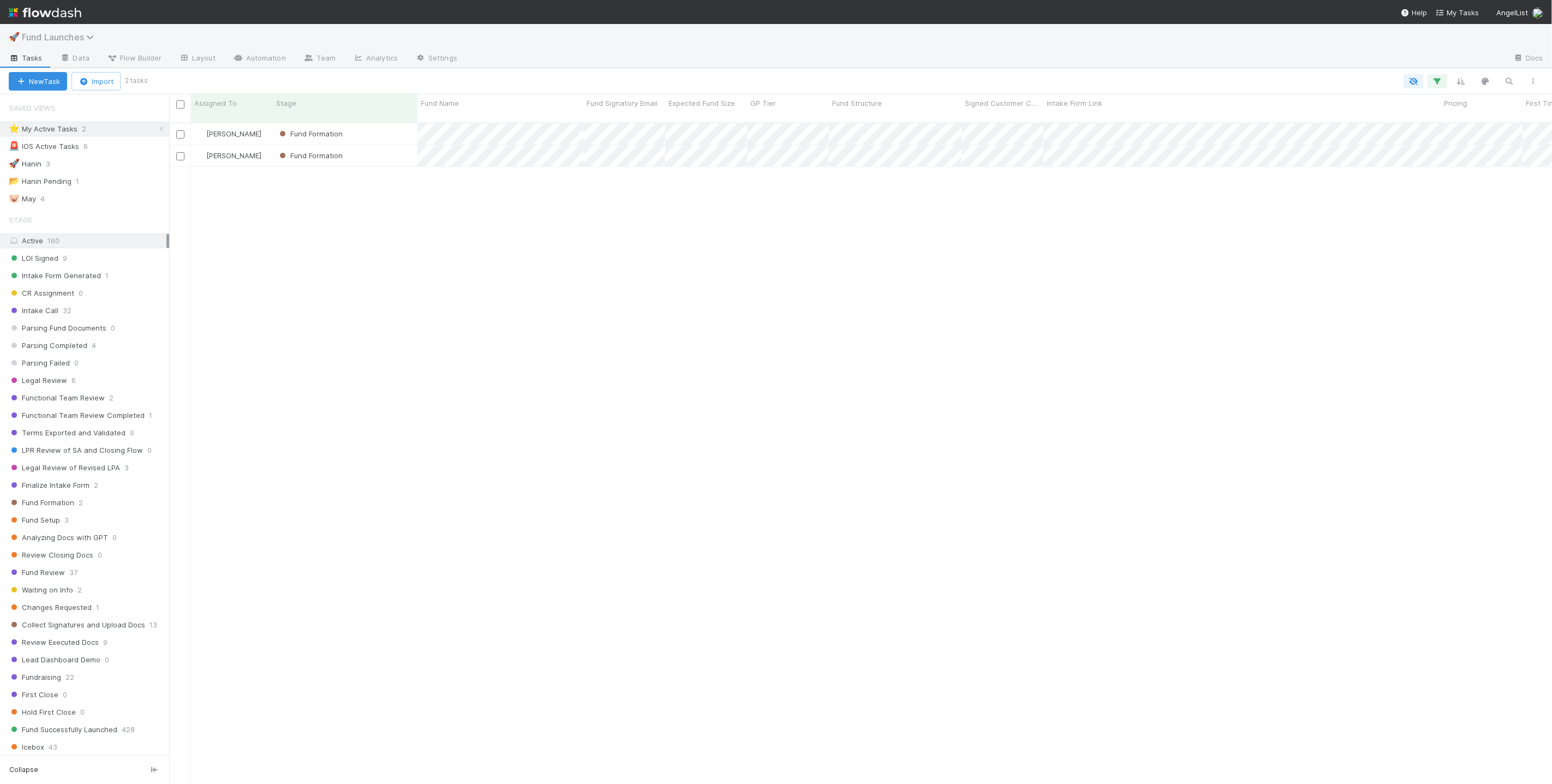
scroll to position [661, 1374]
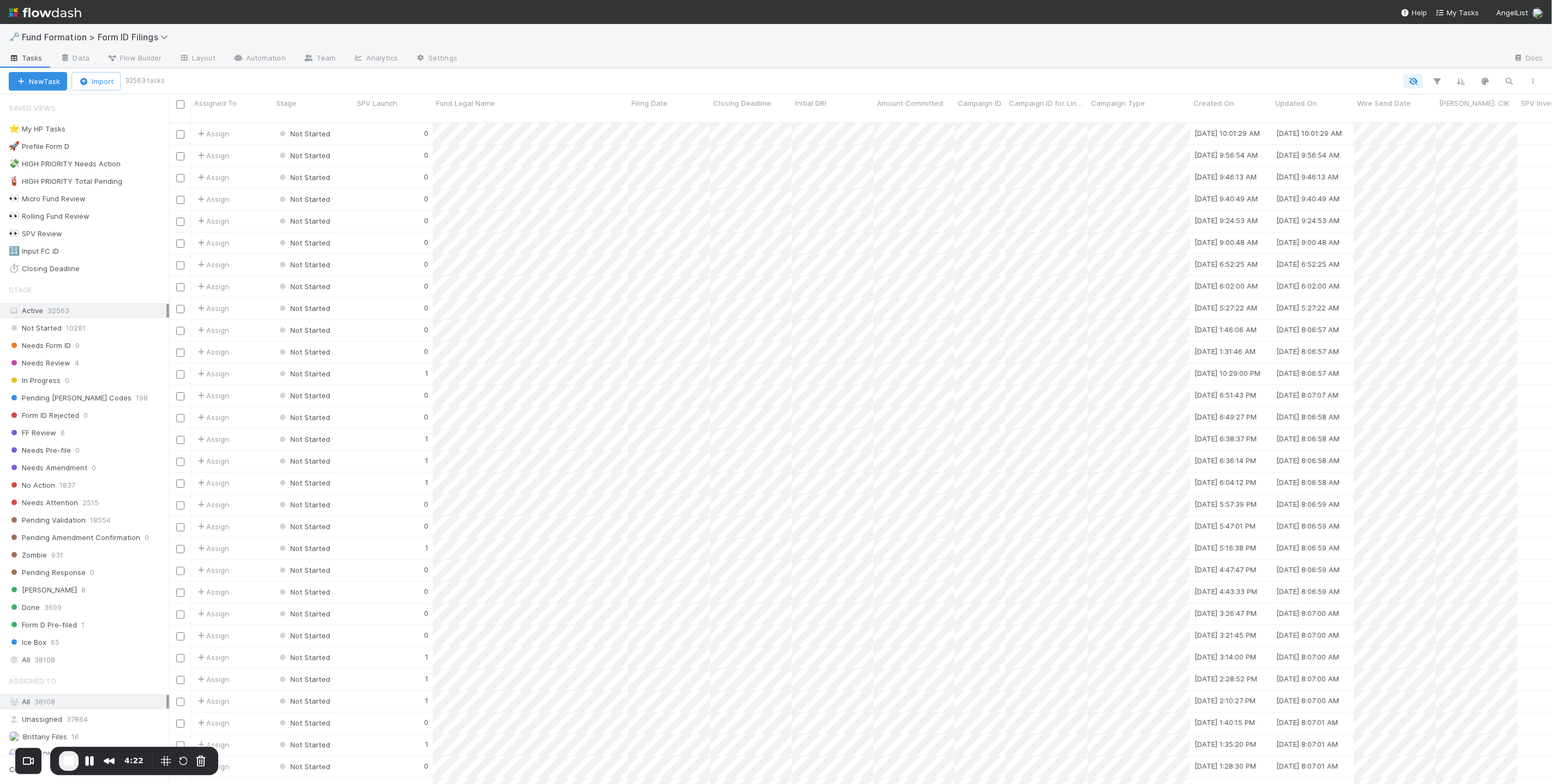
scroll to position [661, 1374]
click at [1510, 82] on icon "button" at bounding box center [1509, 81] width 11 height 9
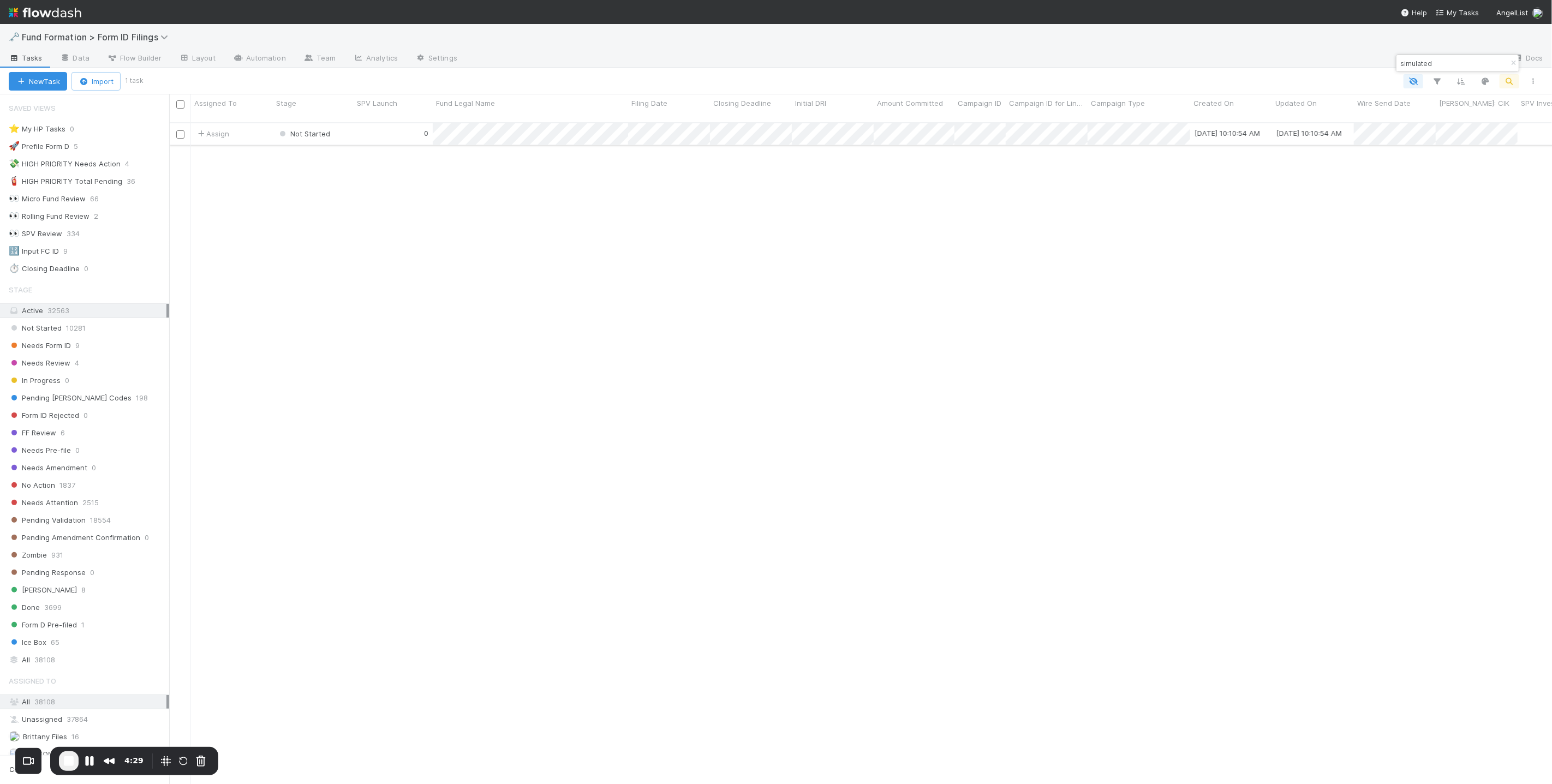
type input "simulated"
click at [371, 131] on div "0" at bounding box center [393, 134] width 79 height 21
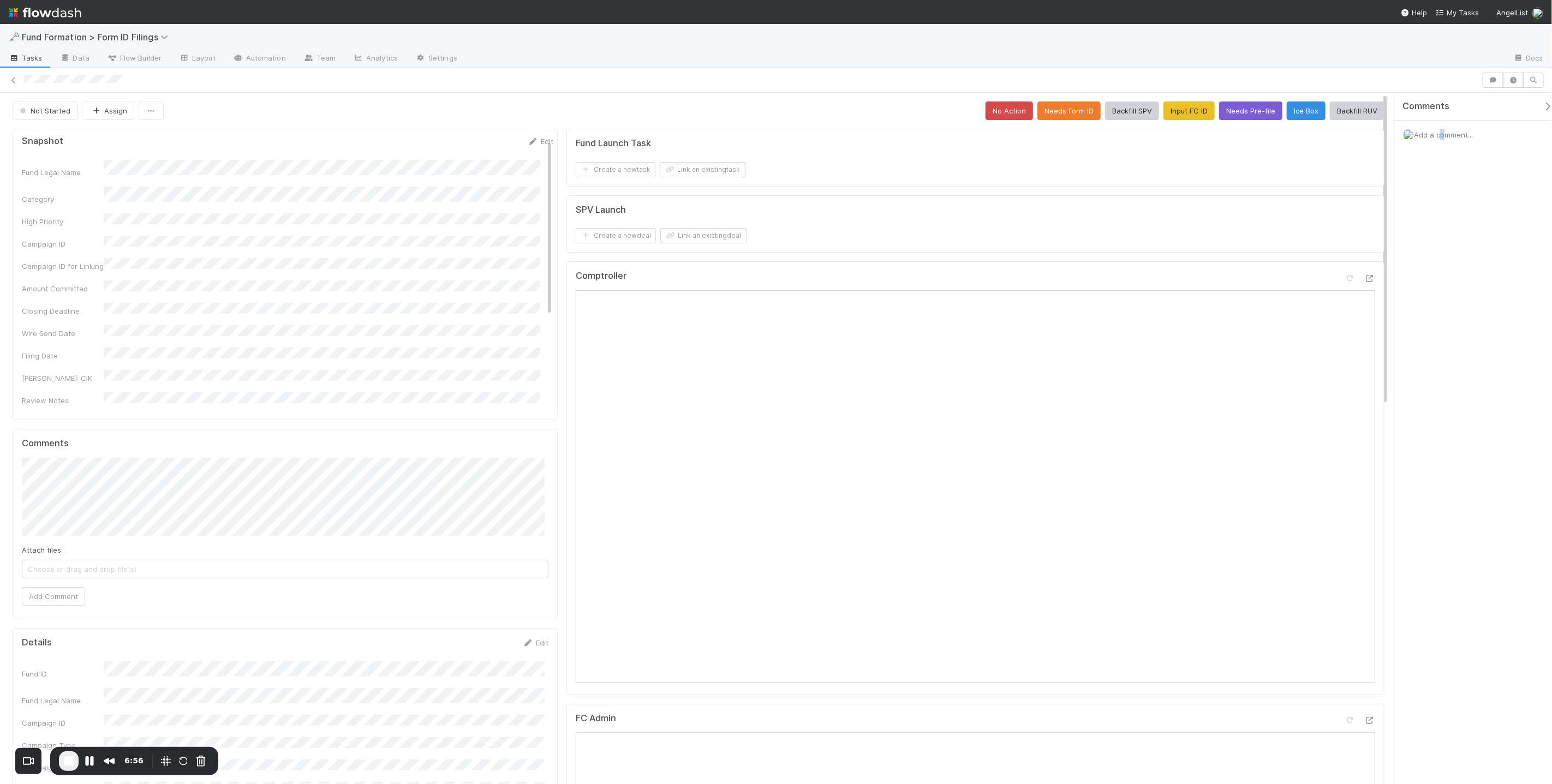
click at [1439, 133] on span "Add a comment..." at bounding box center [1443, 135] width 59 height 9
click at [1435, 316] on button "Add Comment" at bounding box center [1443, 318] width 64 height 18
click at [1224, 115] on button "Needs Pre-file" at bounding box center [1250, 110] width 64 height 18
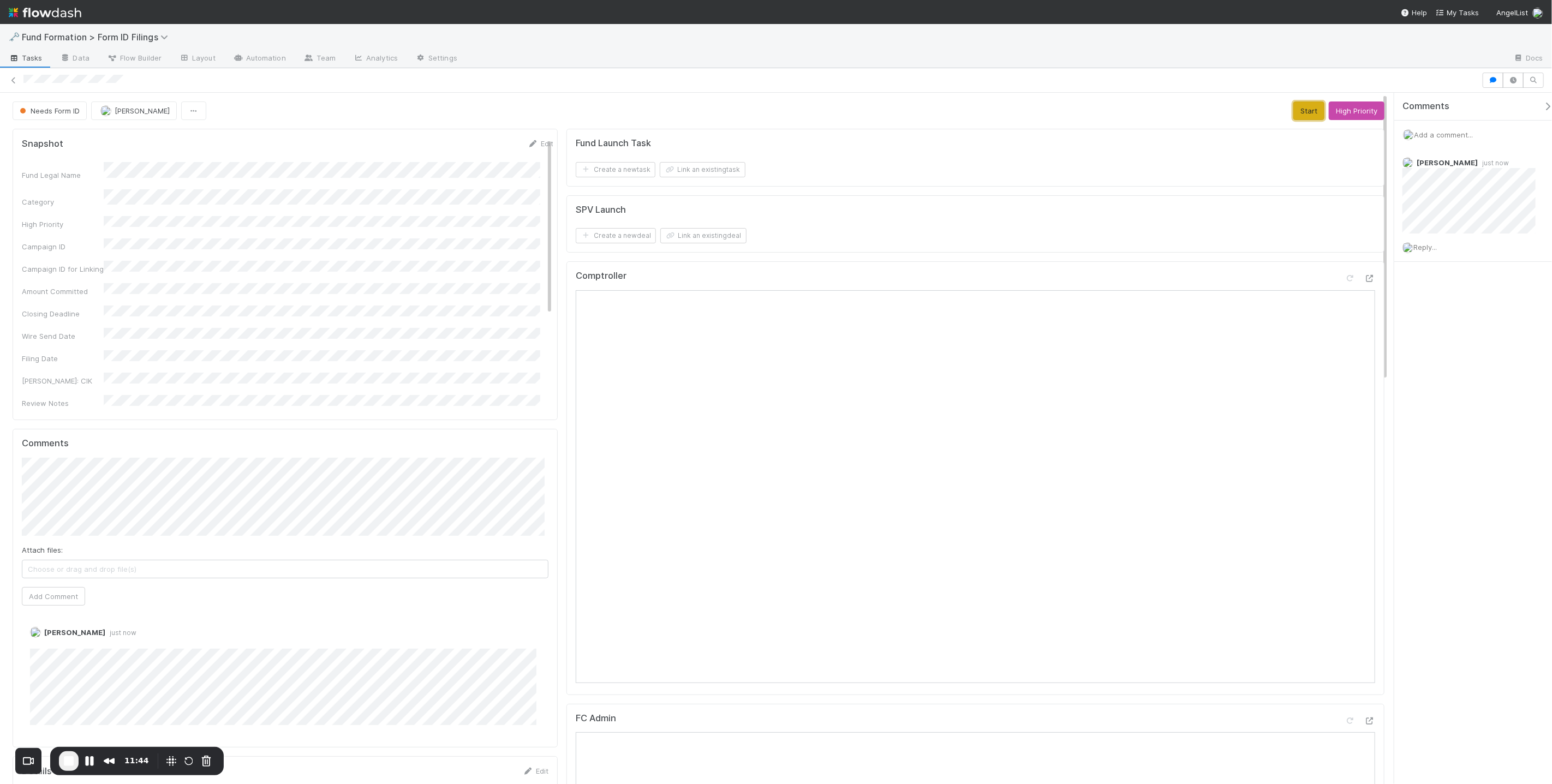
click at [1300, 115] on button "Start" at bounding box center [1309, 110] width 31 height 18
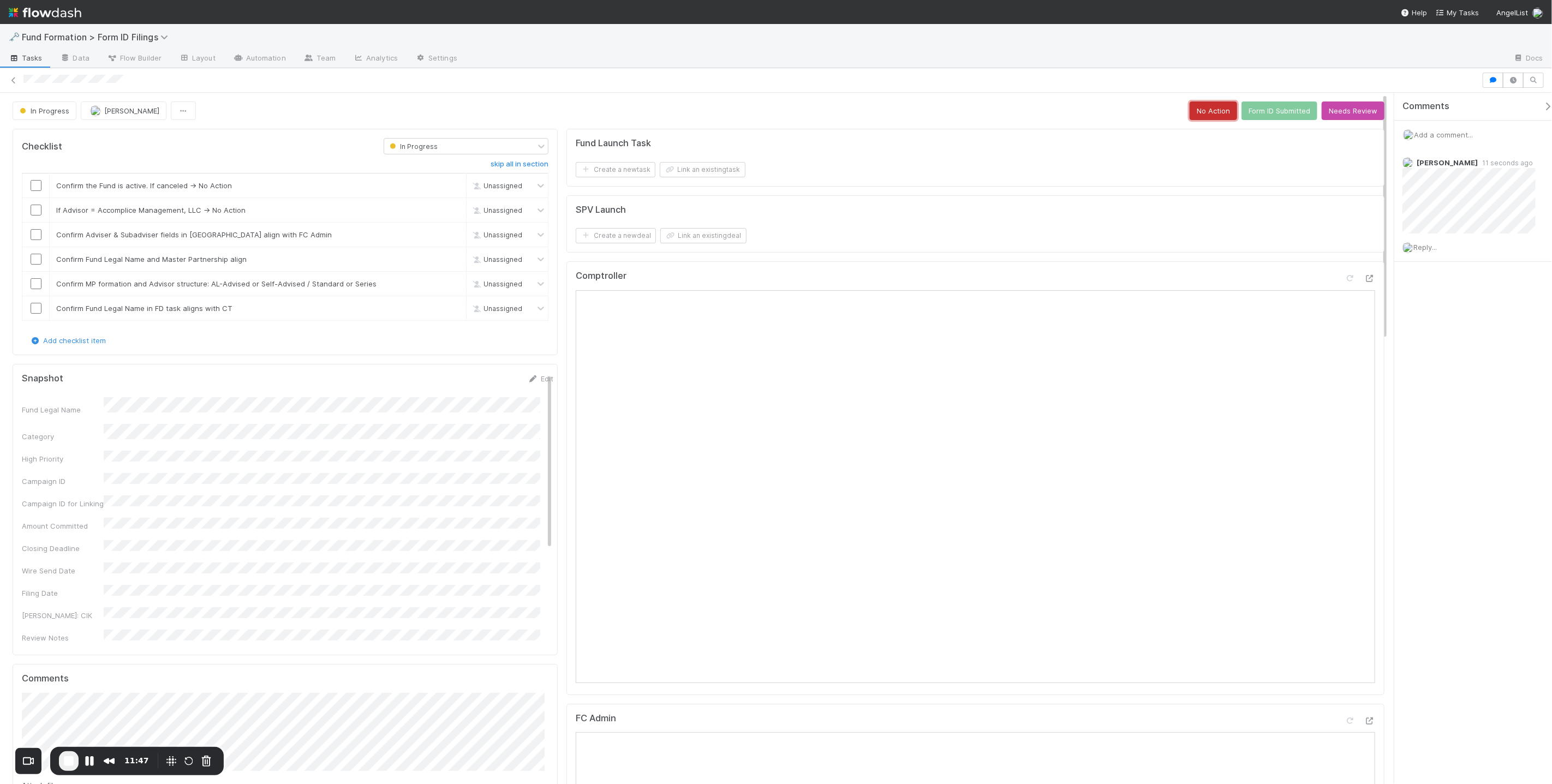
click at [1212, 113] on button "No Action" at bounding box center [1213, 110] width 47 height 18
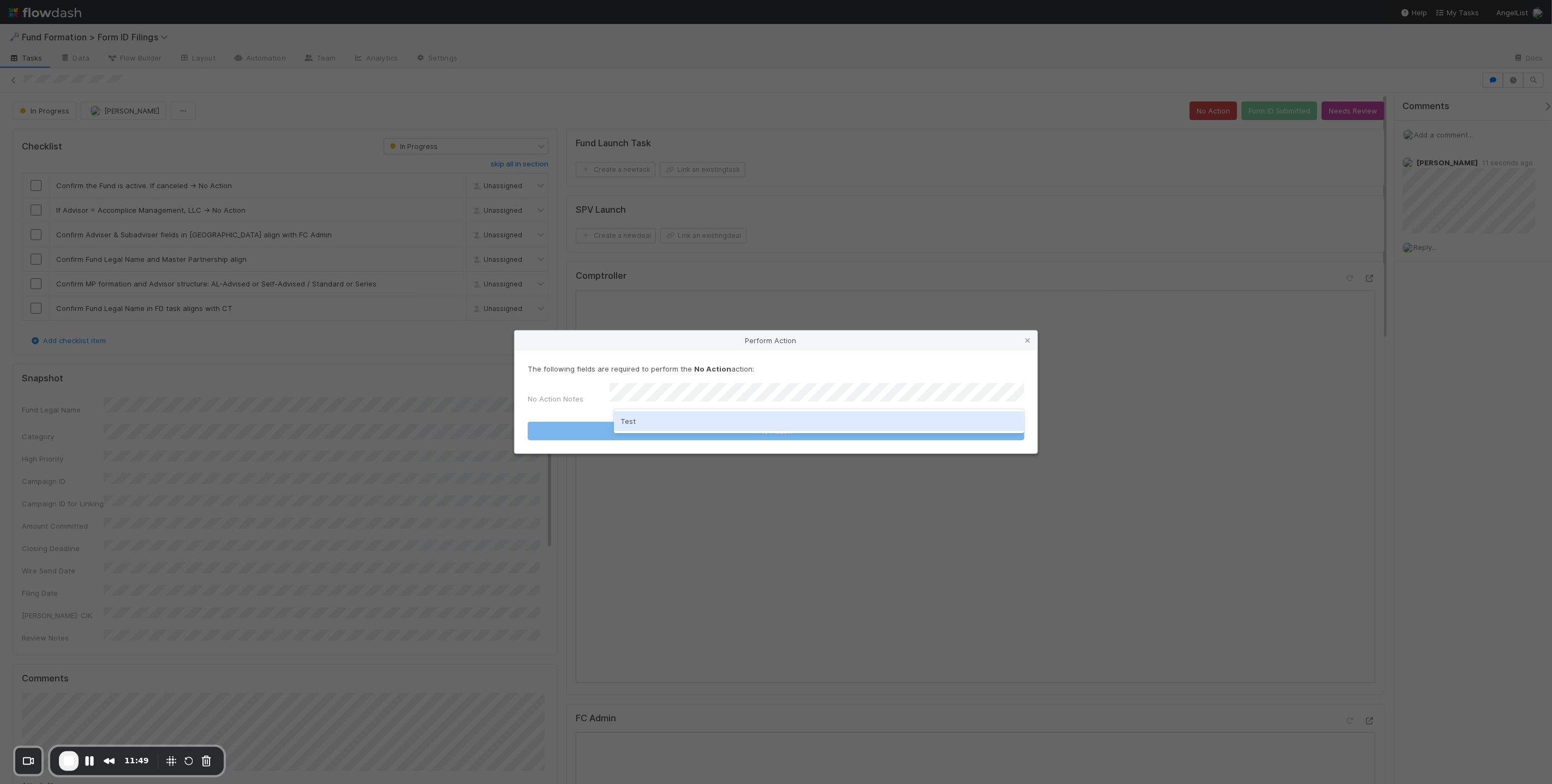
click at [835, 418] on div "Test" at bounding box center [819, 420] width 410 height 20
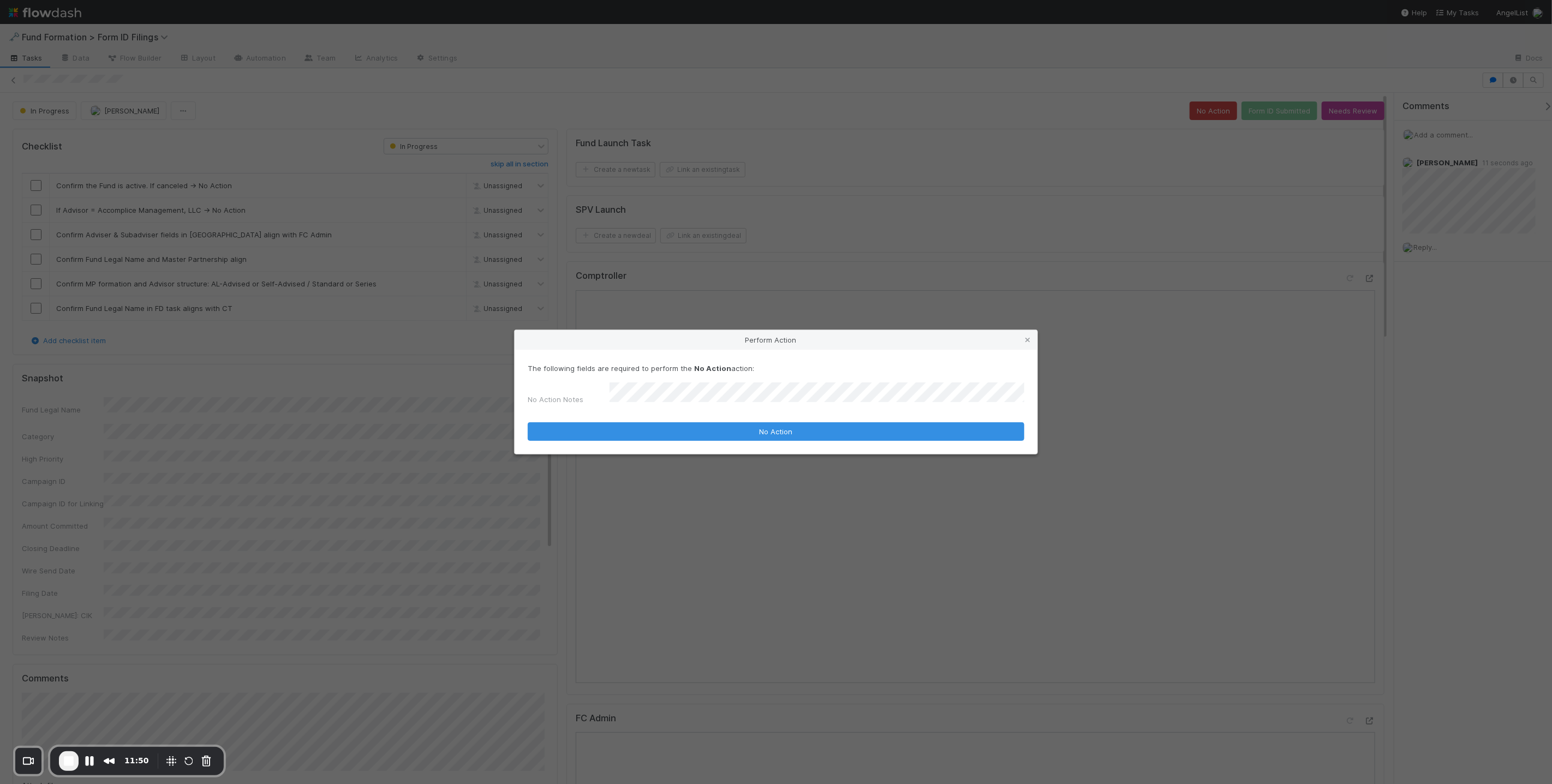
click at [834, 417] on form "The following fields are required to perform the No Action action: No Action No…" at bounding box center [776, 401] width 497 height 77
click at [833, 424] on button "No Action" at bounding box center [776, 431] width 497 height 18
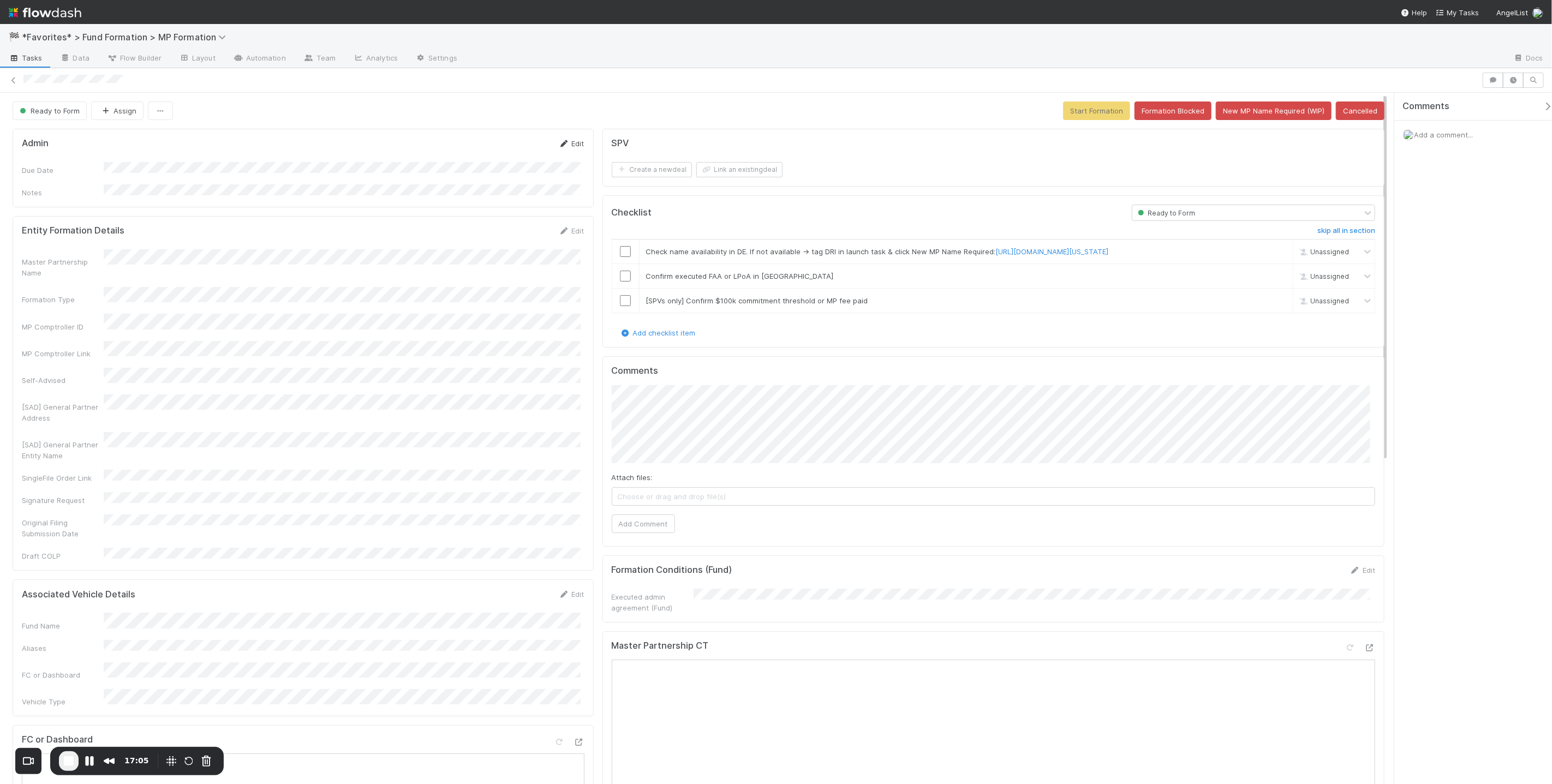
click at [569, 144] on link "Edit" at bounding box center [571, 144] width 26 height 9
click at [520, 147] on button "Save" at bounding box center [526, 147] width 31 height 18
click at [620, 250] on input "checkbox" at bounding box center [625, 251] width 11 height 11
click at [620, 274] on input "checkbox" at bounding box center [625, 276] width 11 height 11
drag, startPoint x: 1268, startPoint y: 301, endPoint x: 1175, endPoint y: 343, distance: 102.0
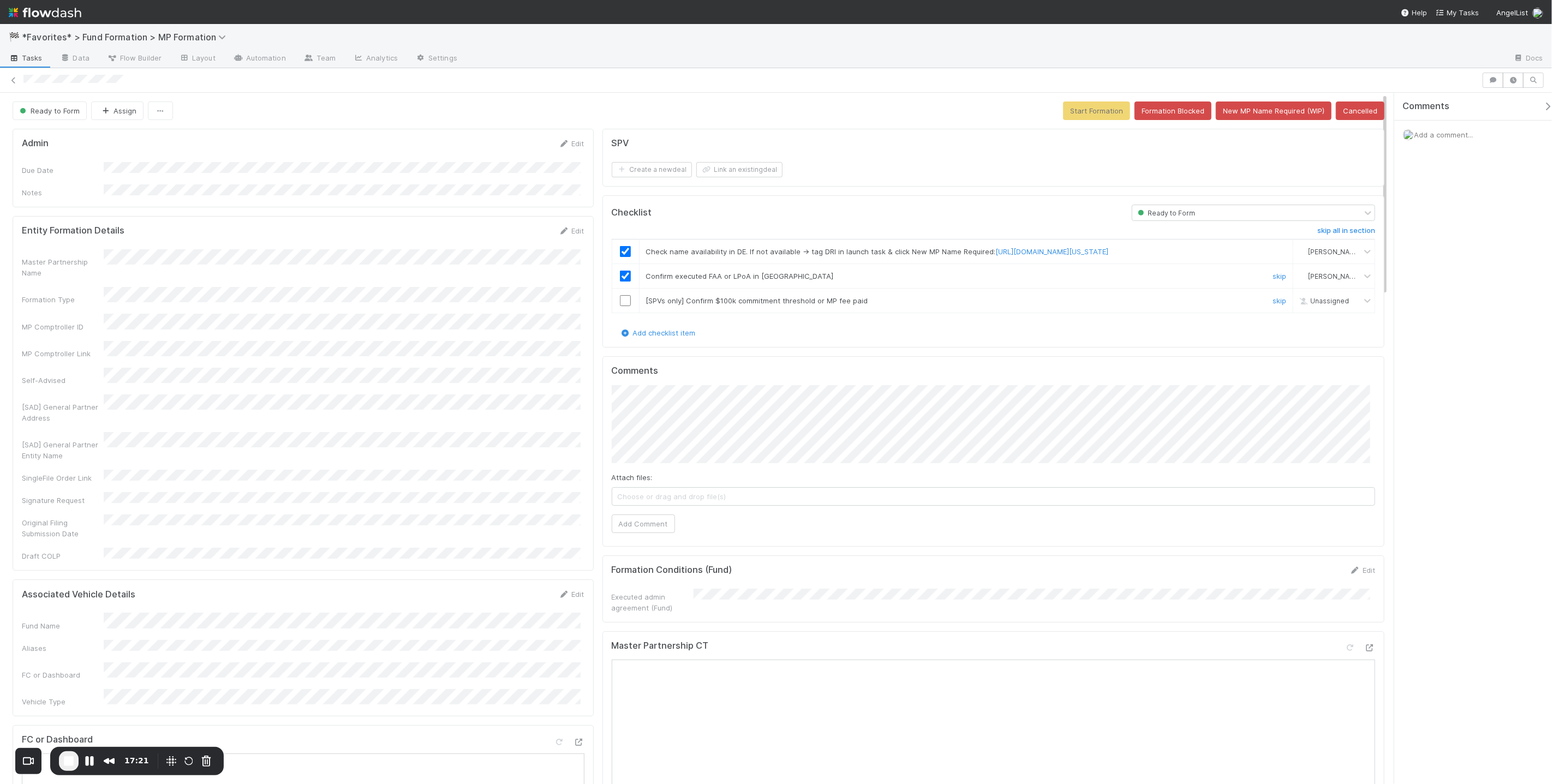
click at [1272, 301] on link "skip" at bounding box center [1279, 301] width 14 height 9
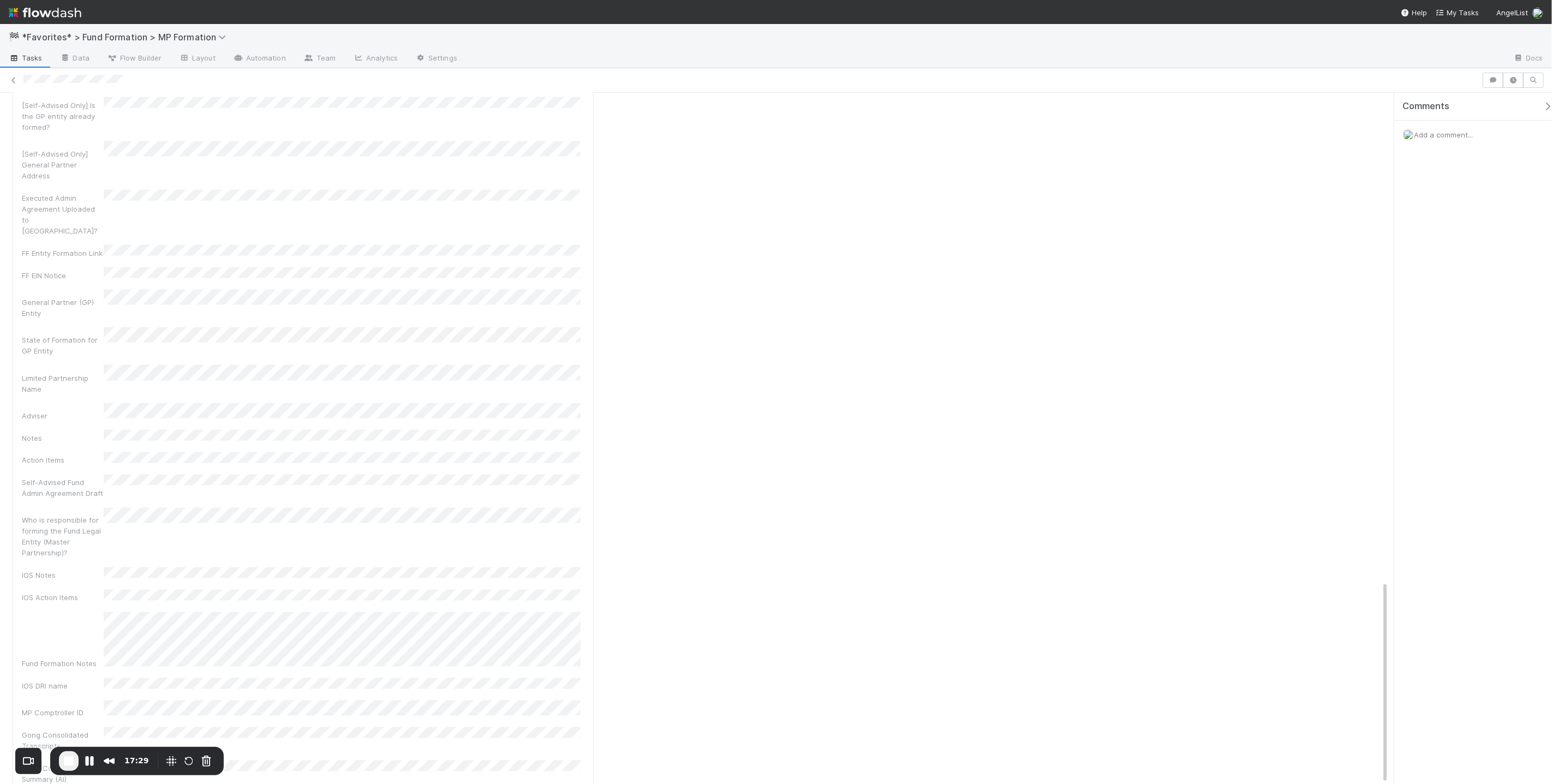
scroll to position [1664, 0]
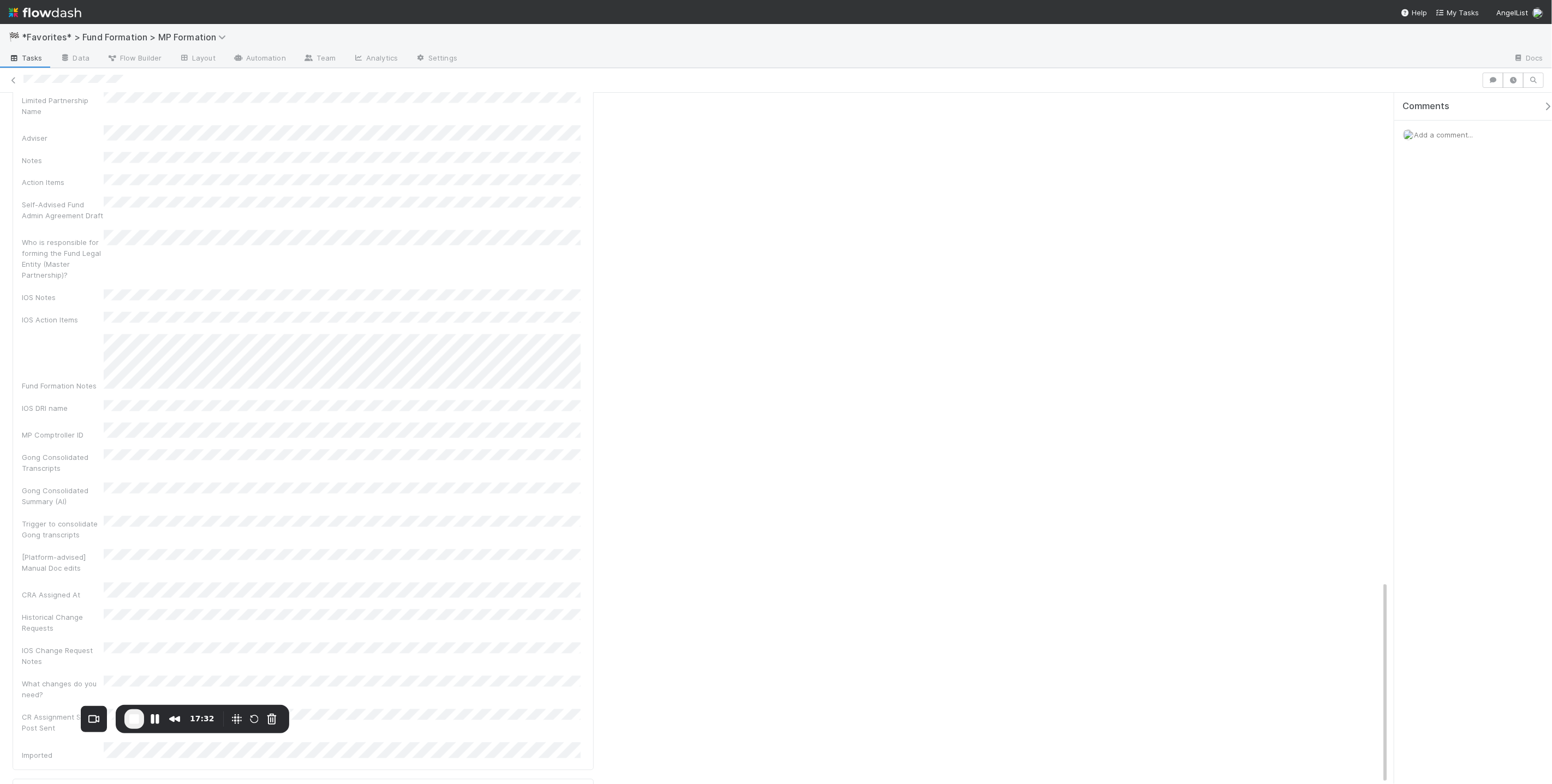
drag, startPoint x: 126, startPoint y: 754, endPoint x: 191, endPoint y: 713, distance: 76.9
click at [191, 713] on div "17:32" at bounding box center [202, 718] width 34 height 20
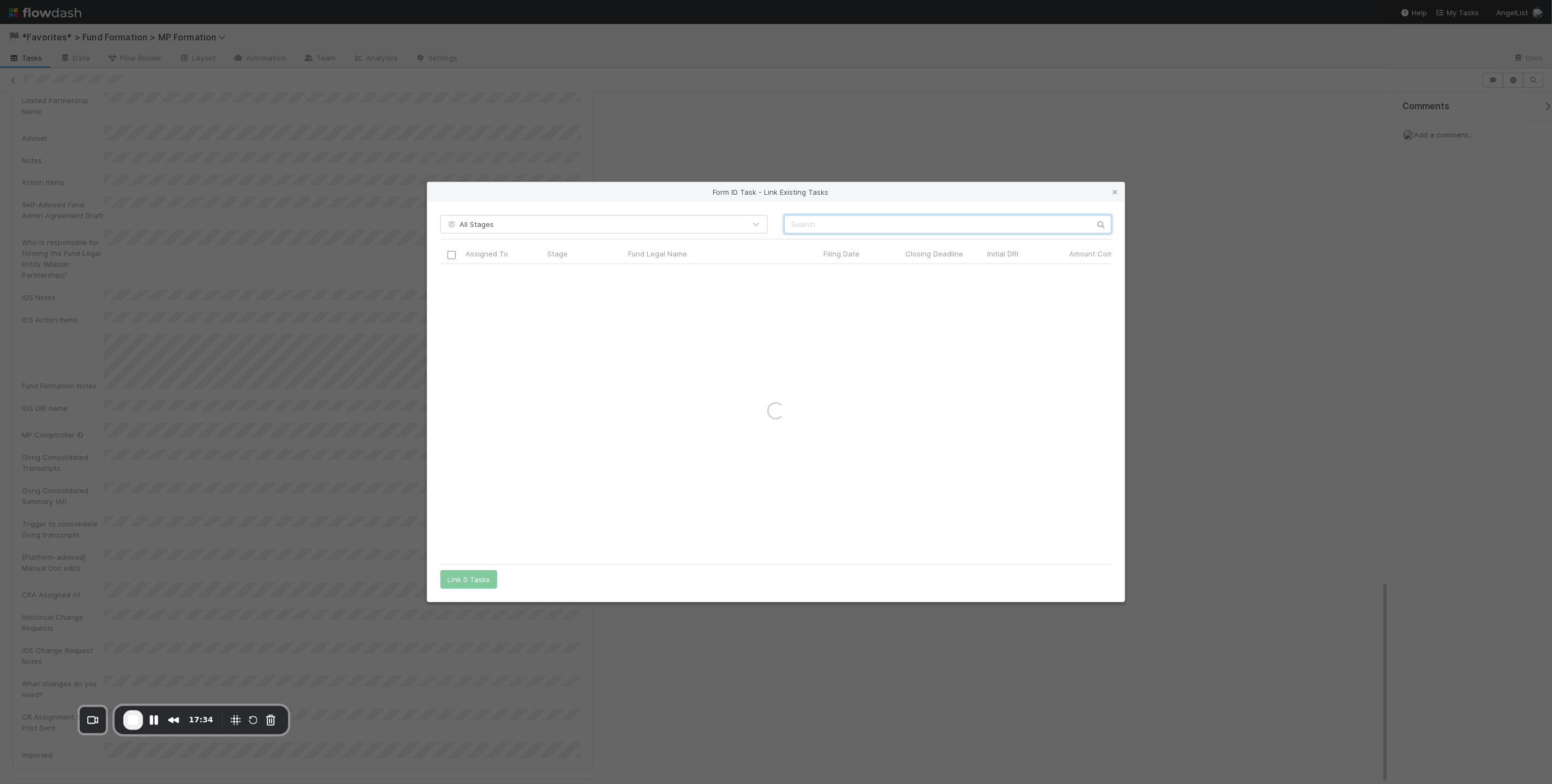
click at [873, 223] on input "text" at bounding box center [948, 223] width 327 height 18
type input "simulated"
click at [451, 274] on input "checkbox" at bounding box center [451, 274] width 8 height 8
click at [467, 588] on button "Link 1 Task" at bounding box center [466, 579] width 52 height 18
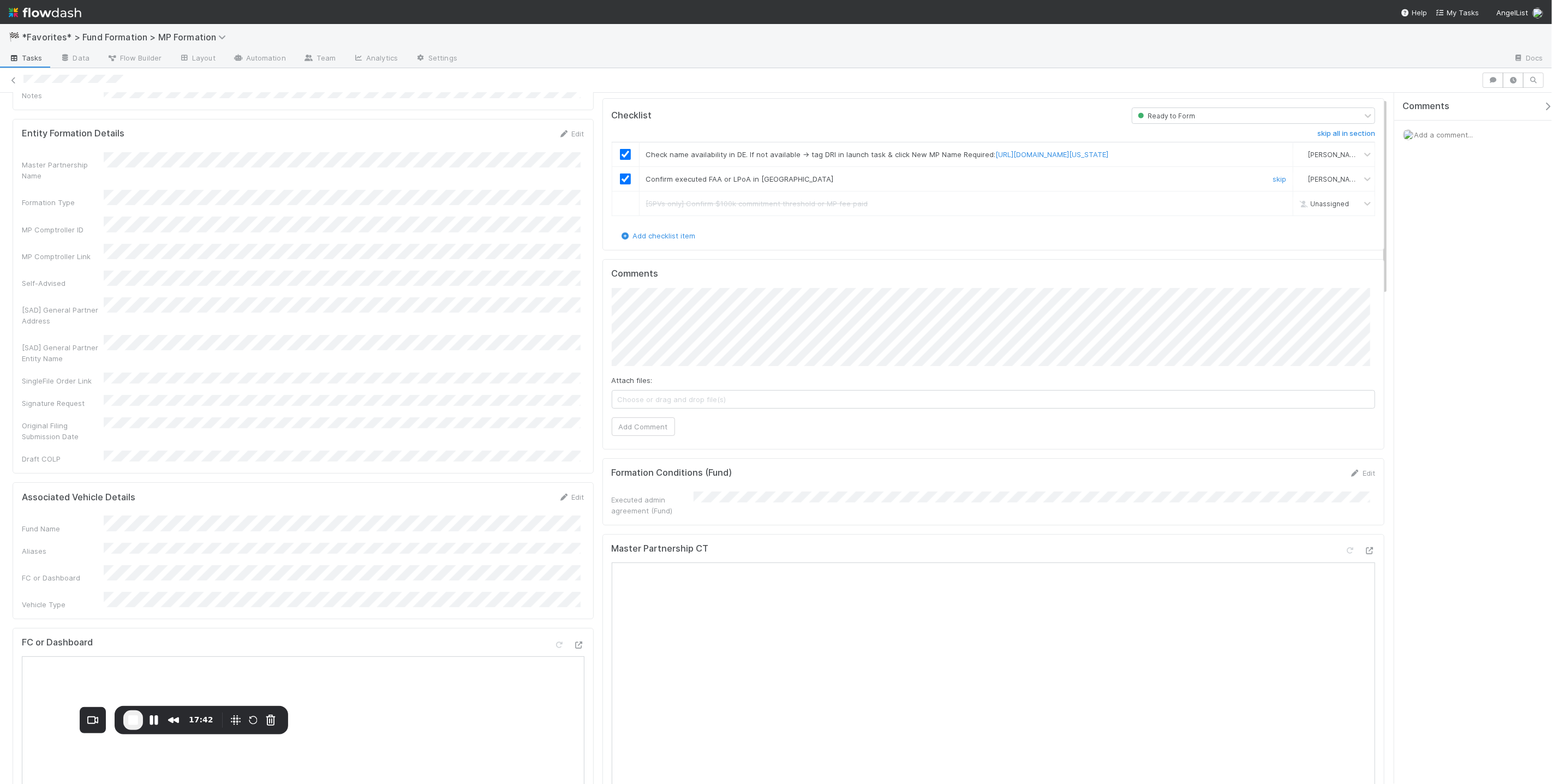
scroll to position [0, 0]
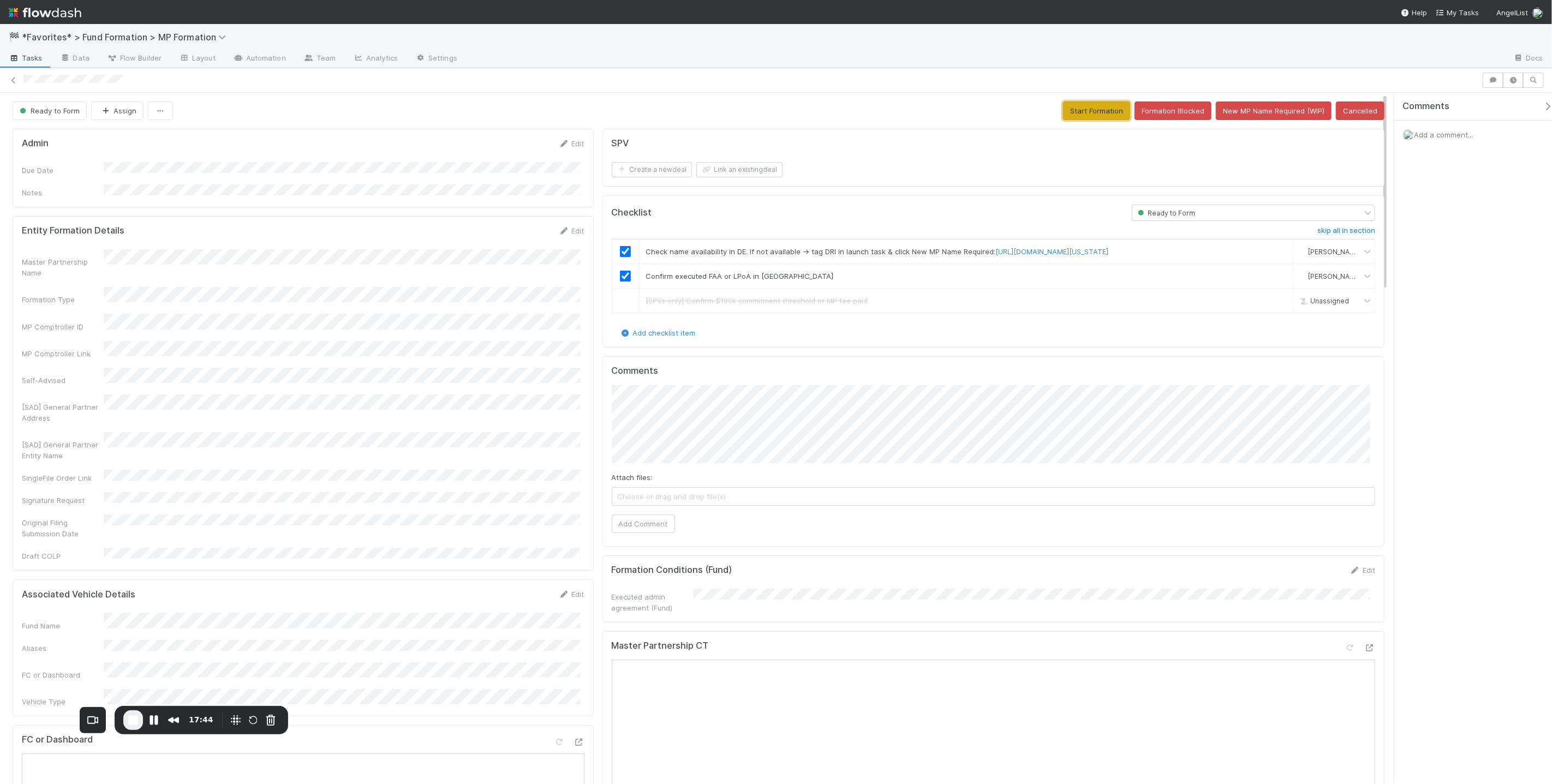
click at [1110, 117] on button "Start Formation" at bounding box center [1096, 110] width 67 height 18
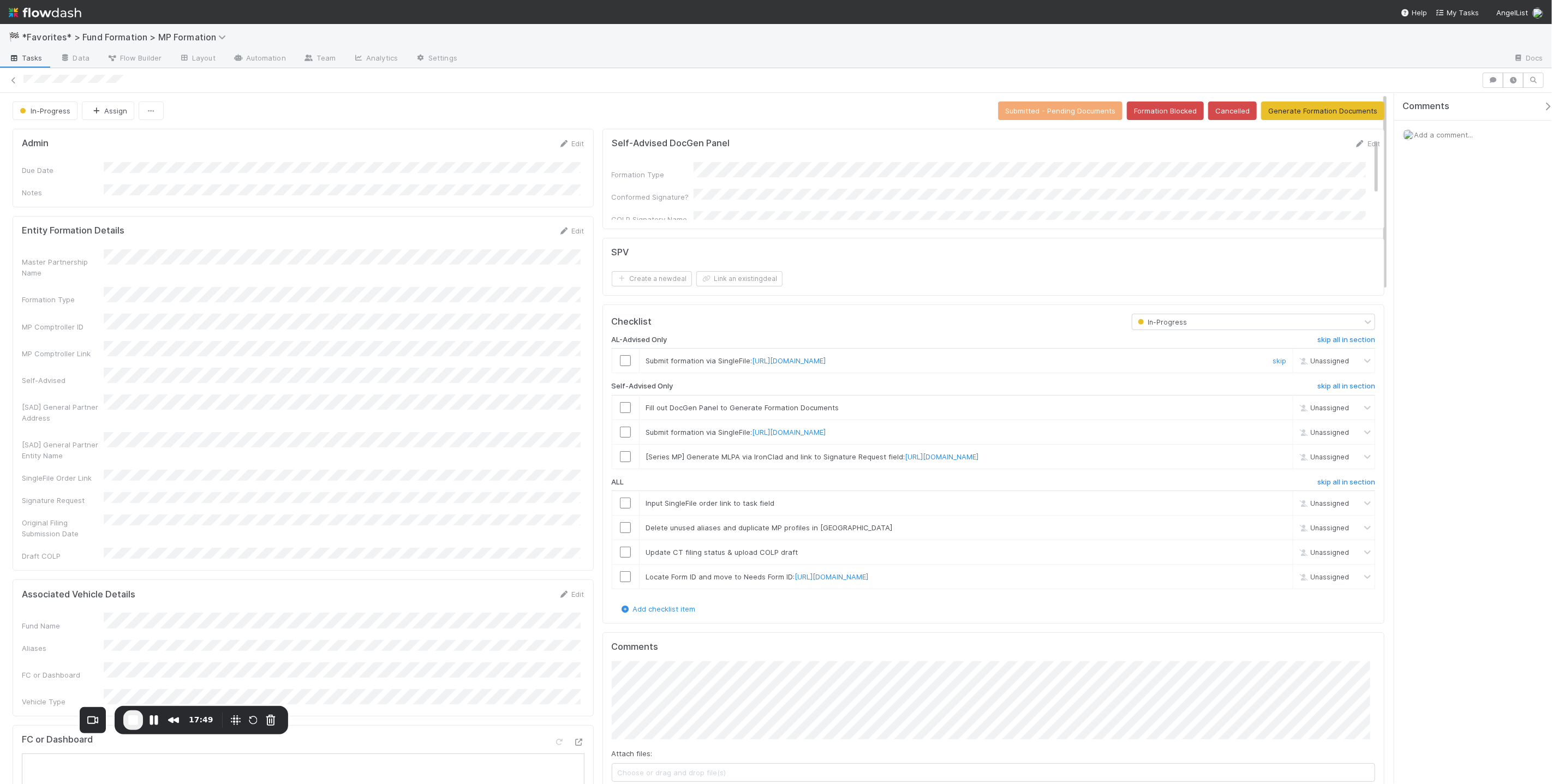
click at [622, 361] on input "checkbox" at bounding box center [625, 360] width 11 height 11
click at [1272, 361] on link "skip" at bounding box center [1279, 361] width 14 height 9
click at [1277, 117] on button "Generate Formation Documents" at bounding box center [1323, 110] width 123 height 18
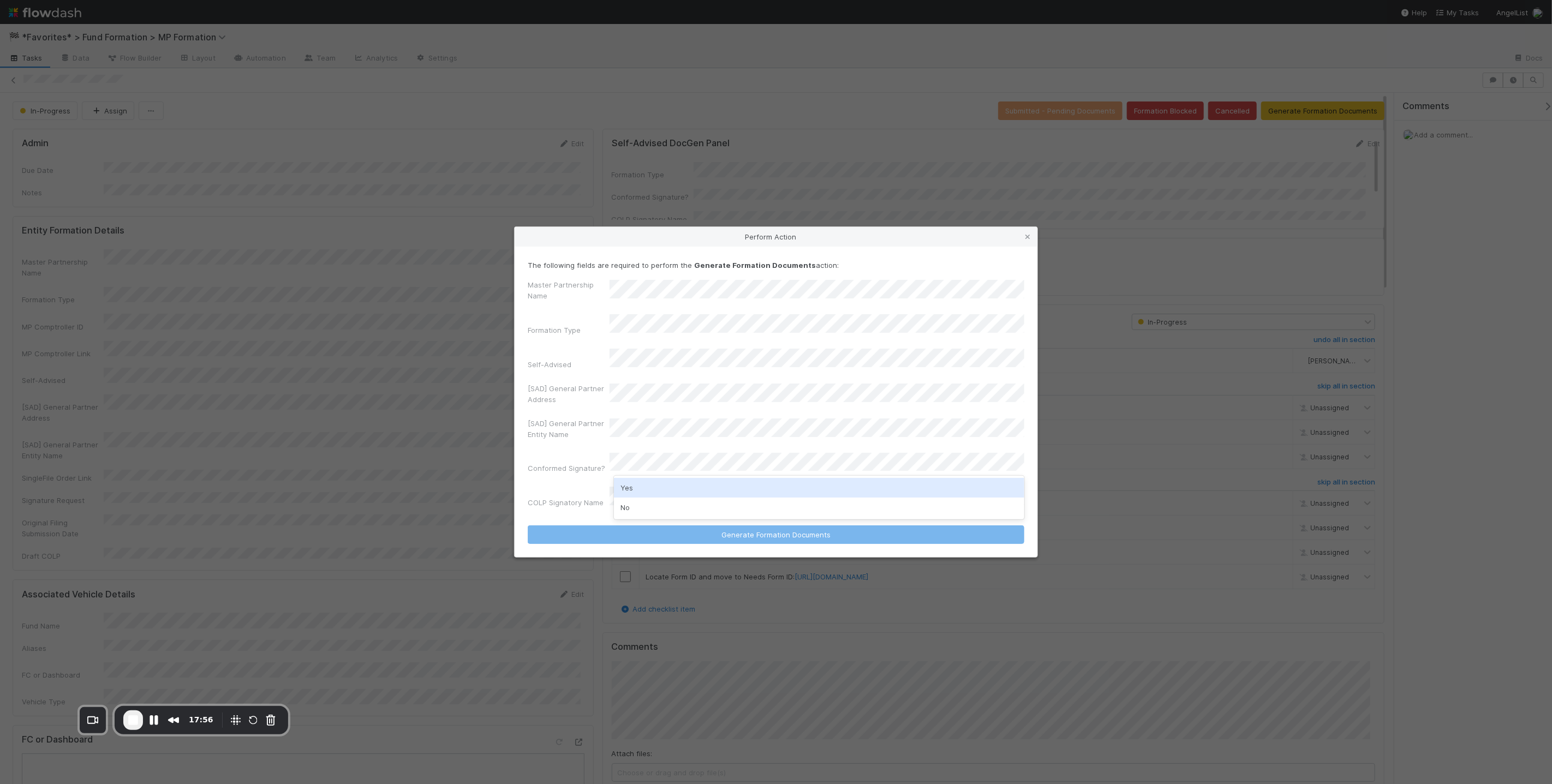
click at [743, 484] on div "Yes" at bounding box center [819, 488] width 410 height 20
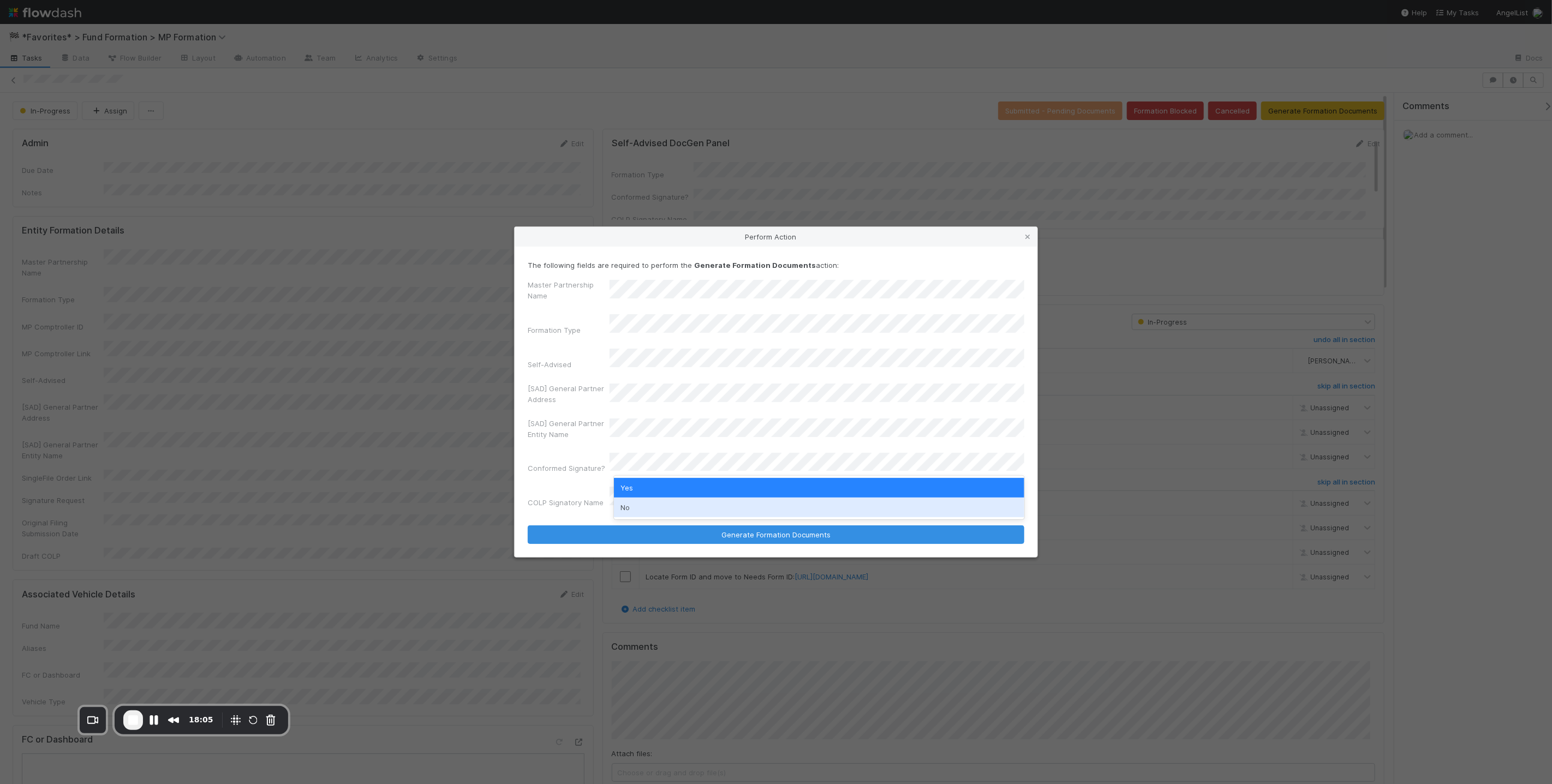
click at [695, 505] on div "No" at bounding box center [819, 507] width 410 height 20
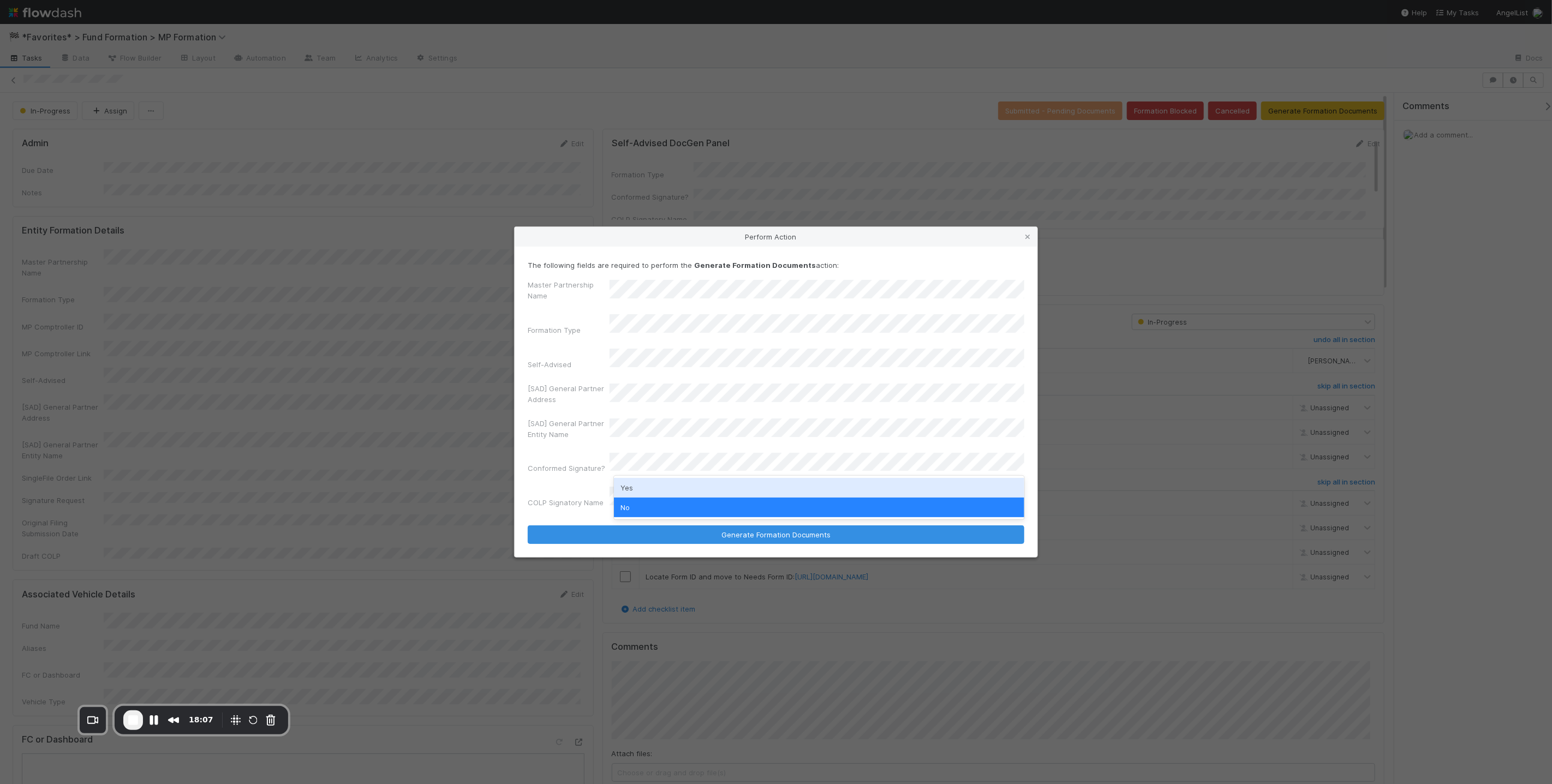
click at [687, 490] on div "Yes" at bounding box center [819, 488] width 410 height 20
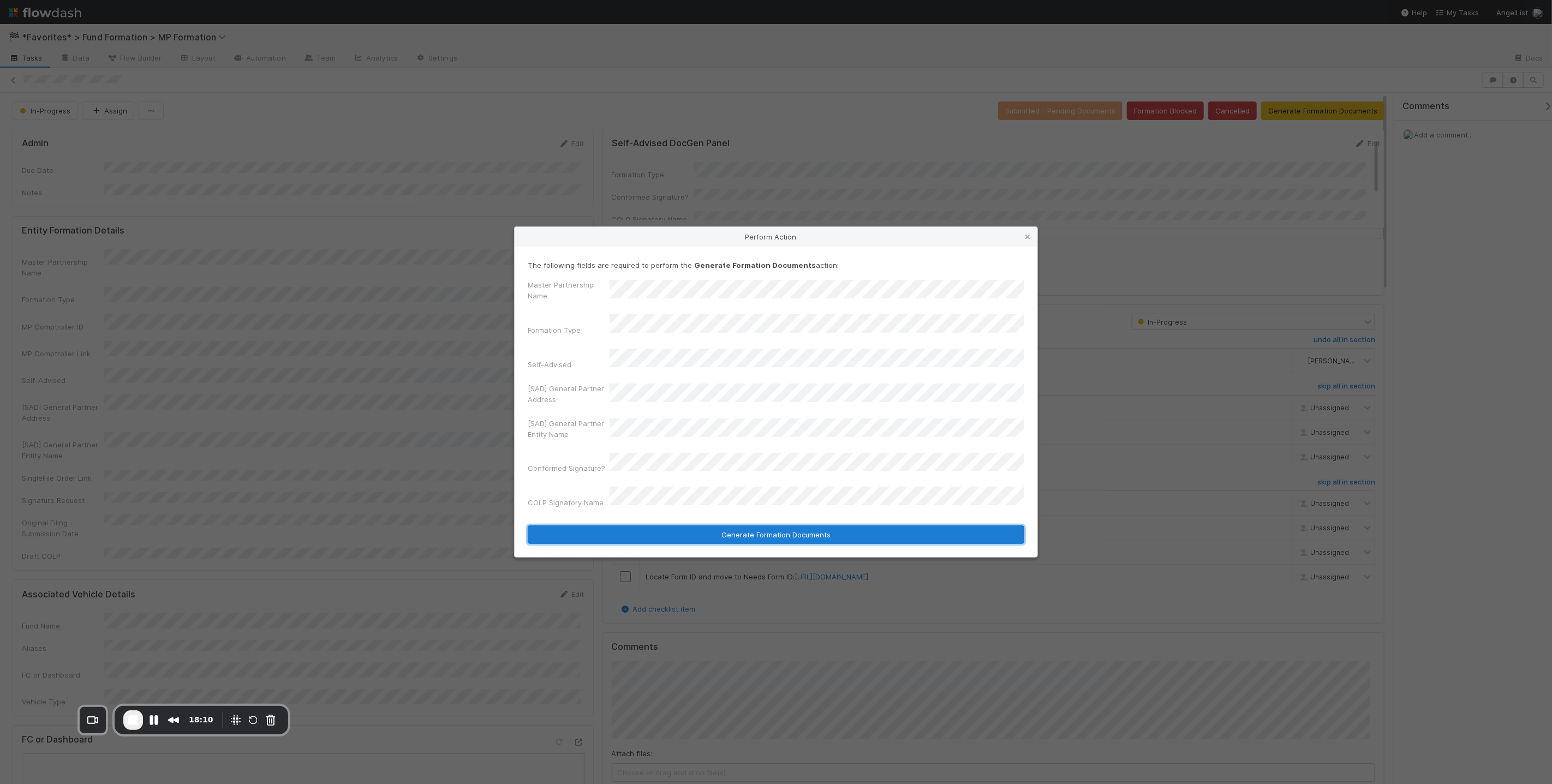
drag, startPoint x: 724, startPoint y: 529, endPoint x: 718, endPoint y: 531, distance: 6.3
click at [724, 529] on button "Generate Formation Documents" at bounding box center [776, 534] width 497 height 18
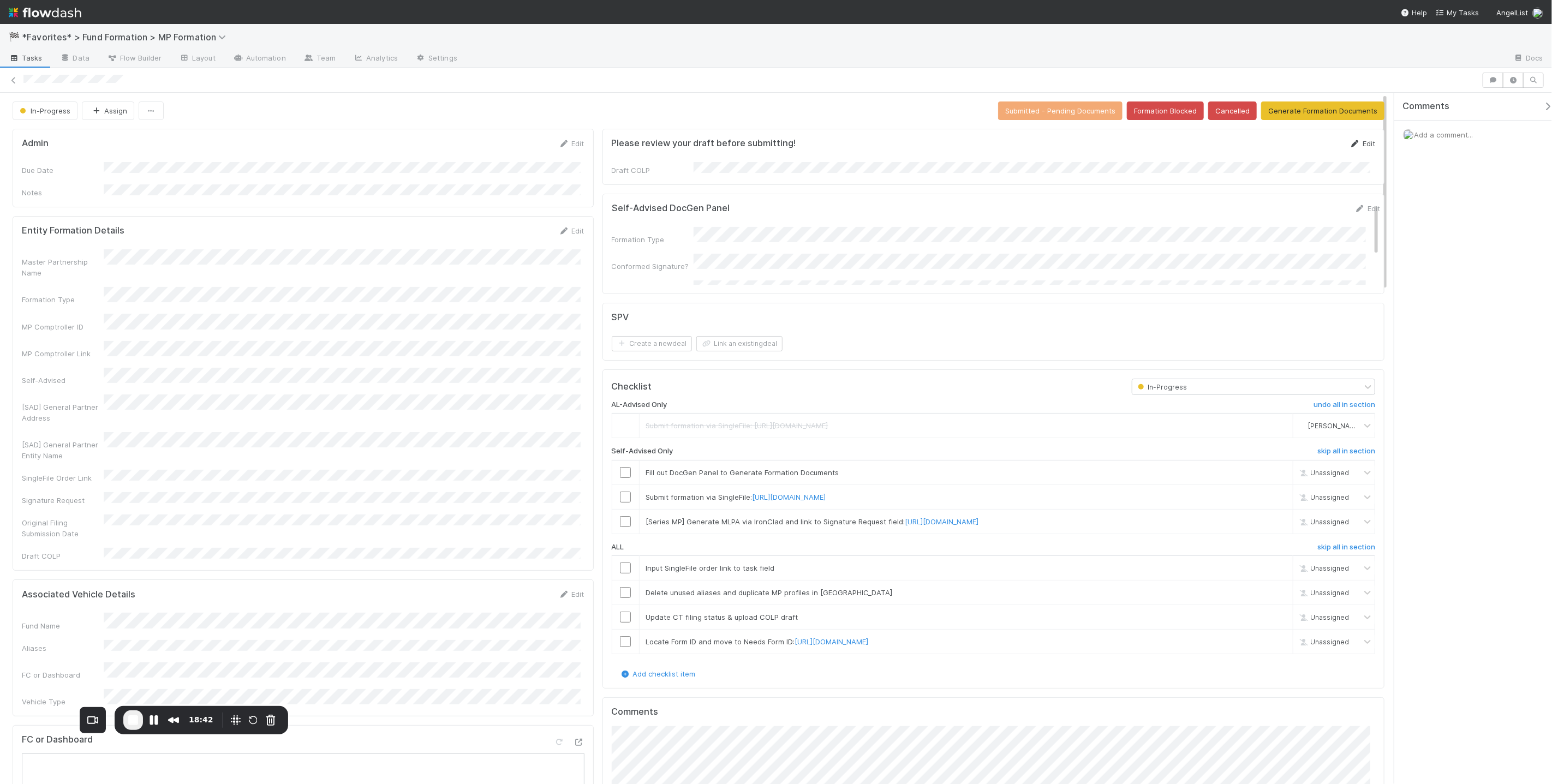
click at [1359, 145] on link "Edit" at bounding box center [1362, 144] width 26 height 9
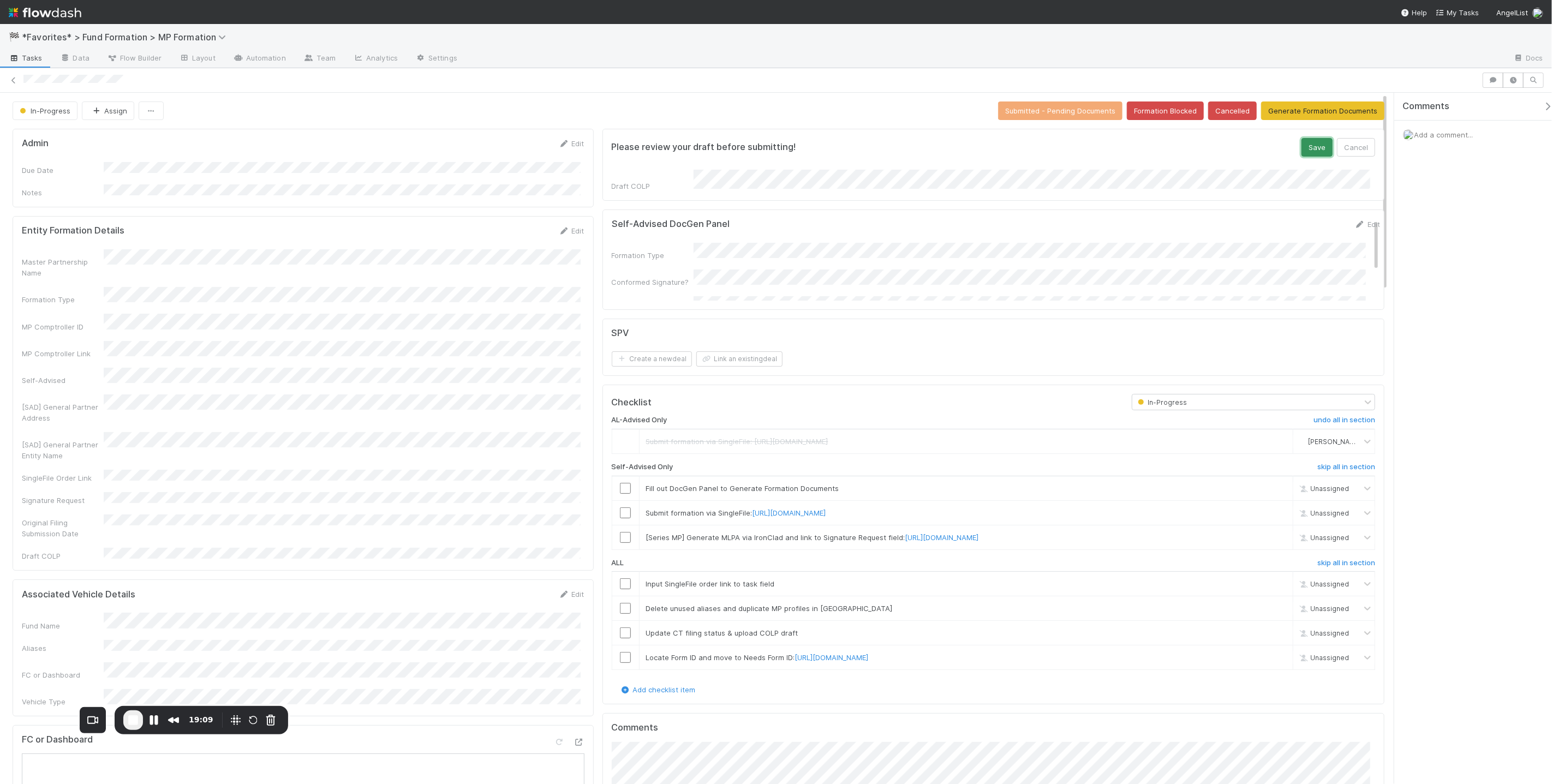
drag, startPoint x: 1304, startPoint y: 144, endPoint x: 1261, endPoint y: 147, distance: 43.1
click at [1304, 144] on button "Save" at bounding box center [1317, 147] width 31 height 18
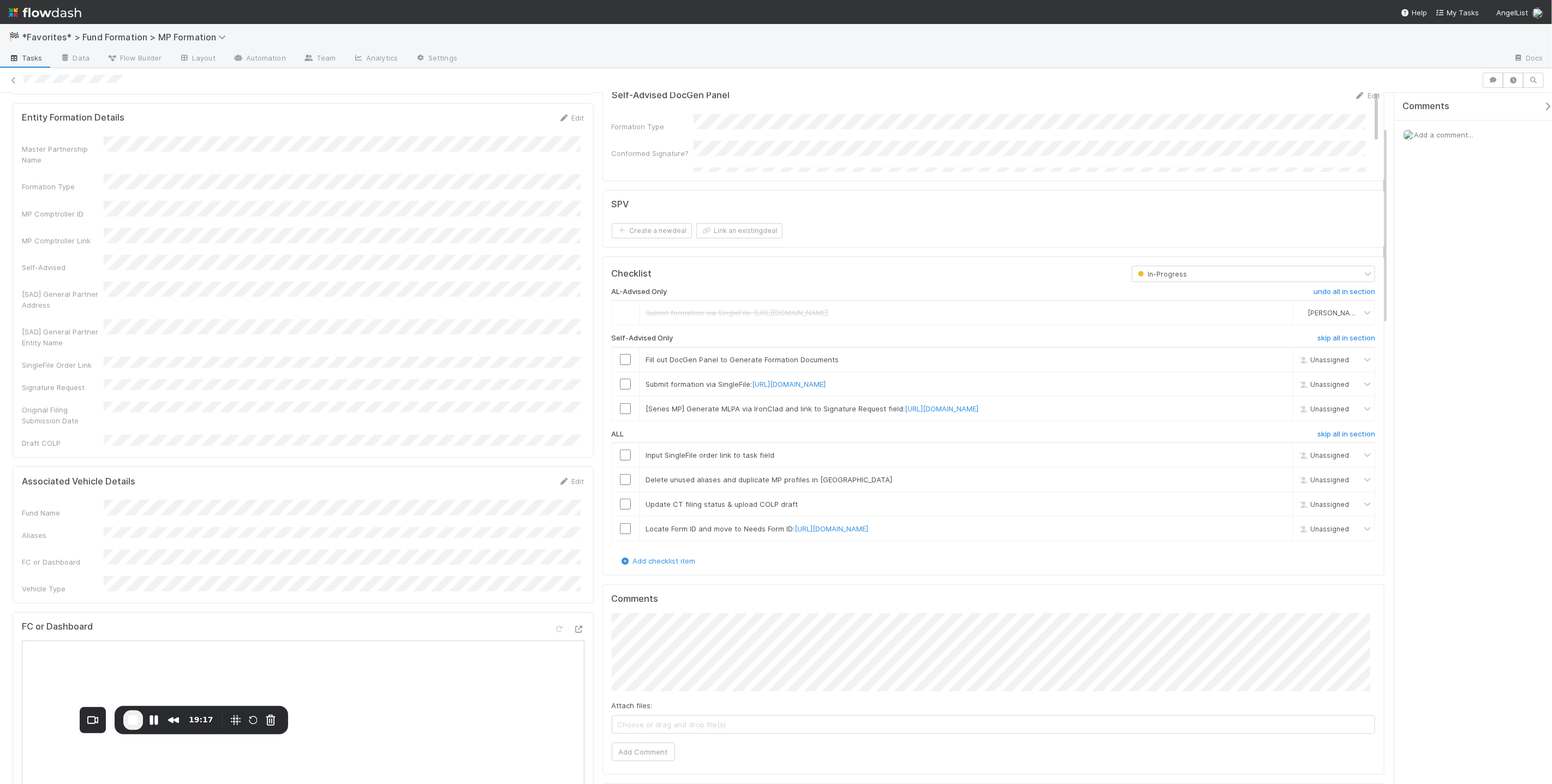
scroll to position [118, 0]
click at [813, 378] on link "https://app.singlefile.io/filing/formation" at bounding box center [789, 379] width 74 height 9
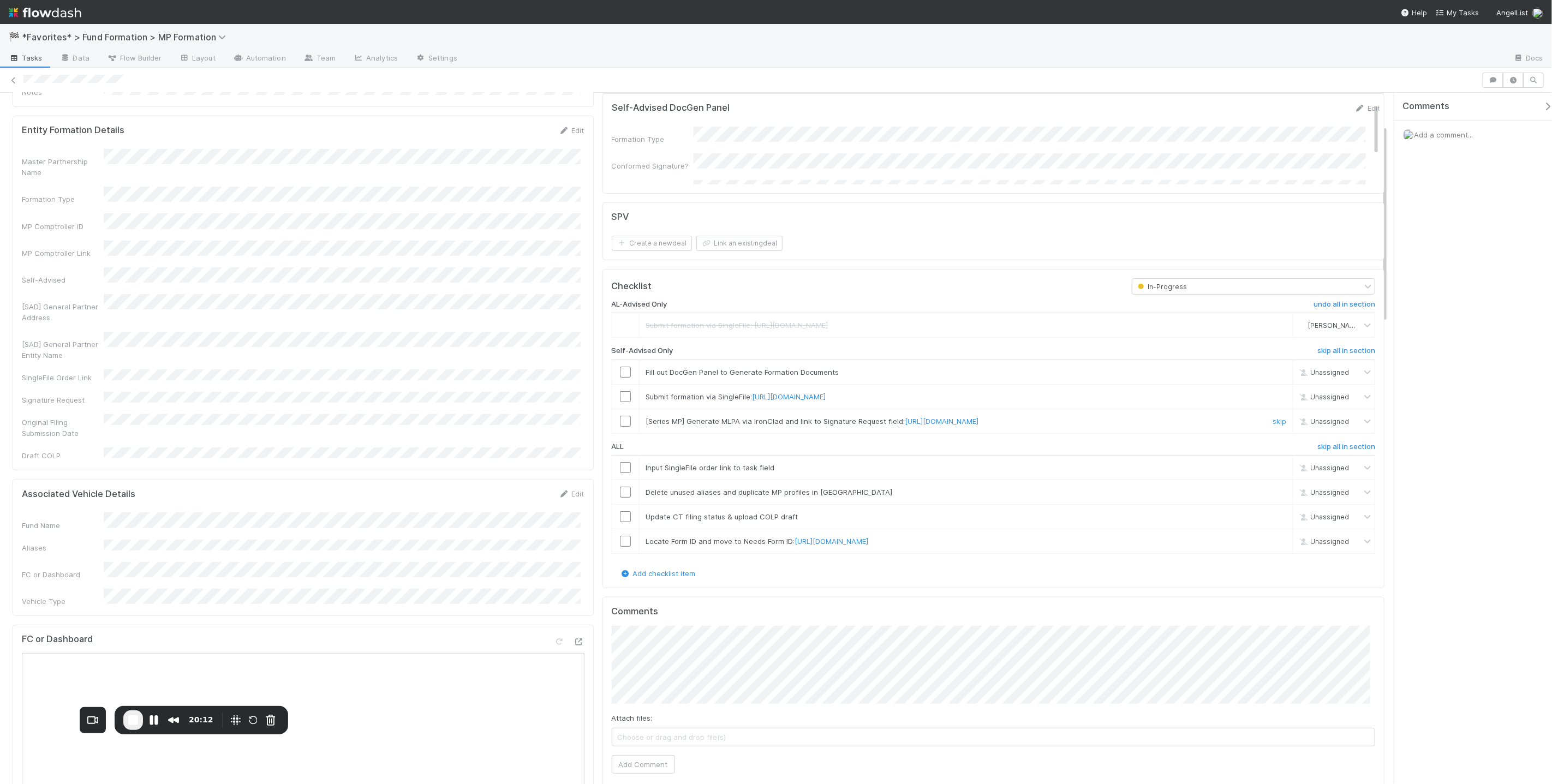
scroll to position [112, 0]
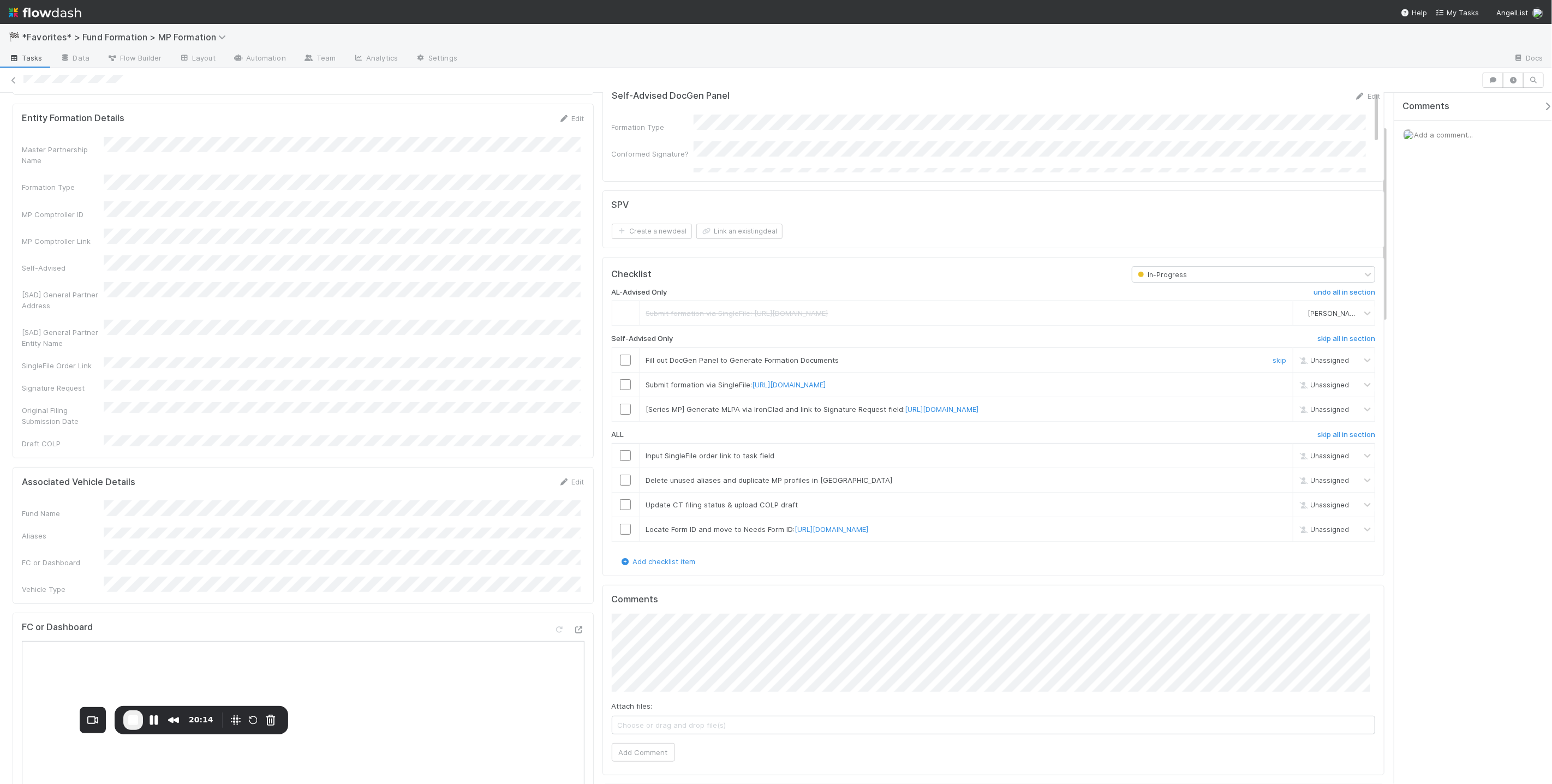
drag, startPoint x: 621, startPoint y: 358, endPoint x: 620, endPoint y: 376, distance: 18.0
click at [620, 358] on input "checkbox" at bounding box center [625, 360] width 11 height 11
click at [620, 387] on input "checkbox" at bounding box center [625, 384] width 11 height 11
click at [1272, 407] on link "skip" at bounding box center [1279, 409] width 14 height 9
click at [621, 456] on input "checkbox" at bounding box center [625, 455] width 11 height 11
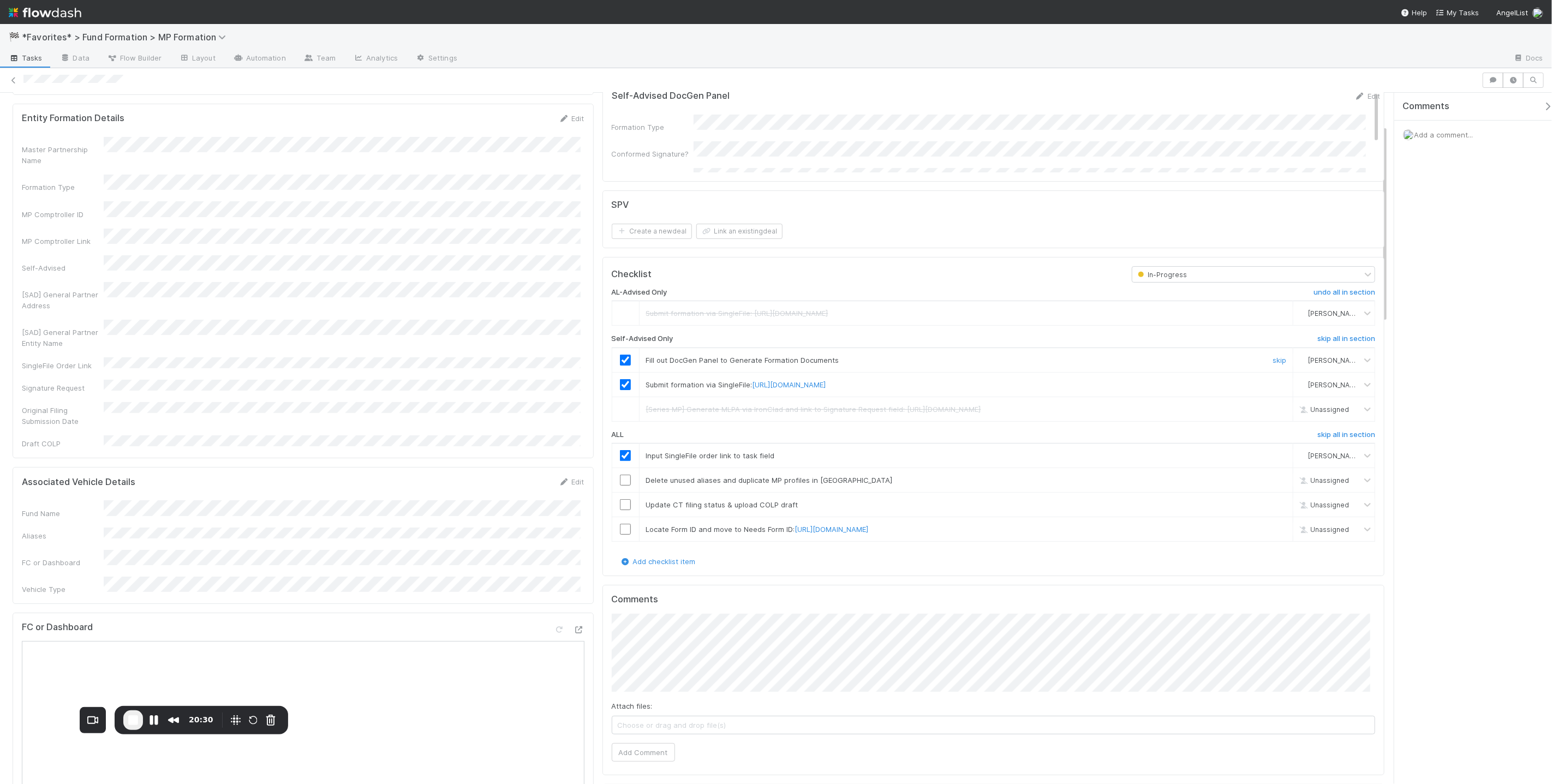
click at [331, 504] on div "Fund Name Aliases FC or Dashboard Vehicle Type" at bounding box center [303, 547] width 562 height 94
drag, startPoint x: 1266, startPoint y: 479, endPoint x: 1258, endPoint y: 478, distance: 8.1
click at [1272, 478] on link "skip" at bounding box center [1279, 480] width 14 height 9
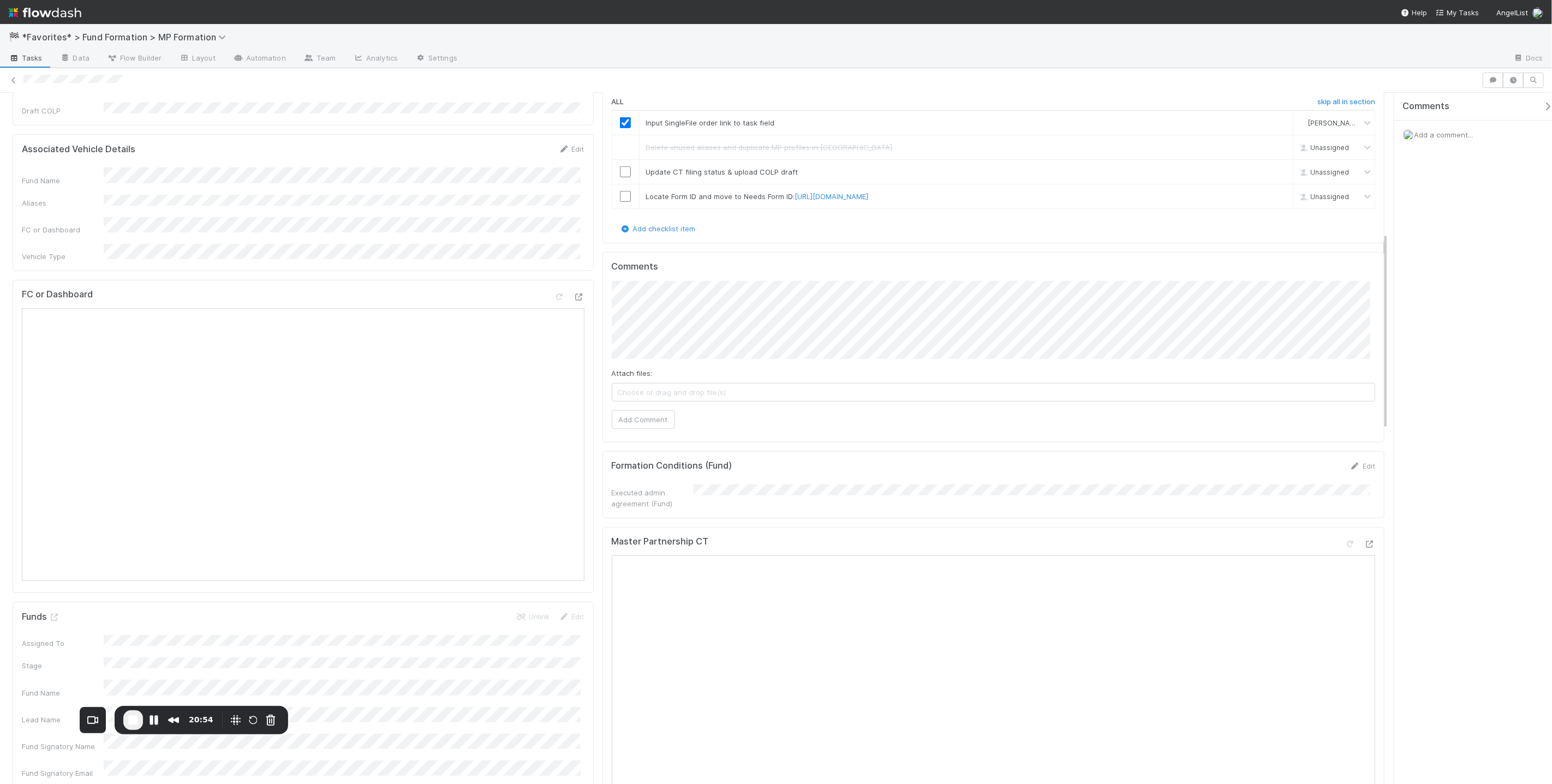
scroll to position [383, 0]
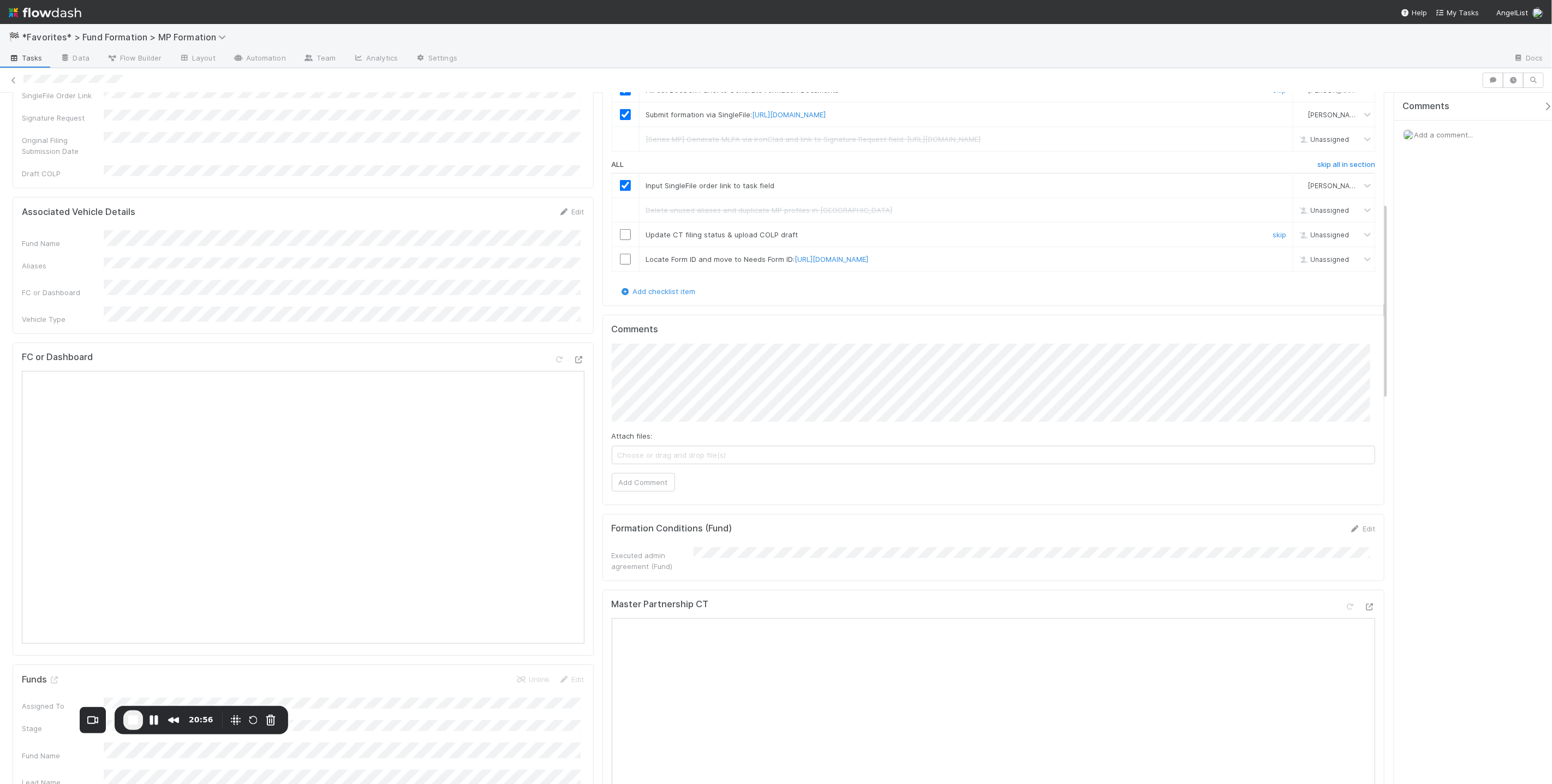
click at [620, 232] on input "checkbox" at bounding box center [625, 234] width 11 height 11
click at [624, 257] on input "checkbox" at bounding box center [625, 258] width 11 height 11
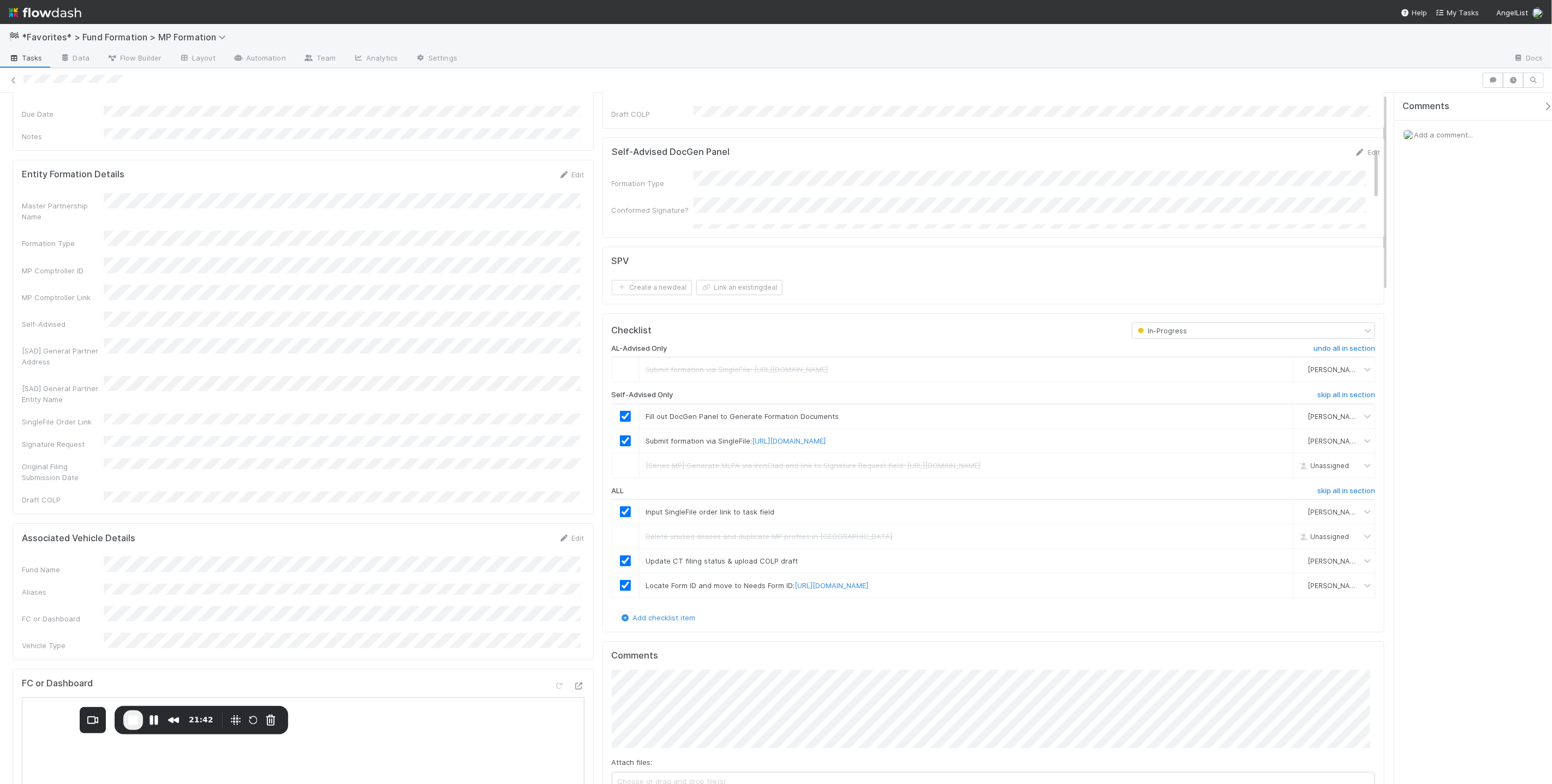
scroll to position [0, 0]
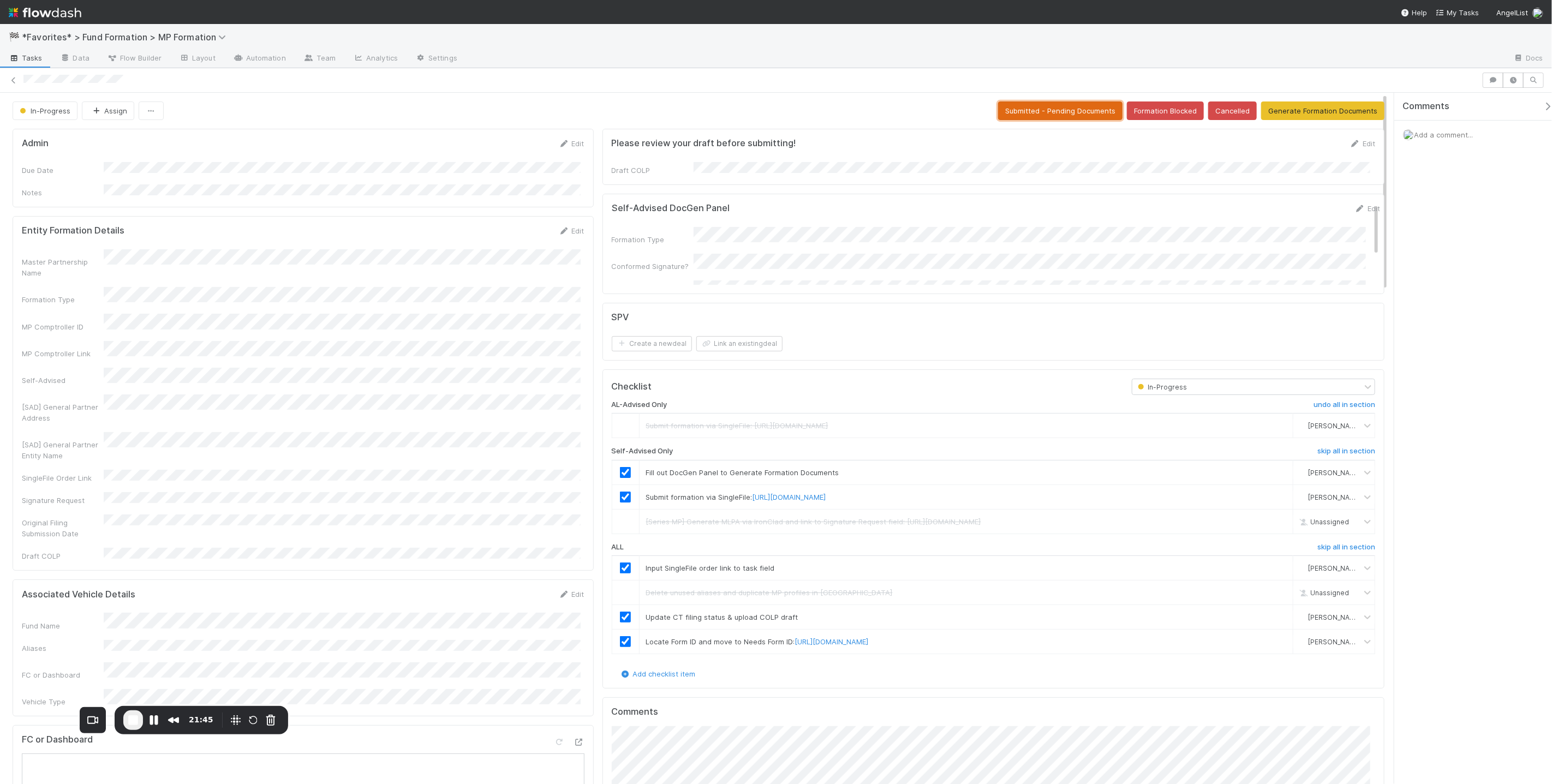
drag, startPoint x: 1033, startPoint y: 115, endPoint x: 491, endPoint y: 238, distance: 555.8
click at [564, 147] on div "Edit" at bounding box center [571, 143] width 26 height 11
click at [564, 145] on icon at bounding box center [564, 144] width 11 height 7
click at [516, 145] on button "Save" at bounding box center [526, 147] width 31 height 18
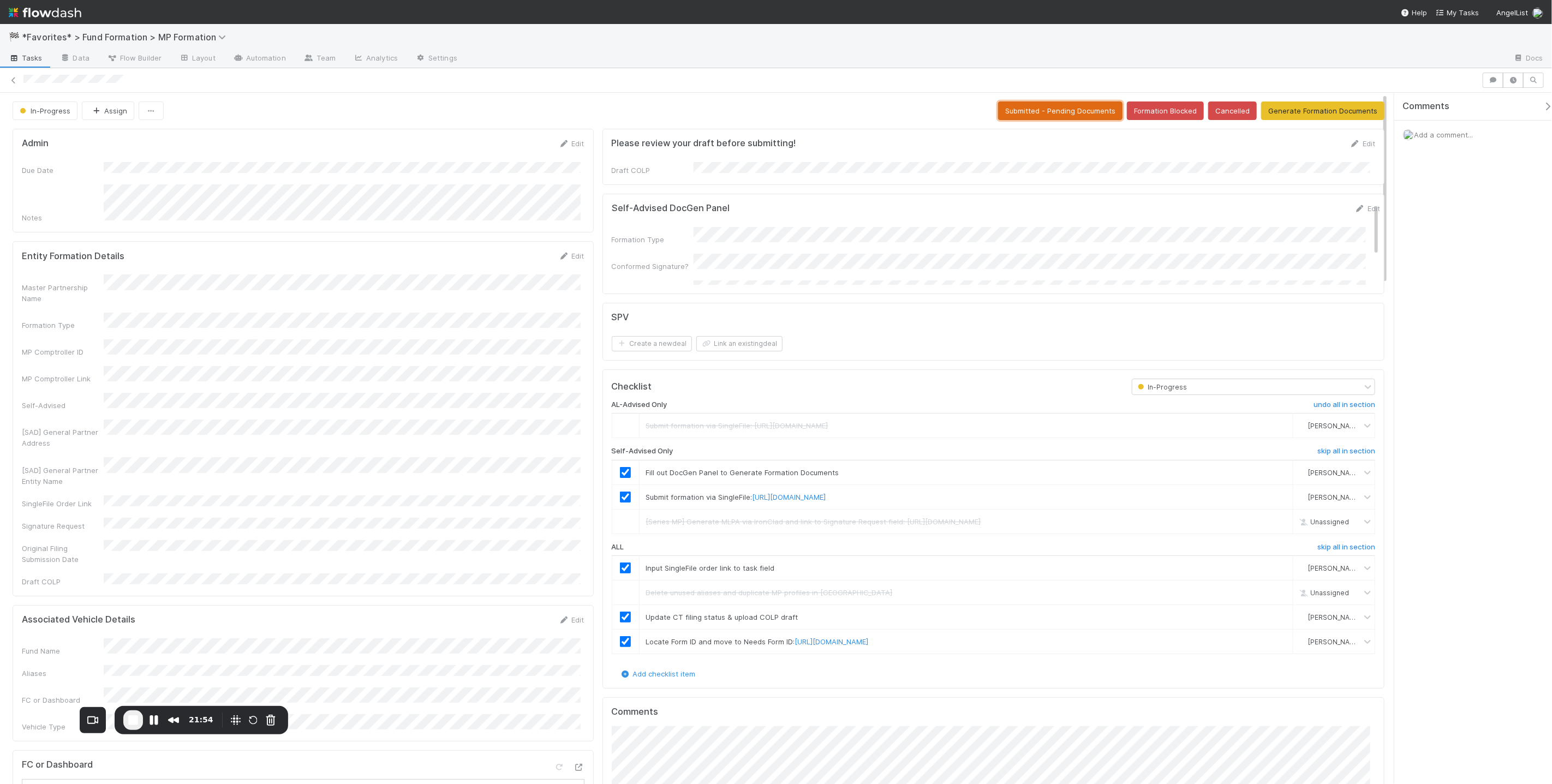
click at [1078, 118] on button "Submitted - Pending Documents" at bounding box center [1060, 110] width 124 height 18
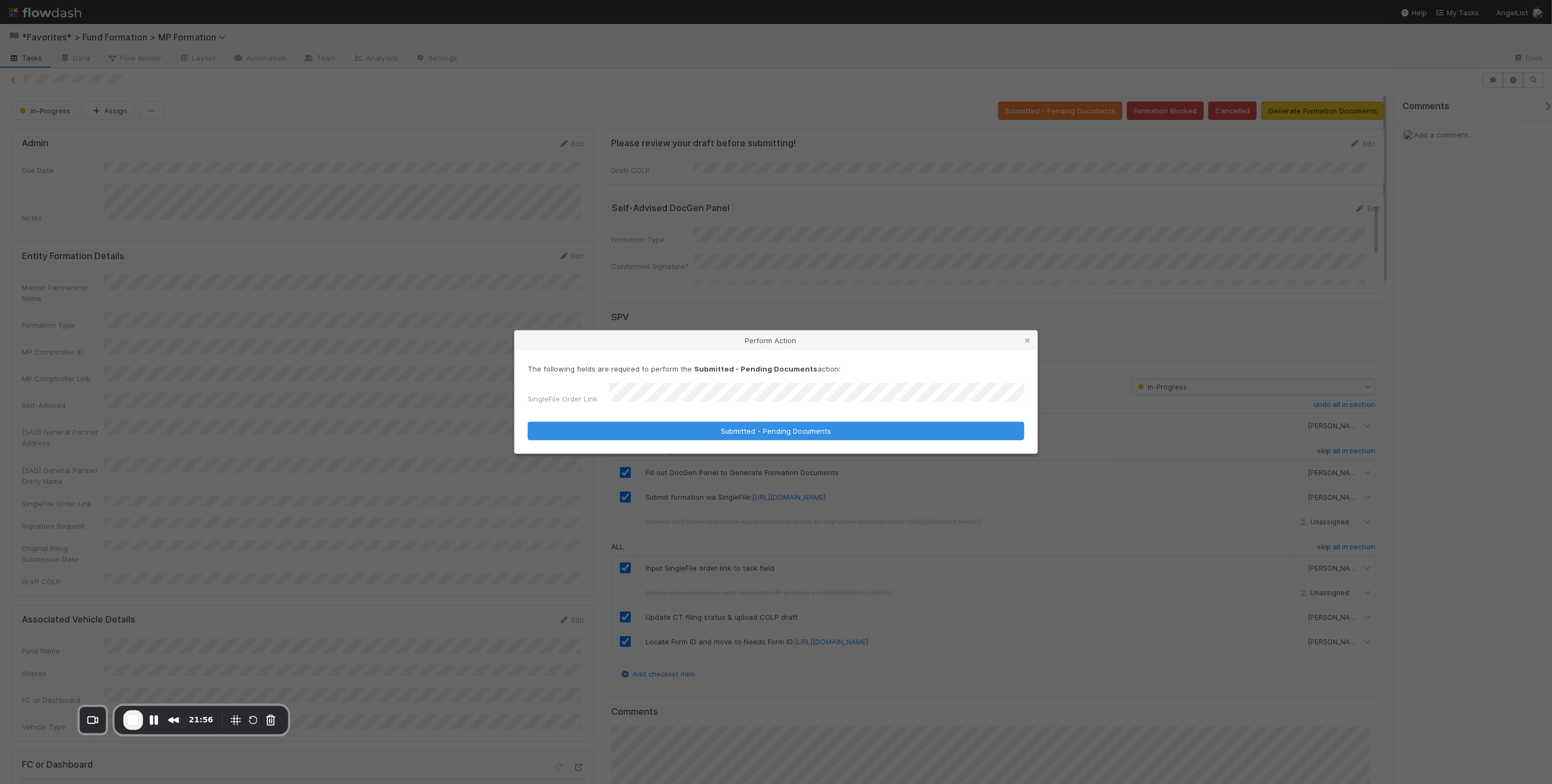
click at [528, 422] on button "Submitted - Pending Documents" at bounding box center [776, 431] width 497 height 18
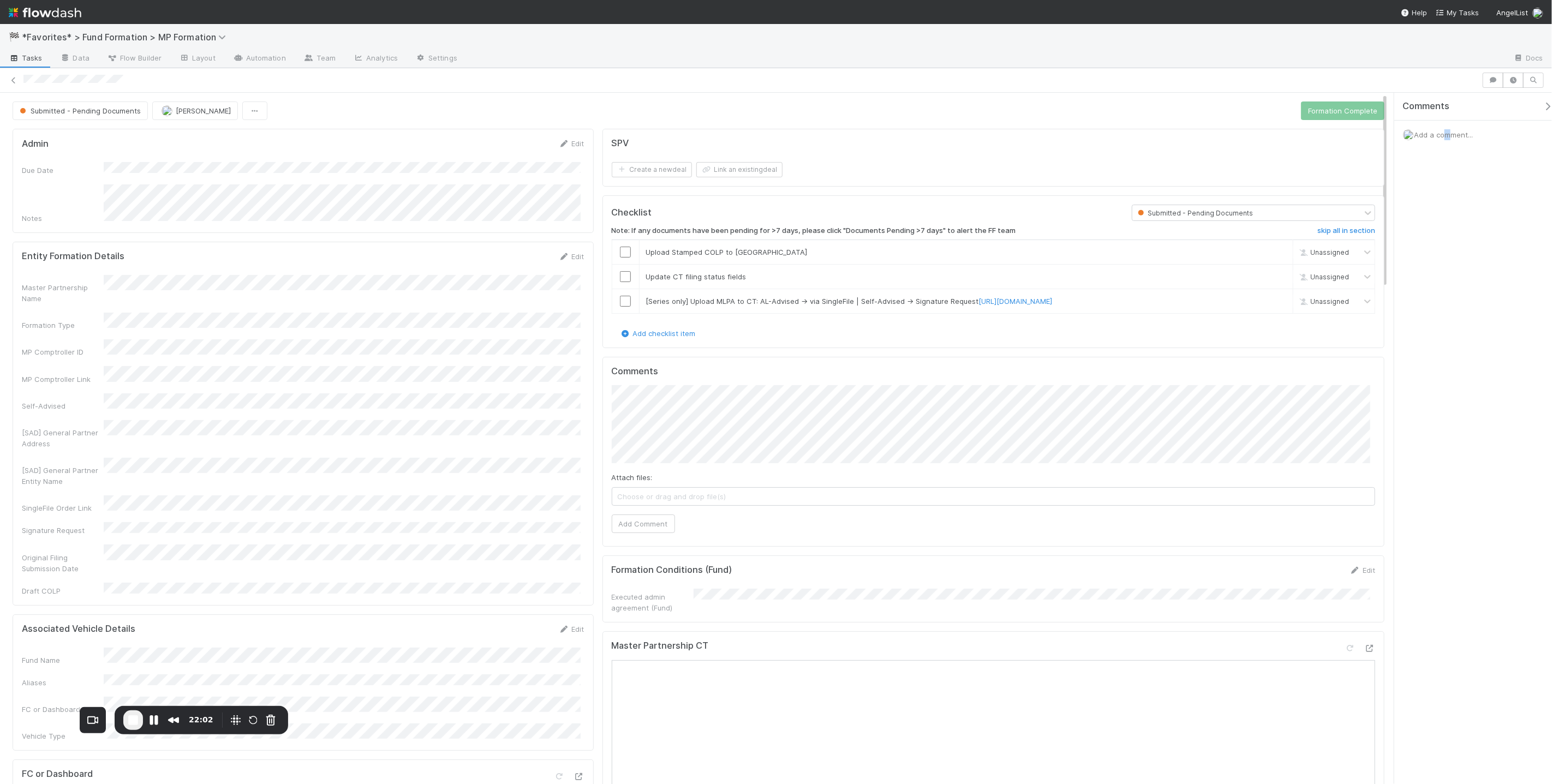
drag, startPoint x: 1442, startPoint y: 136, endPoint x: 1434, endPoint y: 135, distance: 8.1
click at [1441, 137] on span "Add a comment..." at bounding box center [1443, 135] width 59 height 9
drag, startPoint x: 1453, startPoint y: 314, endPoint x: 1456, endPoint y: 318, distance: 5.0
click at [1453, 314] on button "Add Comment" at bounding box center [1443, 318] width 64 height 18
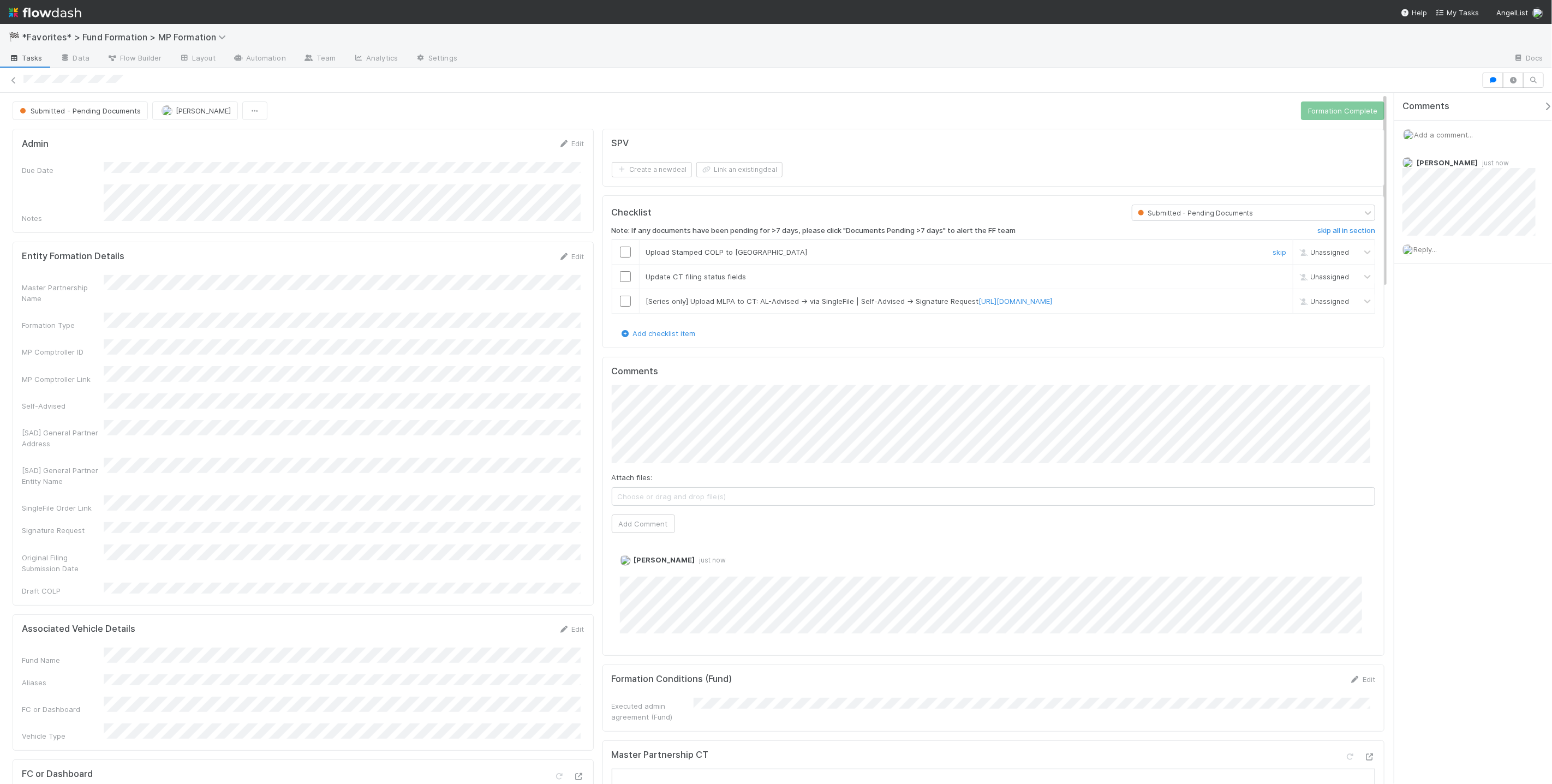
click at [620, 252] on input "checkbox" at bounding box center [625, 252] width 11 height 11
click at [621, 252] on div "Loading..." at bounding box center [625, 251] width 9 height 9
click at [620, 252] on input "checkbox" at bounding box center [625, 252] width 11 height 11
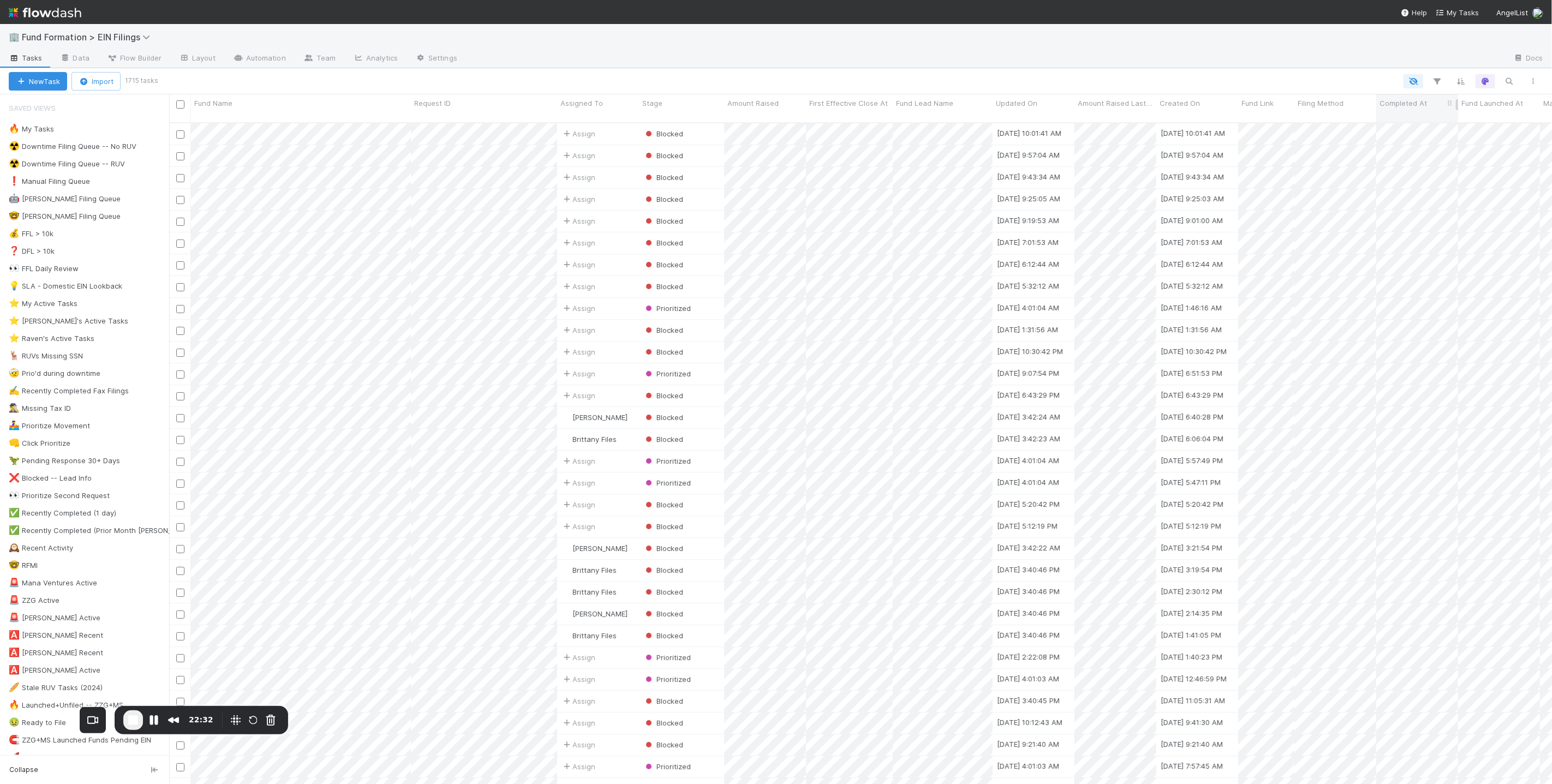
scroll to position [661, 1374]
click at [1514, 83] on icon "button" at bounding box center [1509, 81] width 11 height 9
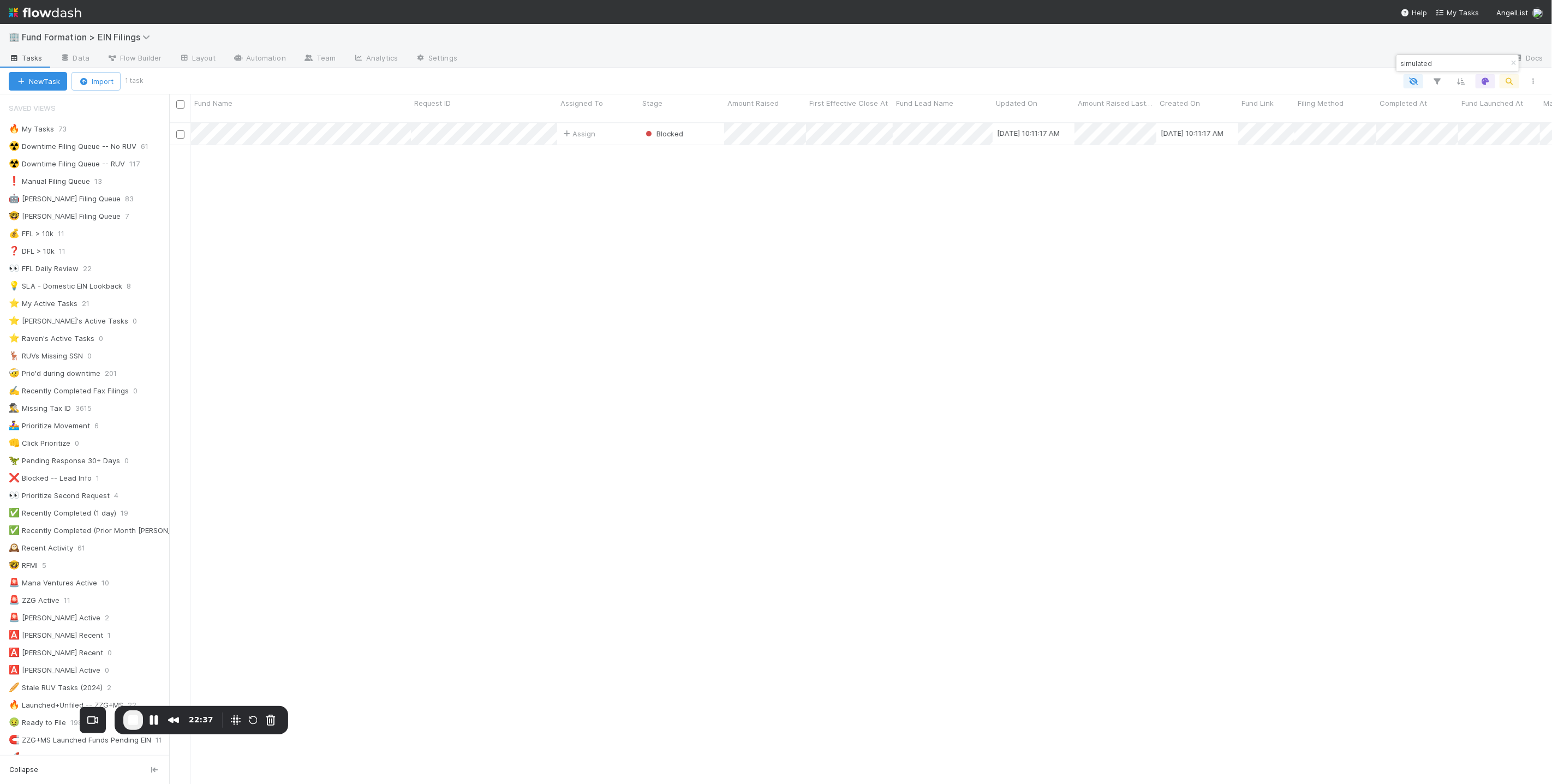
type input "simulated"
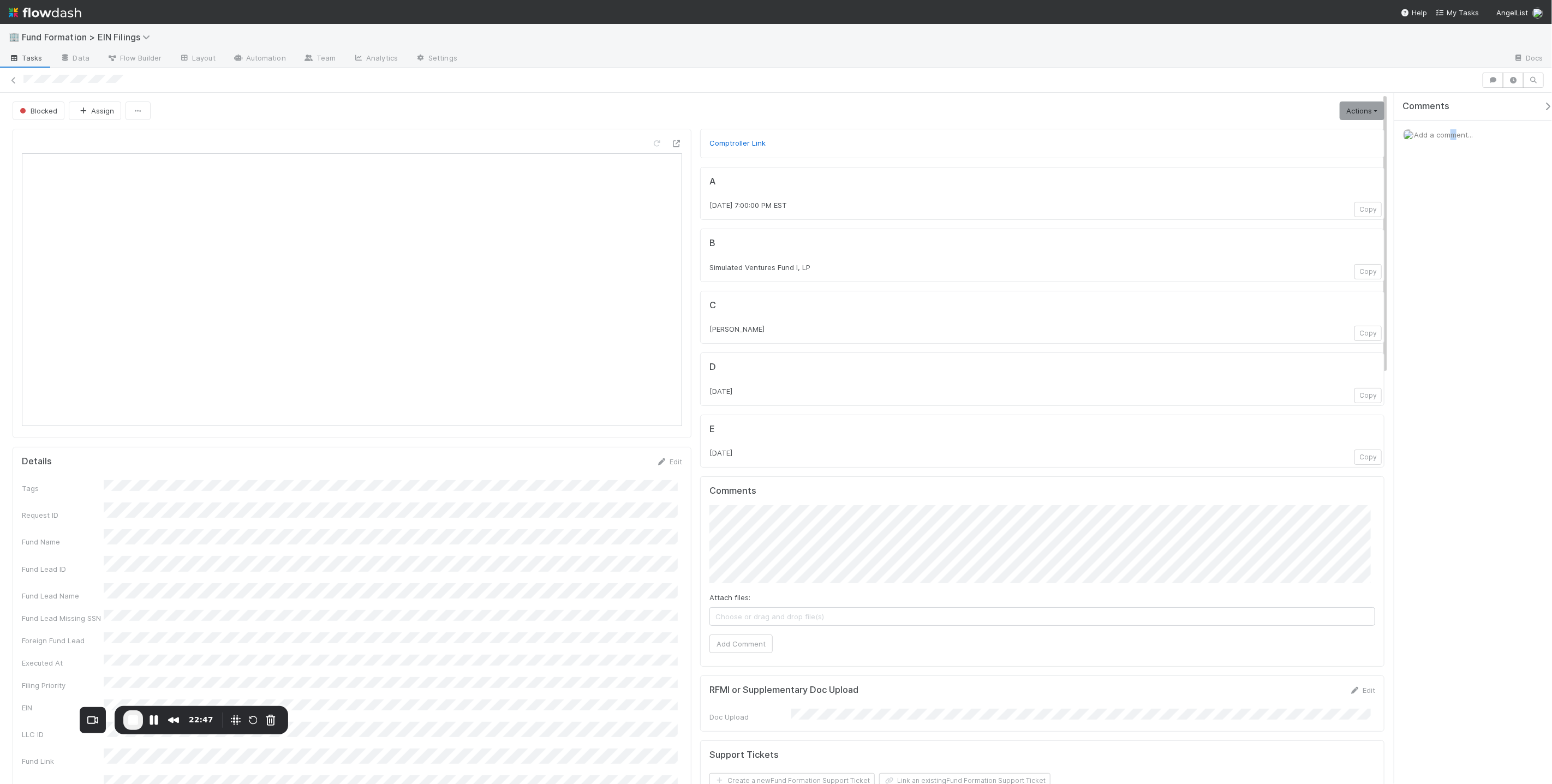
click at [1444, 133] on span "Add a comment..." at bounding box center [1443, 135] width 59 height 9
click at [1456, 310] on button "Add Comment" at bounding box center [1443, 318] width 64 height 18
click at [1426, 237] on span "Reply..." at bounding box center [1425, 239] width 23 height 9
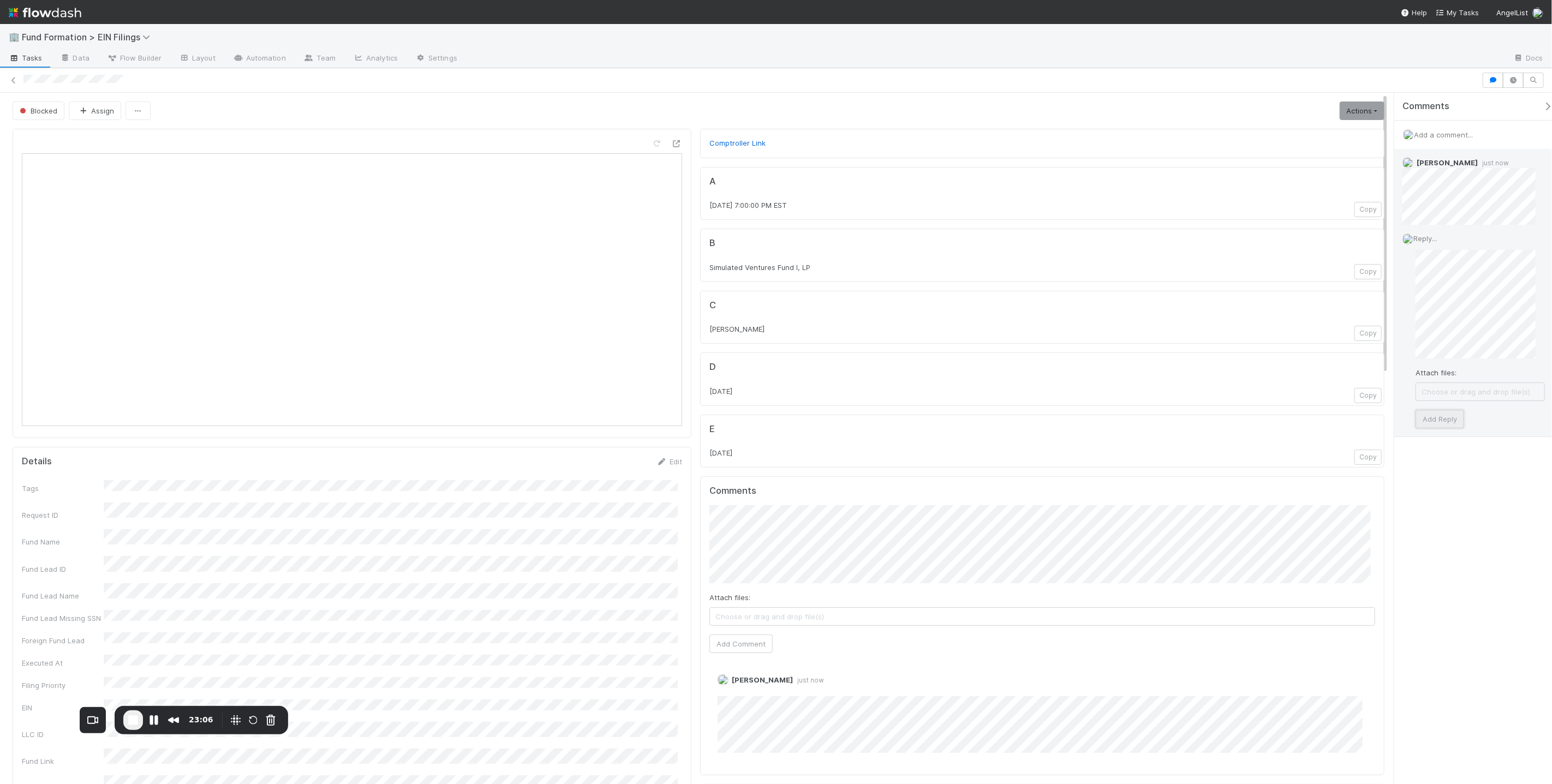
click at [1437, 420] on button "Add Reply" at bounding box center [1440, 418] width 48 height 18
